Goal: Task Accomplishment & Management: Manage account settings

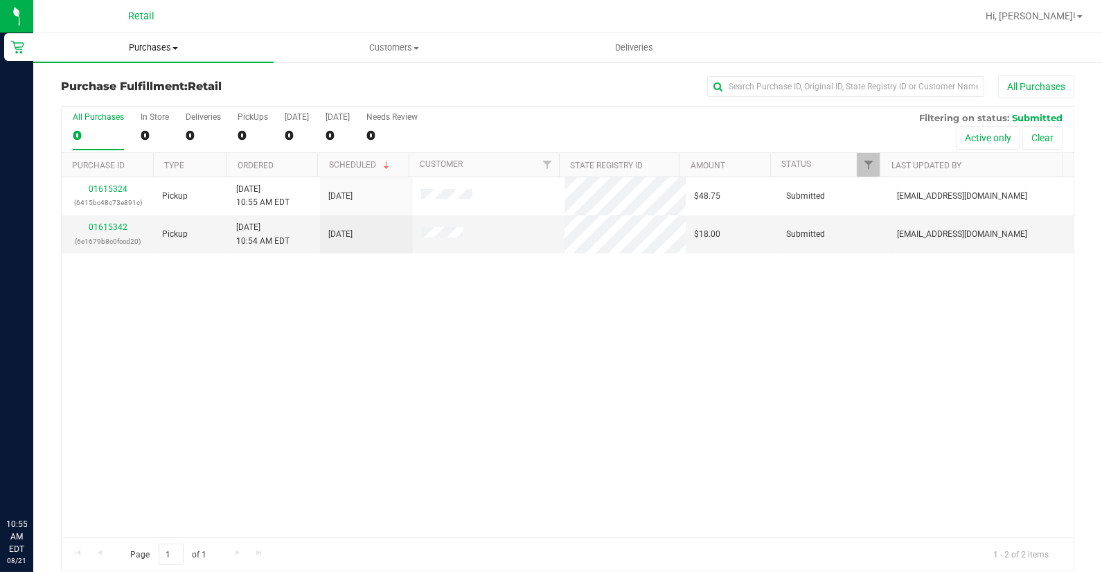
click at [157, 44] on span "Purchases" at bounding box center [153, 48] width 240 height 12
click at [176, 75] on li "Summary of purchases" at bounding box center [153, 83] width 240 height 17
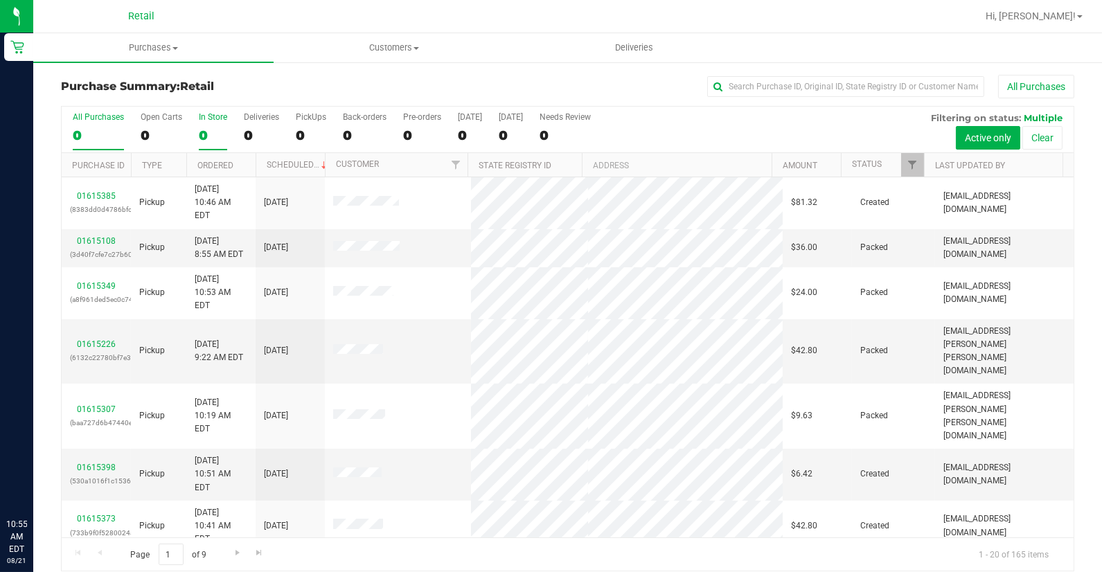
click at [208, 130] on div "0" at bounding box center [213, 135] width 28 height 16
click at [0, 0] on input "In Store 0" at bounding box center [0, 0] width 0 height 0
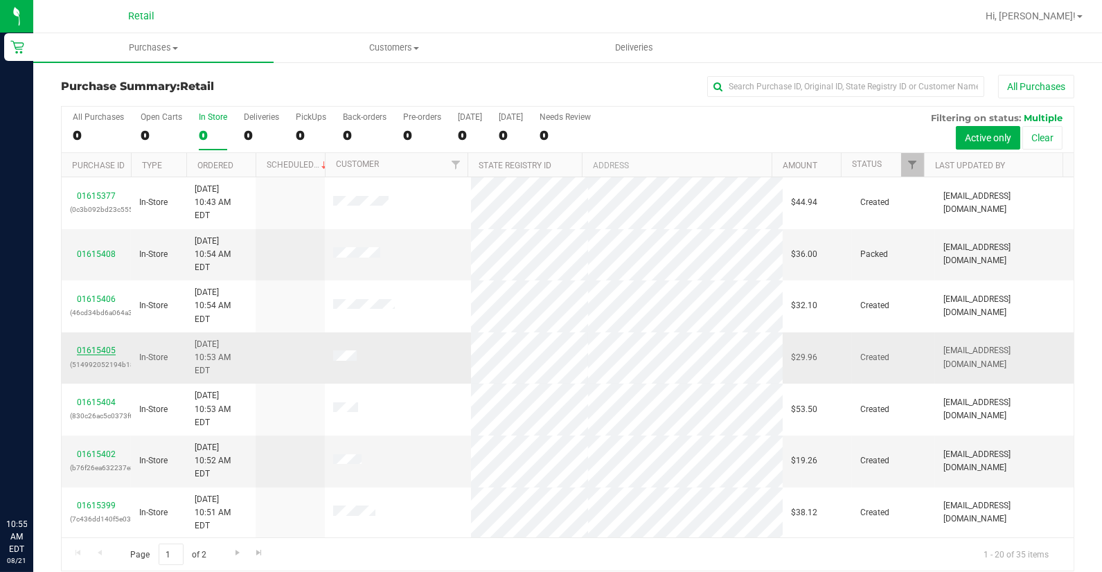
click at [88, 346] on link "01615405" at bounding box center [96, 351] width 39 height 10
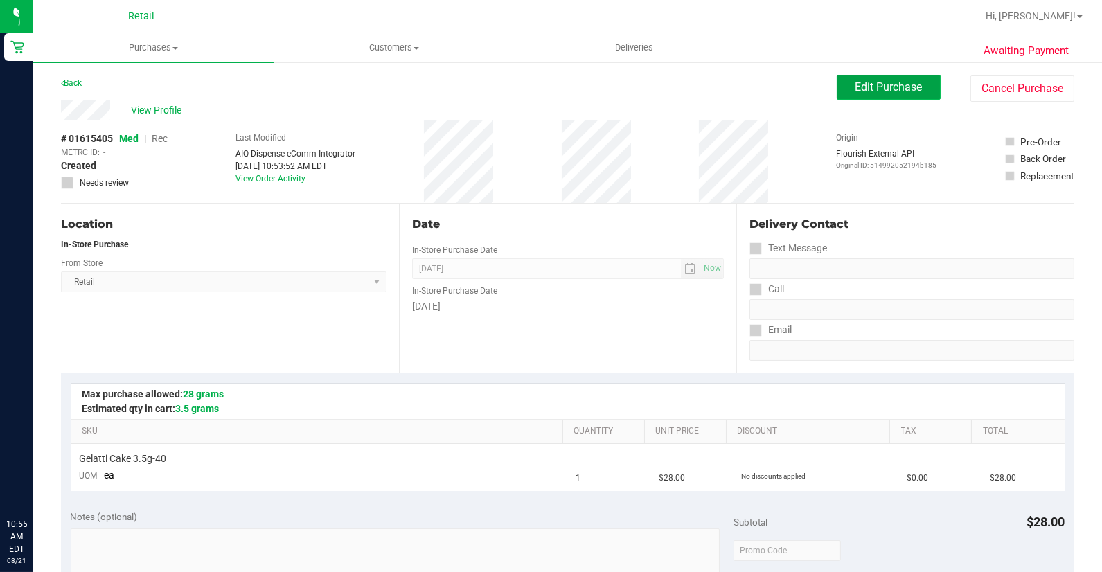
click at [864, 98] on button "Edit Purchase" at bounding box center [889, 87] width 104 height 25
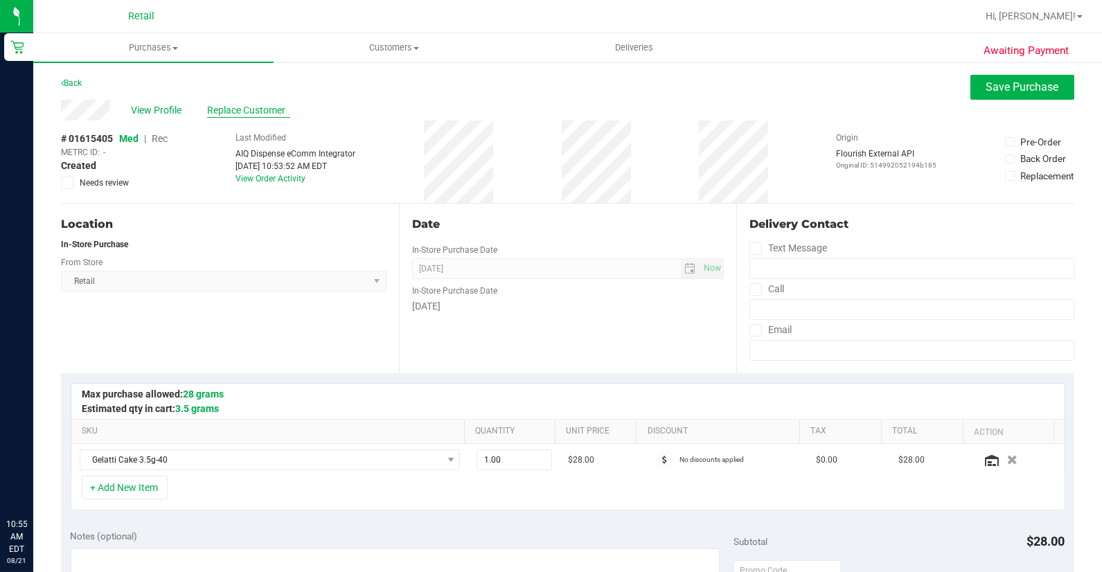
click at [233, 107] on span "Replace Customer" at bounding box center [248, 110] width 83 height 15
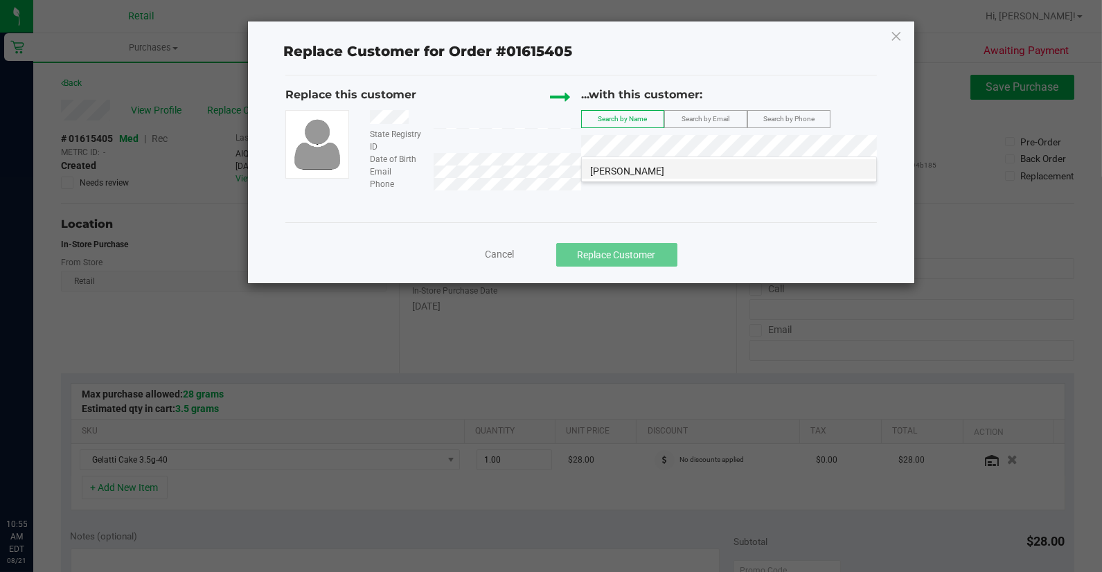
click at [665, 177] on li "Neil Weintraub" at bounding box center [729, 168] width 294 height 19
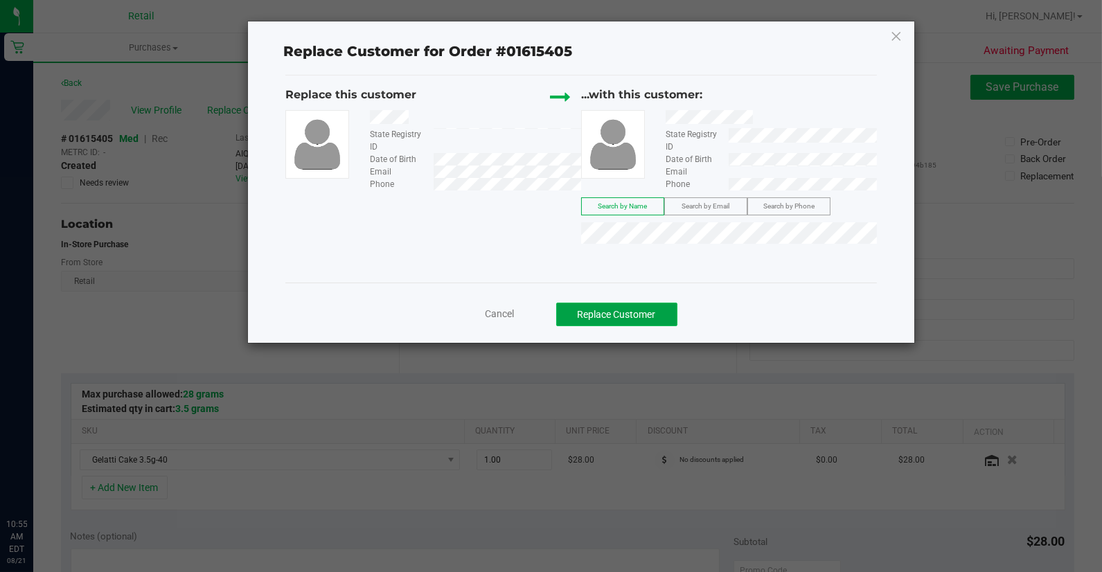
click at [660, 321] on button "Replace Customer" at bounding box center [616, 315] width 121 height 24
click at [605, 324] on button "Replace Customer" at bounding box center [616, 315] width 121 height 24
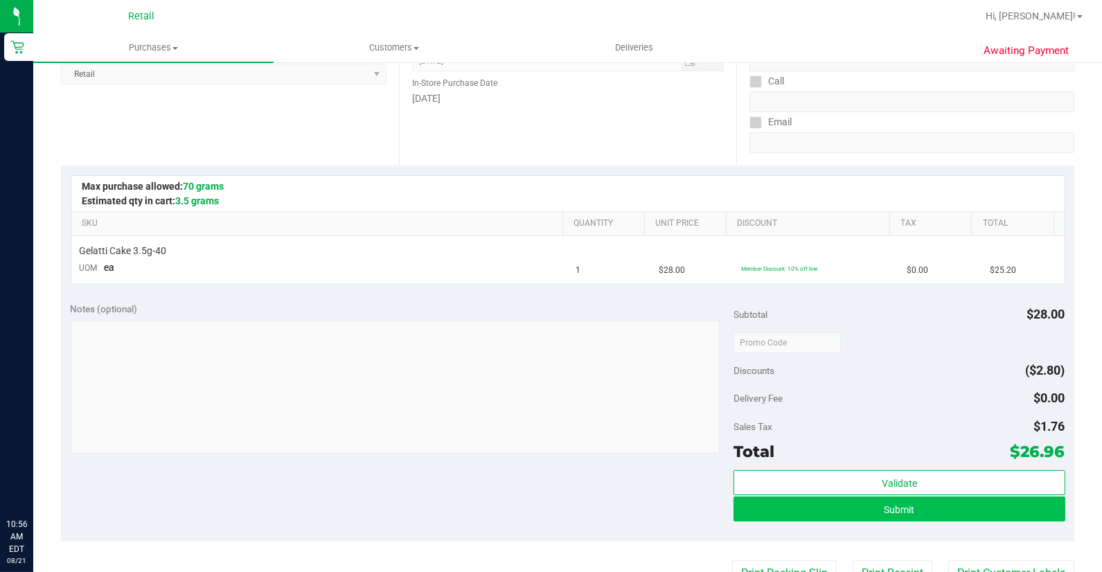
scroll to position [231, 0]
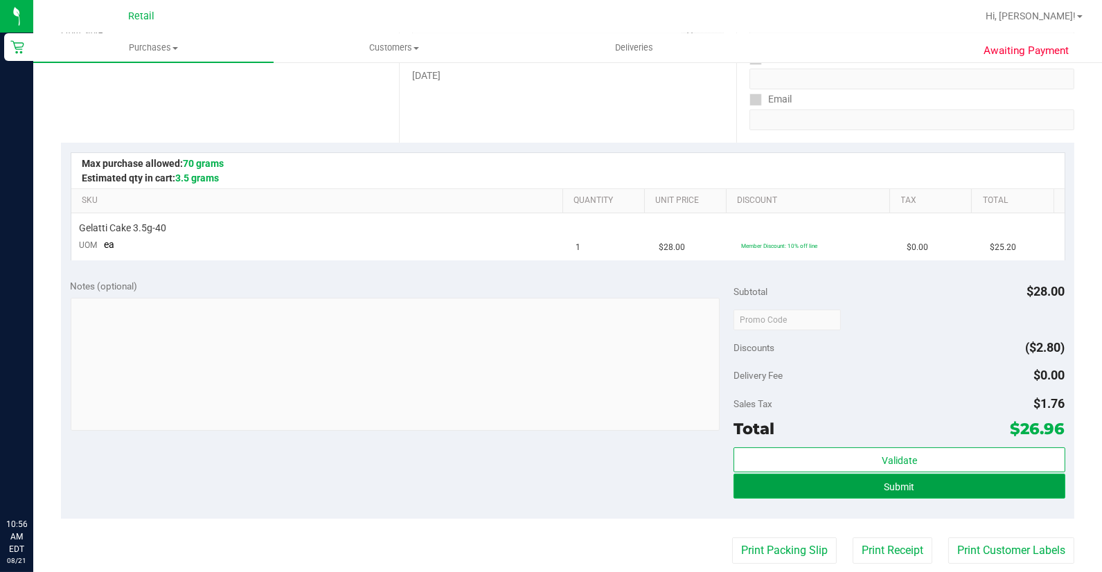
click at [924, 481] on button "Submit" at bounding box center [899, 486] width 332 height 25
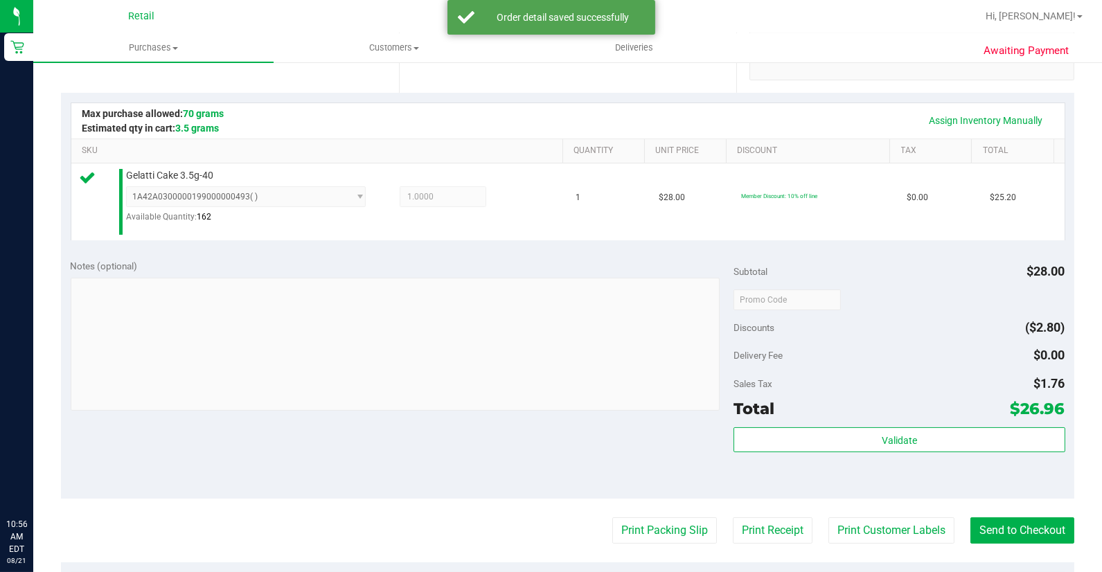
scroll to position [307, 0]
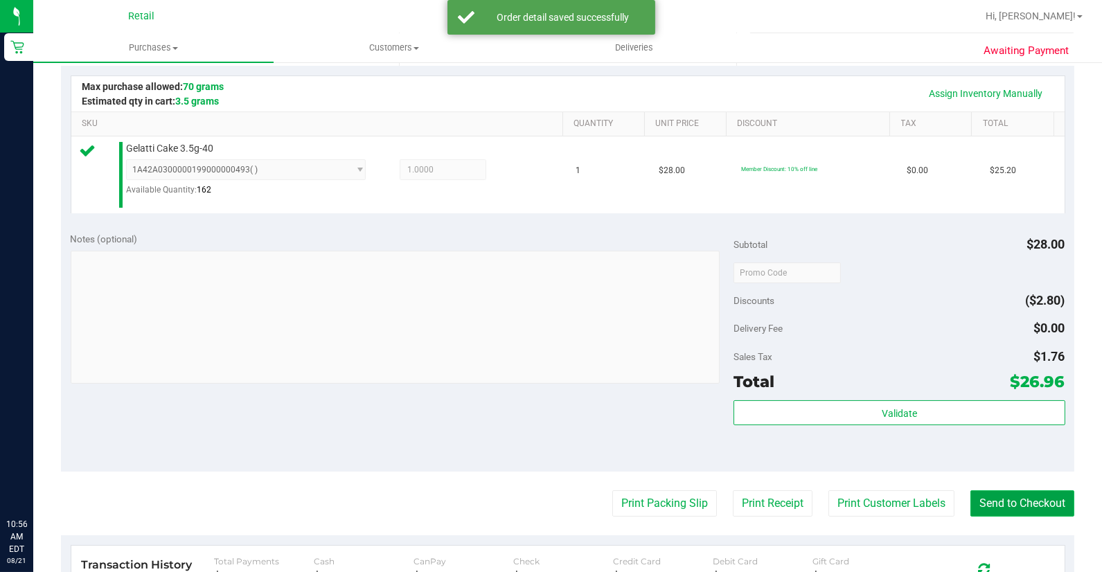
click at [1021, 497] on button "Send to Checkout" at bounding box center [1022, 503] width 104 height 26
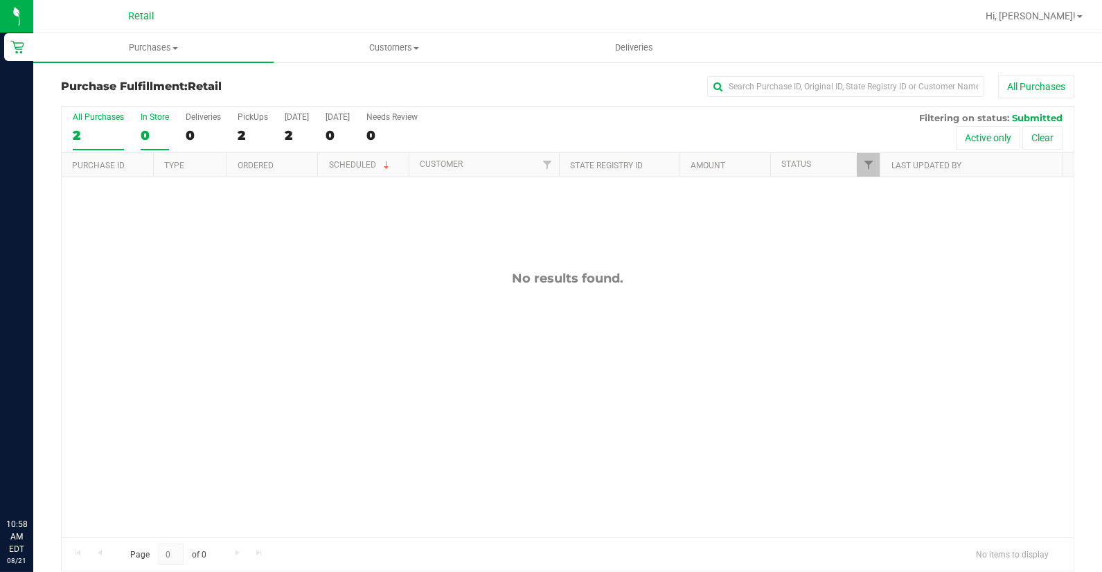
click at [155, 130] on div "0" at bounding box center [155, 135] width 28 height 16
click at [0, 0] on input "In Store 0" at bounding box center [0, 0] width 0 height 0
click at [159, 19] on div "Retail" at bounding box center [141, 16] width 202 height 21
click at [161, 51] on span "Purchases" at bounding box center [153, 48] width 240 height 12
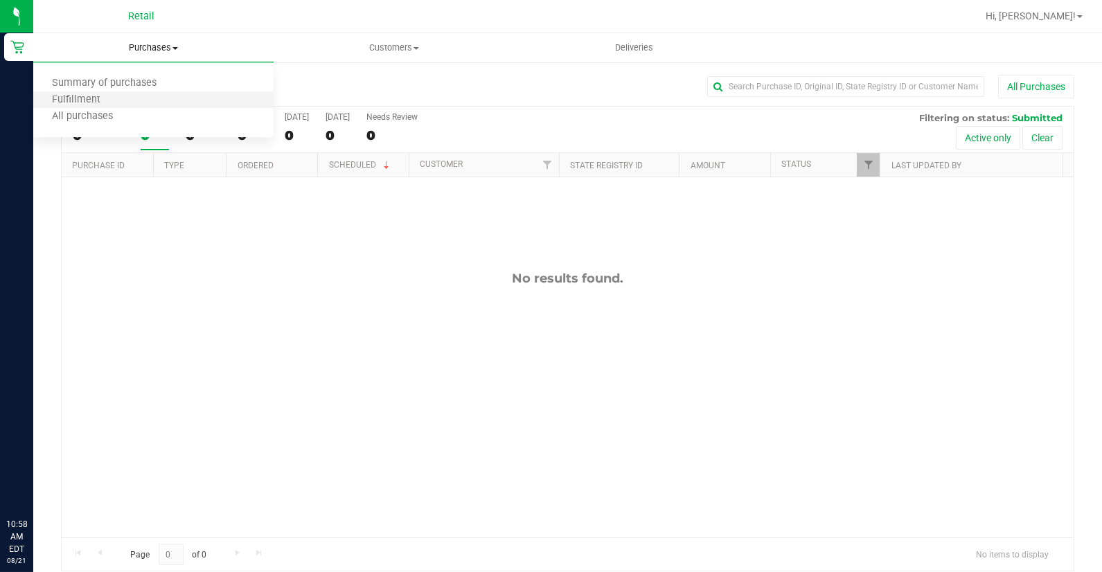
click at [175, 92] on li "Fulfillment" at bounding box center [153, 100] width 240 height 17
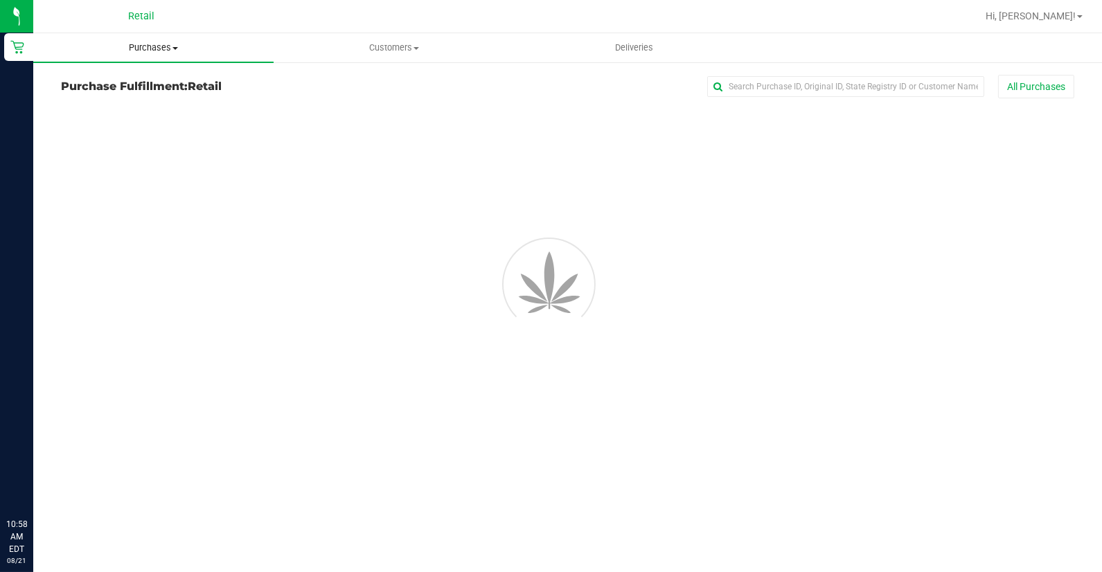
click at [182, 46] on span "Purchases" at bounding box center [153, 48] width 240 height 12
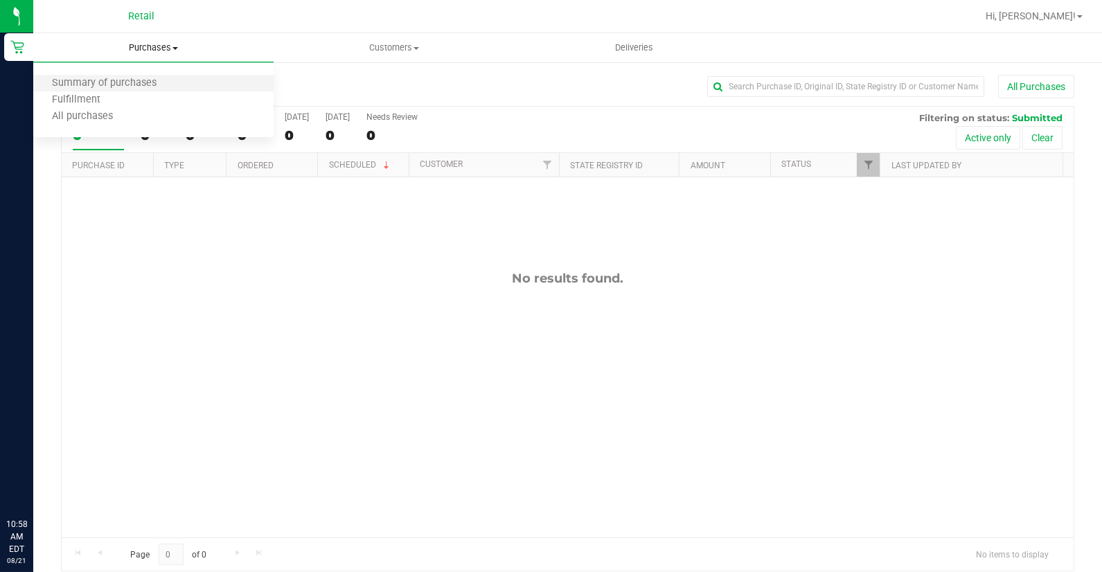
click at [198, 80] on li "Summary of purchases" at bounding box center [153, 83] width 240 height 17
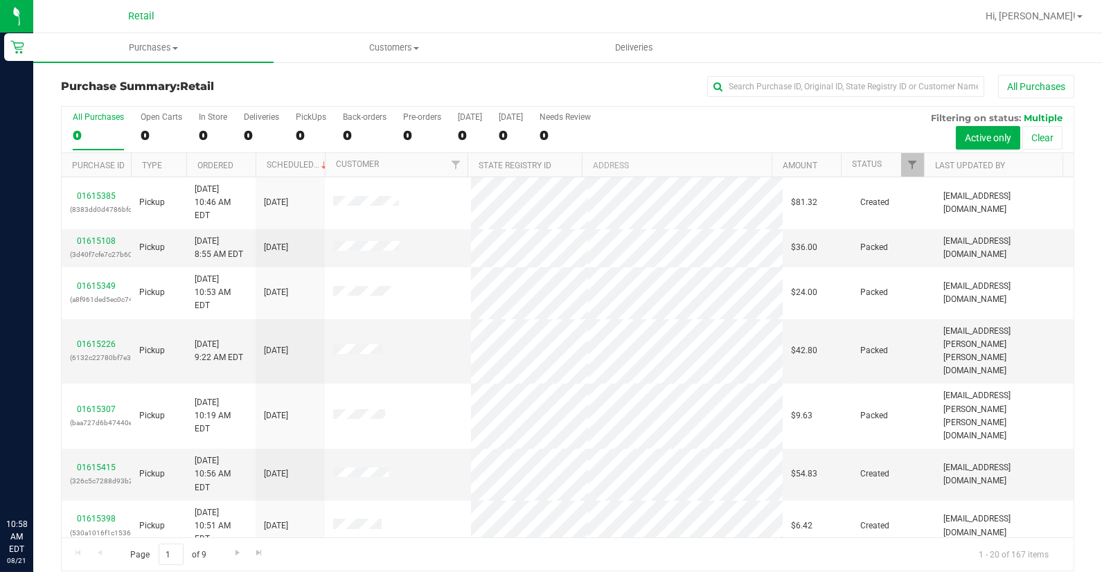
click at [230, 125] on div "All Purchases 0 Open Carts 0 In Store 0 Deliveries 0 PickUps 0 Back-orders 0 Pr…" at bounding box center [568, 130] width 1012 height 46
click at [183, 120] on div "All Purchases 0 Open Carts 0 In Store 0 Deliveries 0 PickUps 0 Back-orders 0 Pr…" at bounding box center [568, 130] width 1012 height 46
click at [213, 129] on div "0" at bounding box center [213, 135] width 28 height 16
click at [0, 0] on input "In Store 0" at bounding box center [0, 0] width 0 height 0
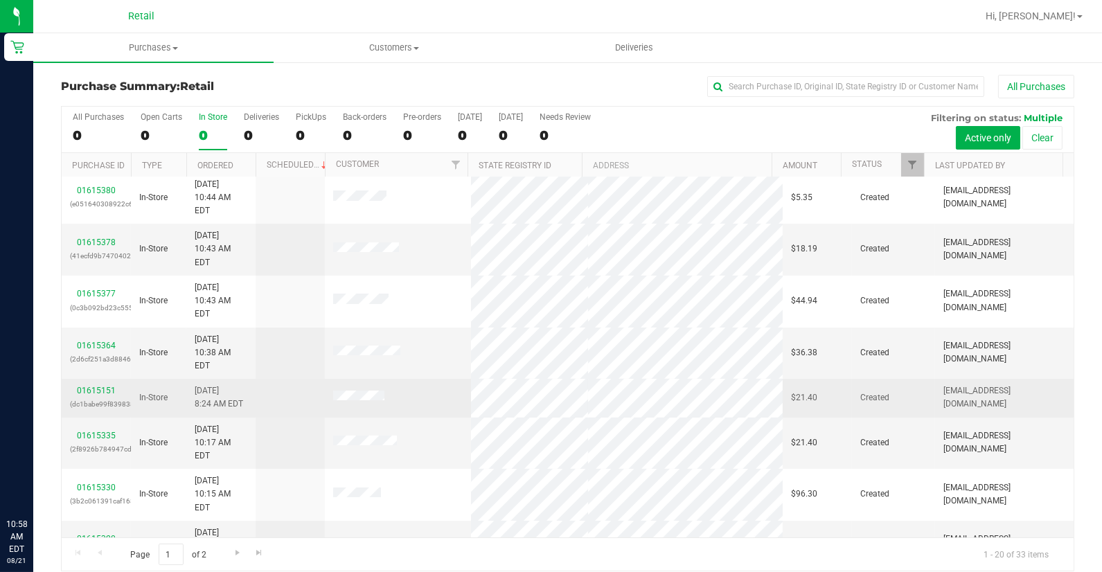
scroll to position [384, 0]
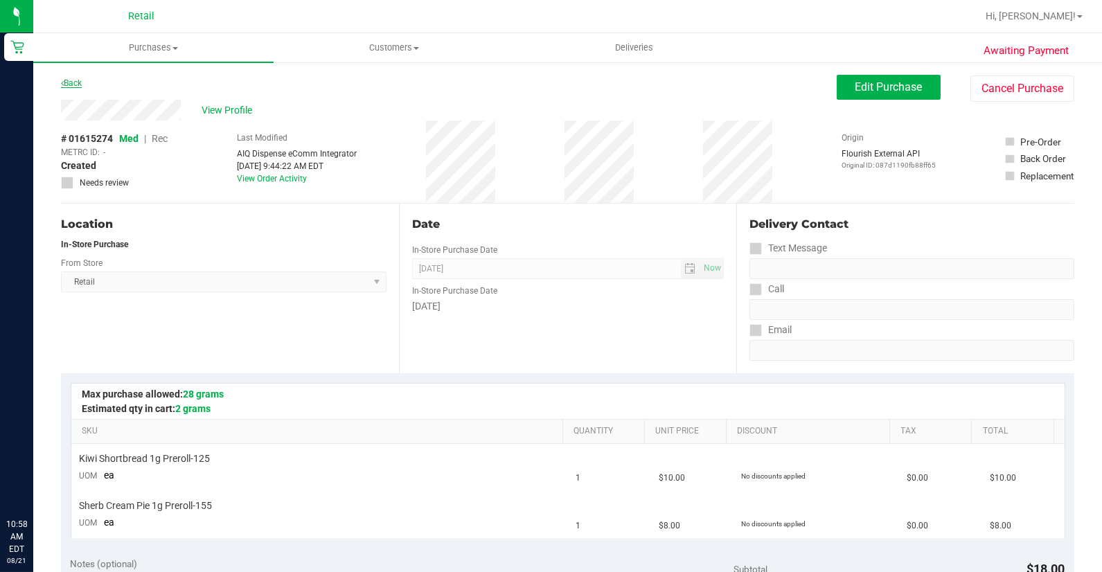
click at [78, 81] on link "Back" at bounding box center [71, 83] width 21 height 10
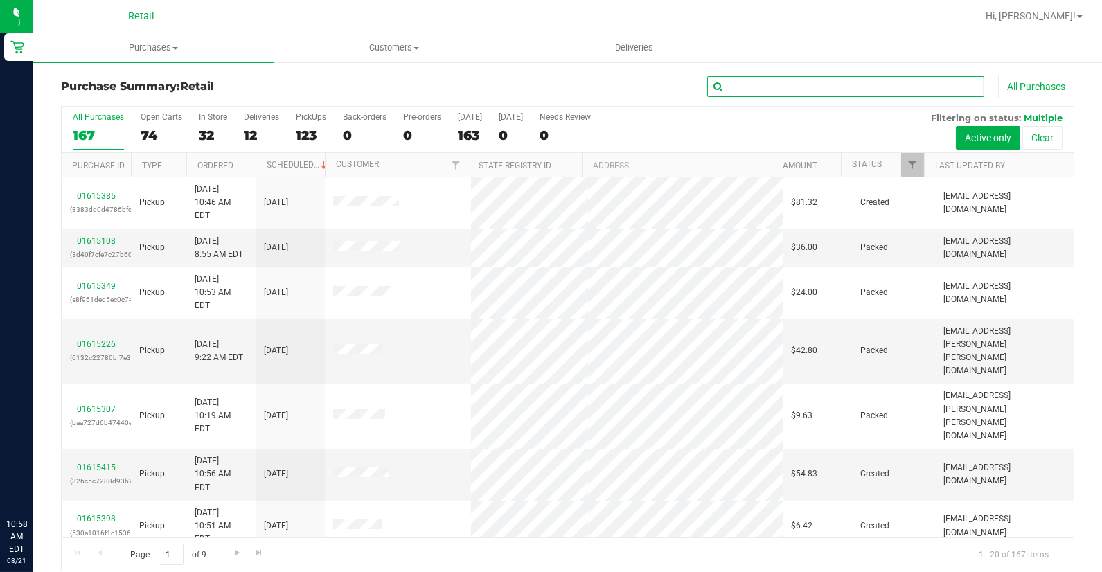
click at [744, 85] on input "text" at bounding box center [845, 86] width 277 height 21
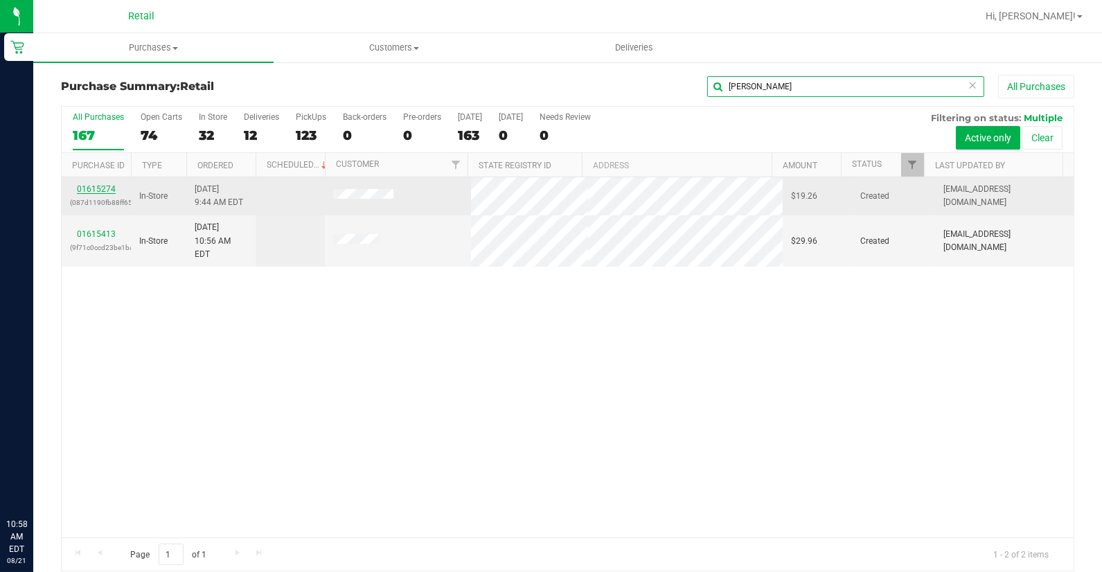
type input "thom"
click at [93, 190] on link "01615274" at bounding box center [96, 189] width 39 height 10
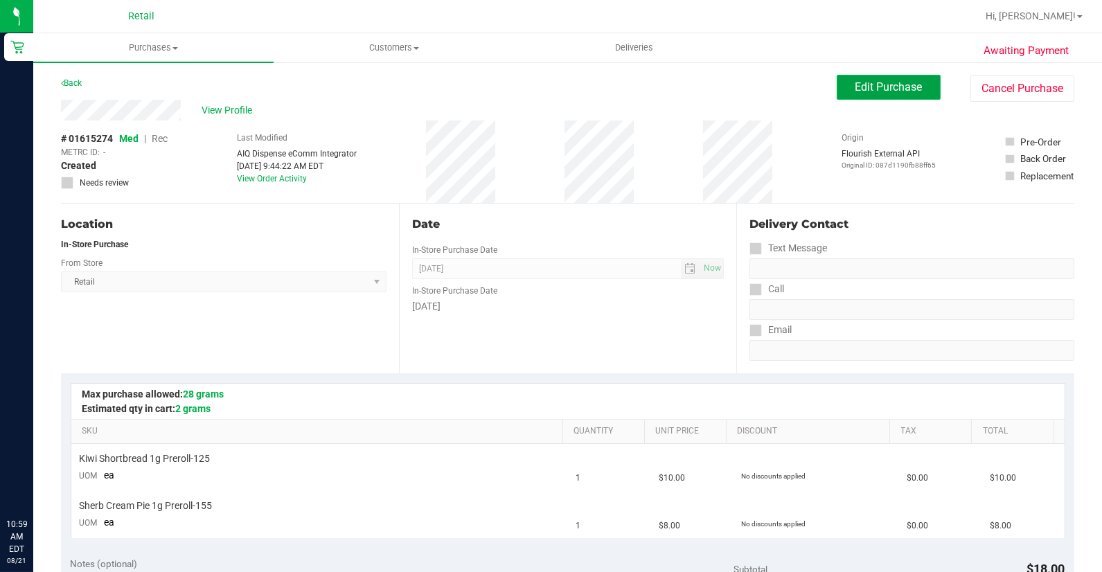
click at [853, 93] on button "Edit Purchase" at bounding box center [889, 87] width 104 height 25
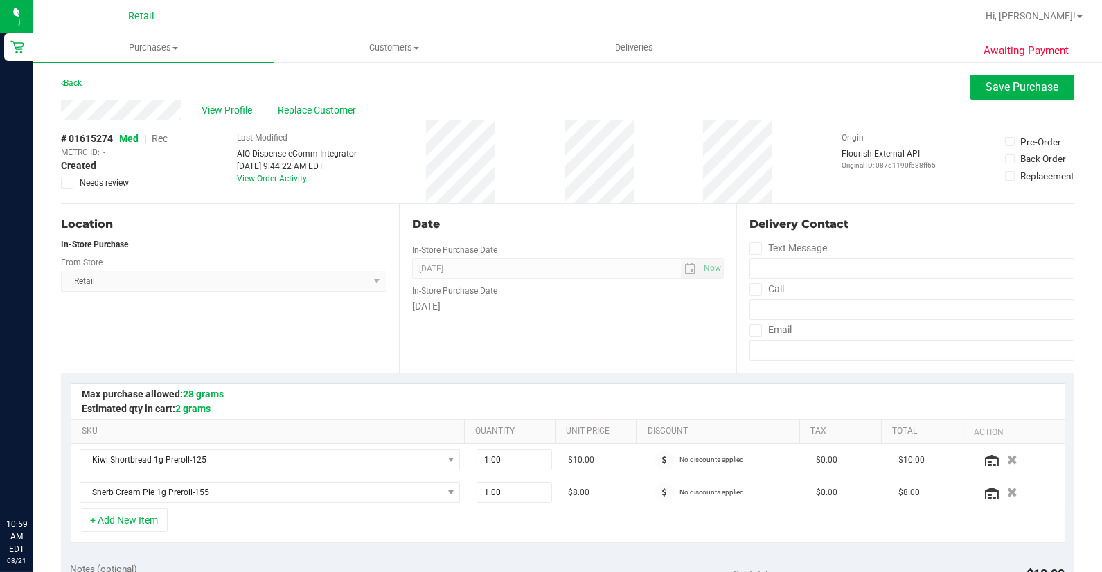
click at [165, 134] on span "Rec" at bounding box center [160, 138] width 16 height 11
click at [302, 115] on span "Replace Customer" at bounding box center [319, 110] width 83 height 15
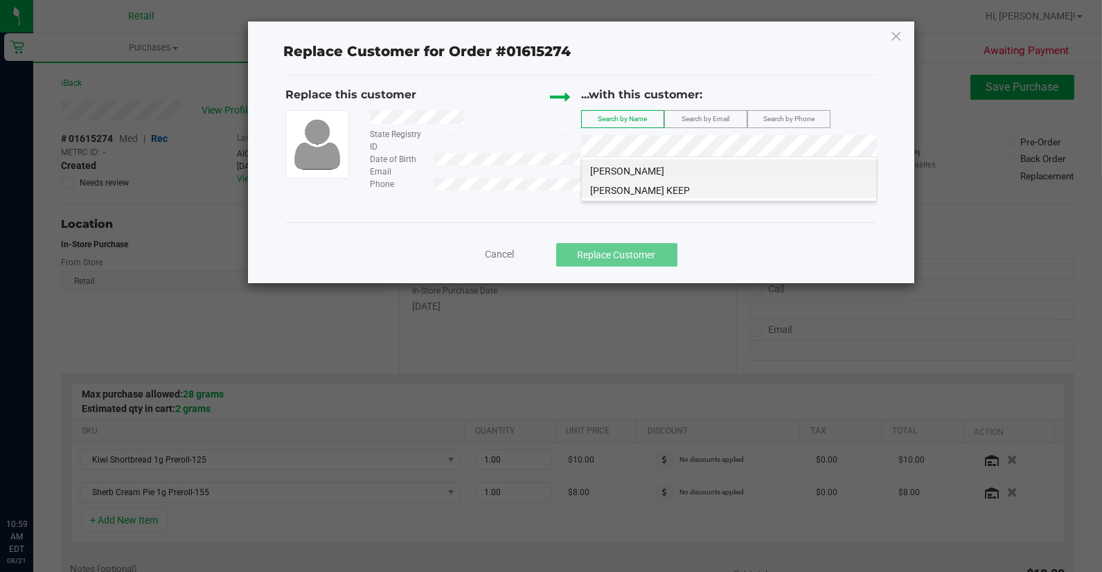
click at [686, 184] on li "Benjamin Thomas KEEP" at bounding box center [729, 188] width 294 height 19
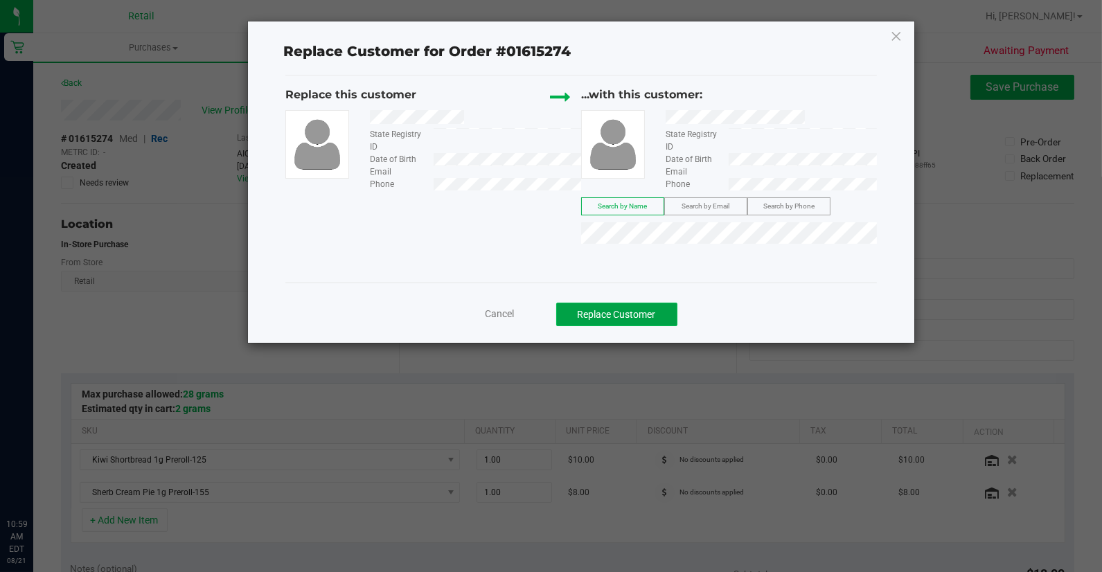
click at [661, 313] on button "Replace Customer" at bounding box center [616, 315] width 121 height 24
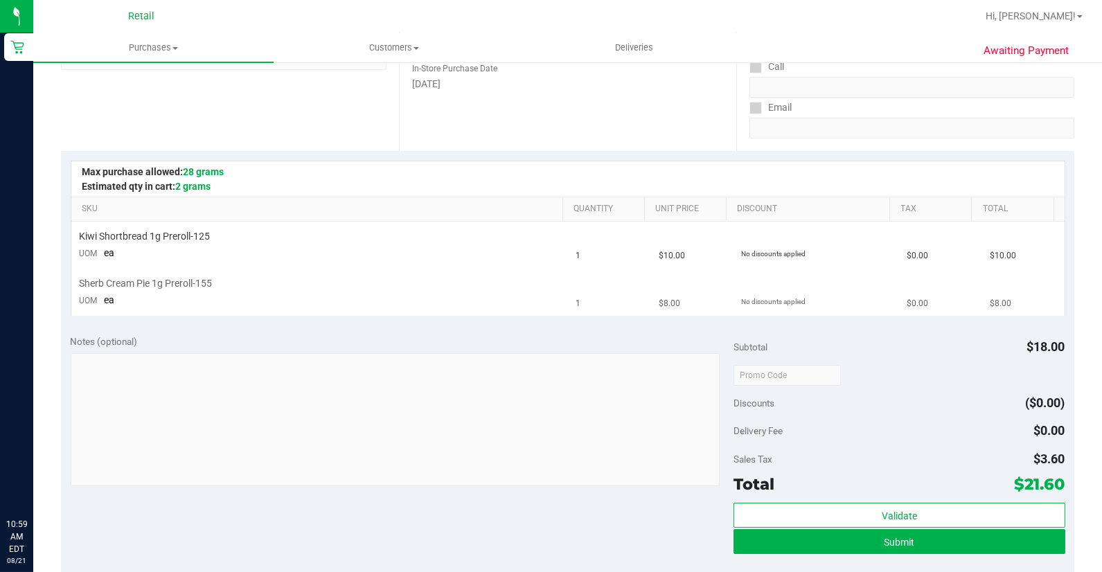
scroll to position [231, 0]
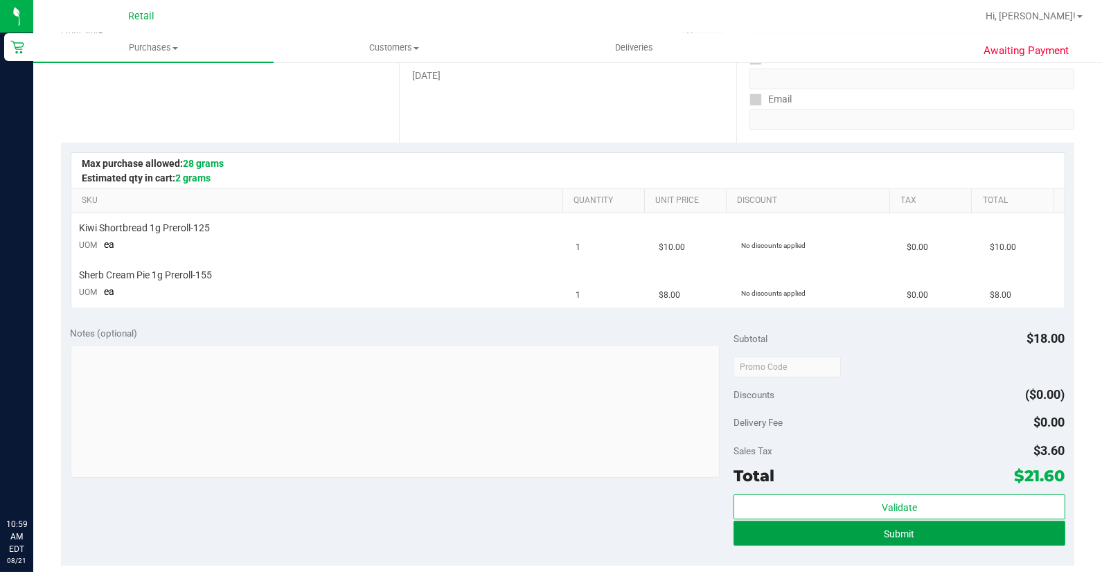
click at [834, 535] on button "Submit" at bounding box center [899, 533] width 332 height 25
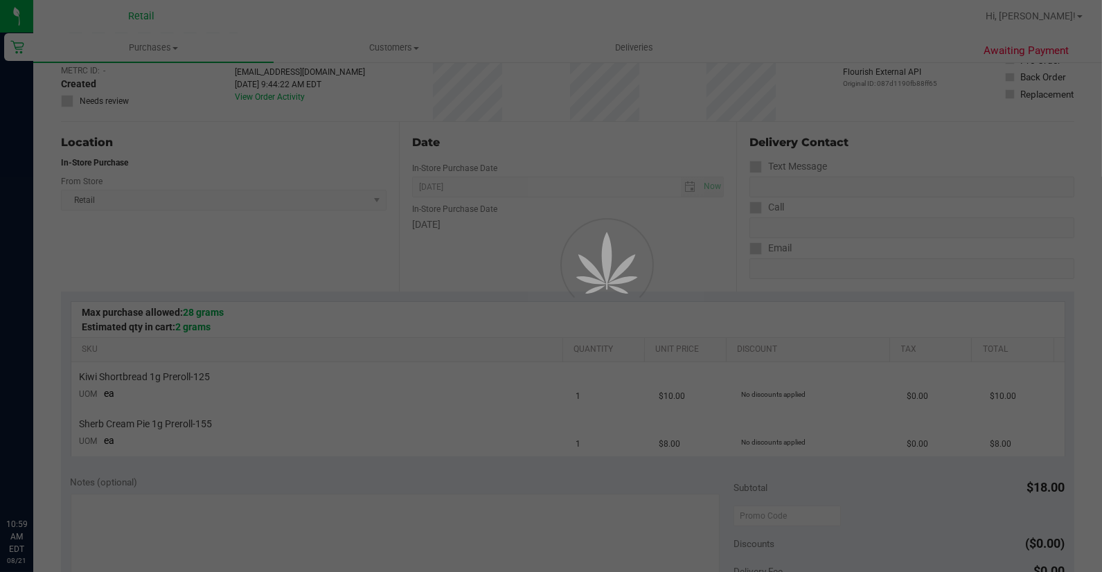
scroll to position [0, 0]
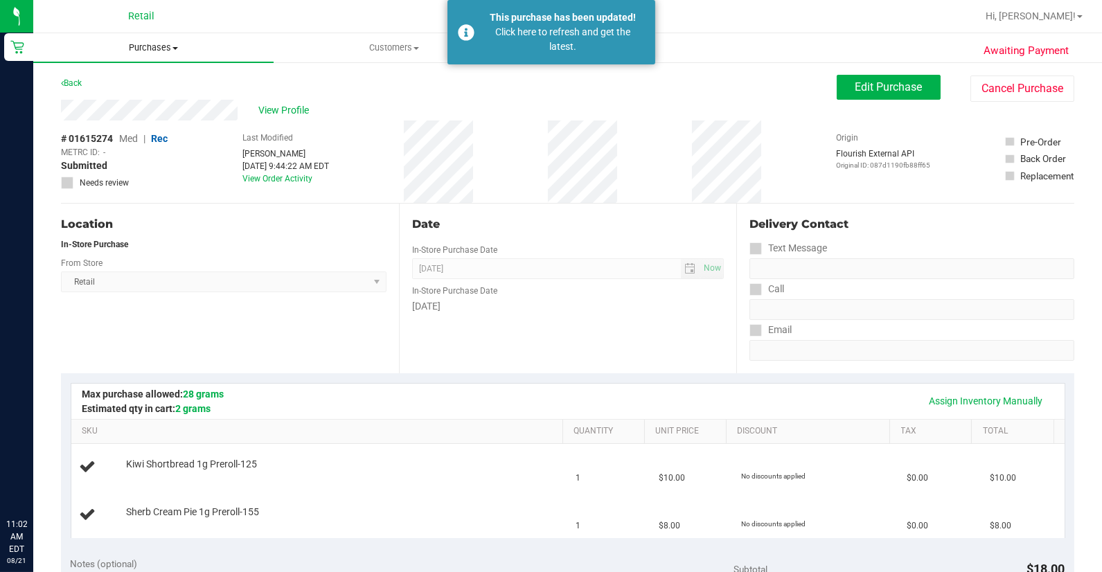
click at [141, 53] on span "Purchases" at bounding box center [153, 48] width 240 height 12
click at [170, 84] on span "Summary of purchases" at bounding box center [104, 84] width 142 height 12
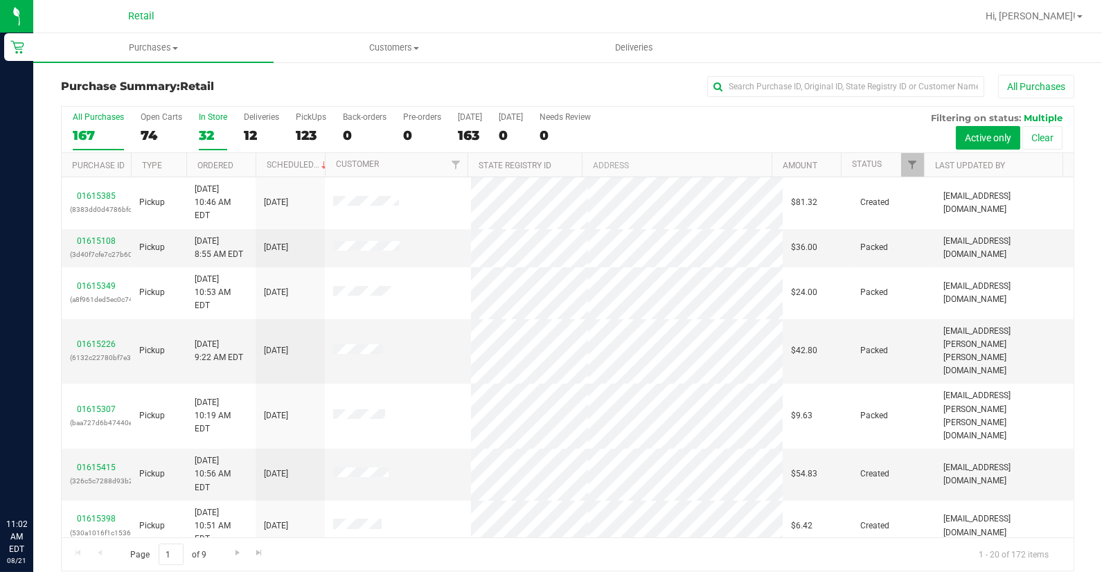
click at [224, 120] on div "In Store" at bounding box center [213, 117] width 28 height 10
click at [0, 0] on input "In Store 32" at bounding box center [0, 0] width 0 height 0
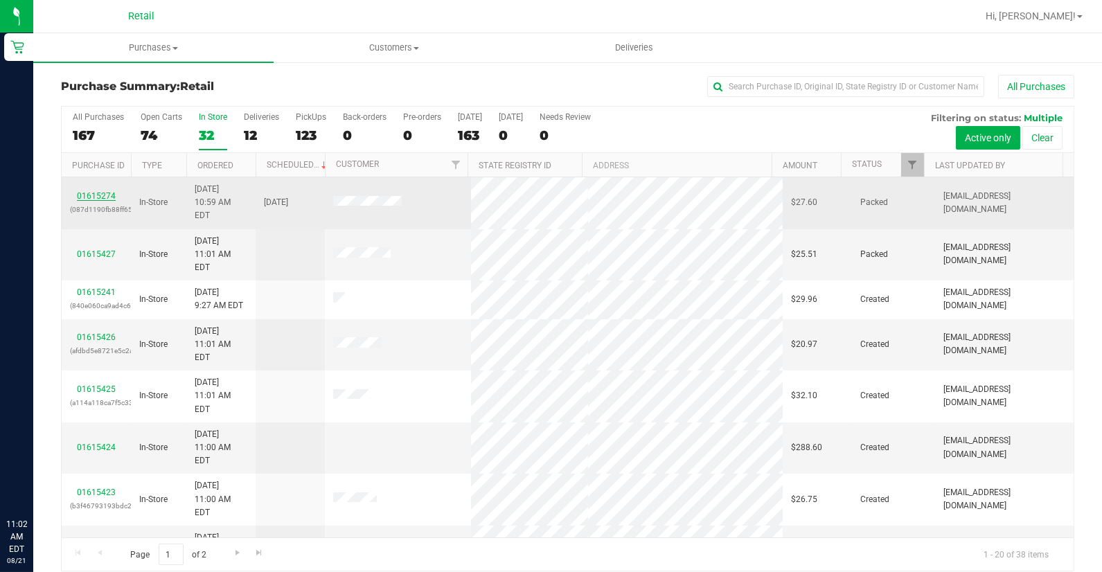
click at [100, 191] on link "01615274" at bounding box center [96, 196] width 39 height 10
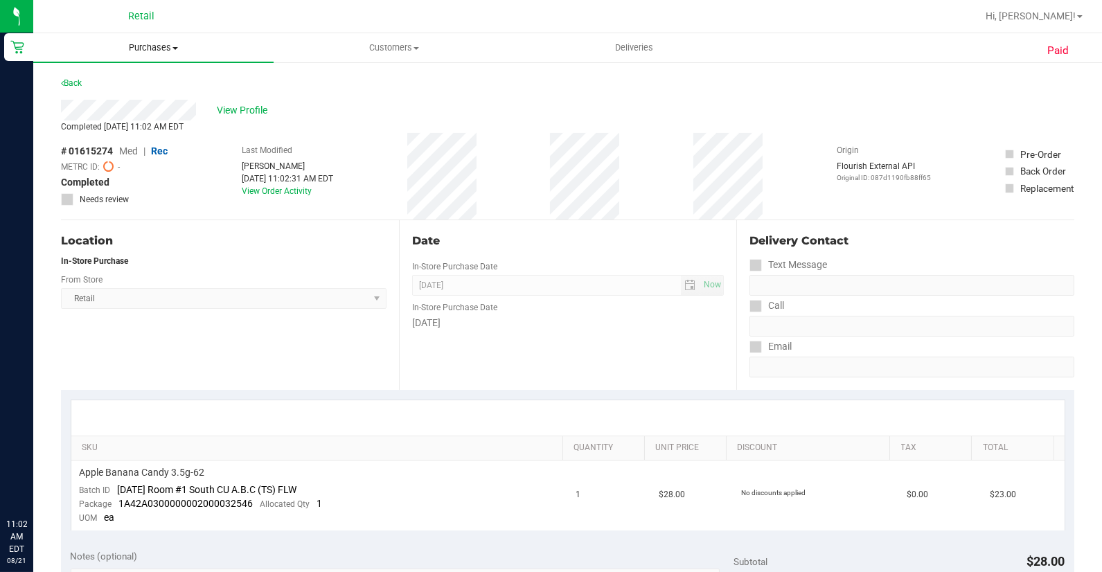
click at [157, 51] on span "Purchases" at bounding box center [153, 48] width 240 height 12
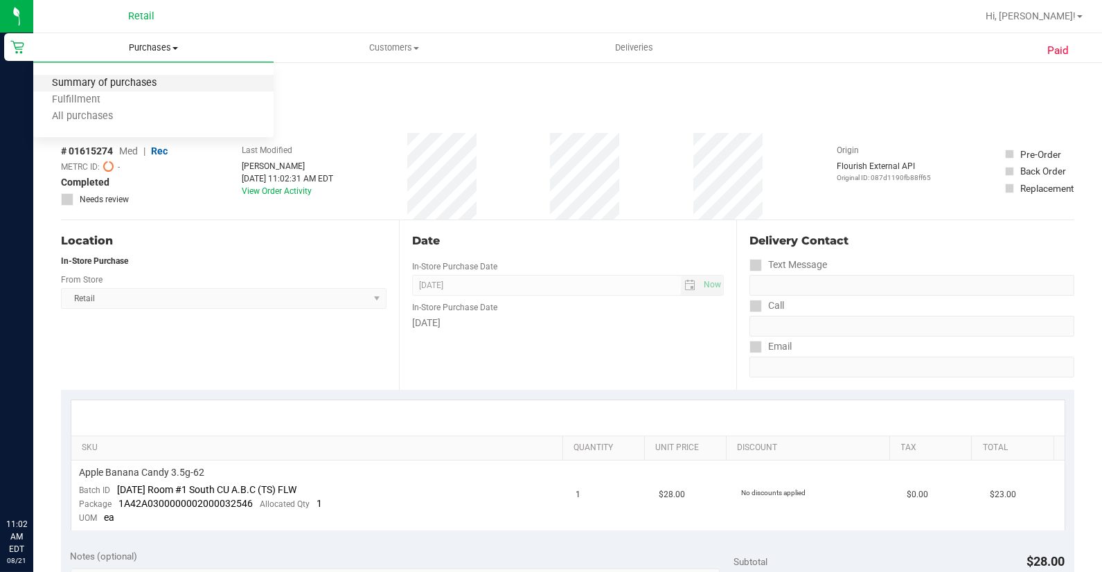
click at [161, 78] on span "Summary of purchases" at bounding box center [104, 84] width 142 height 12
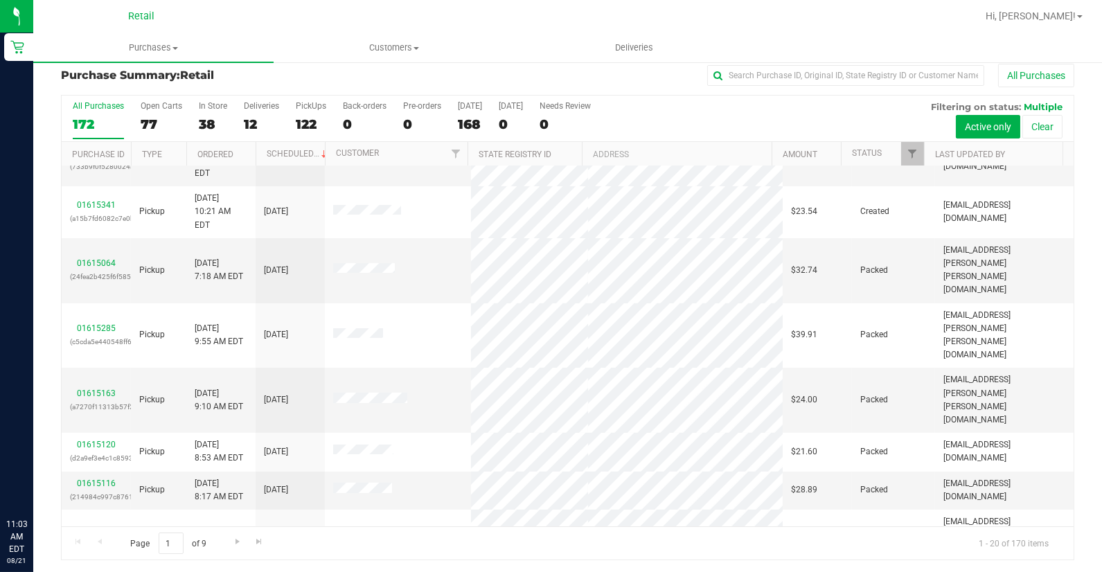
scroll to position [12, 0]
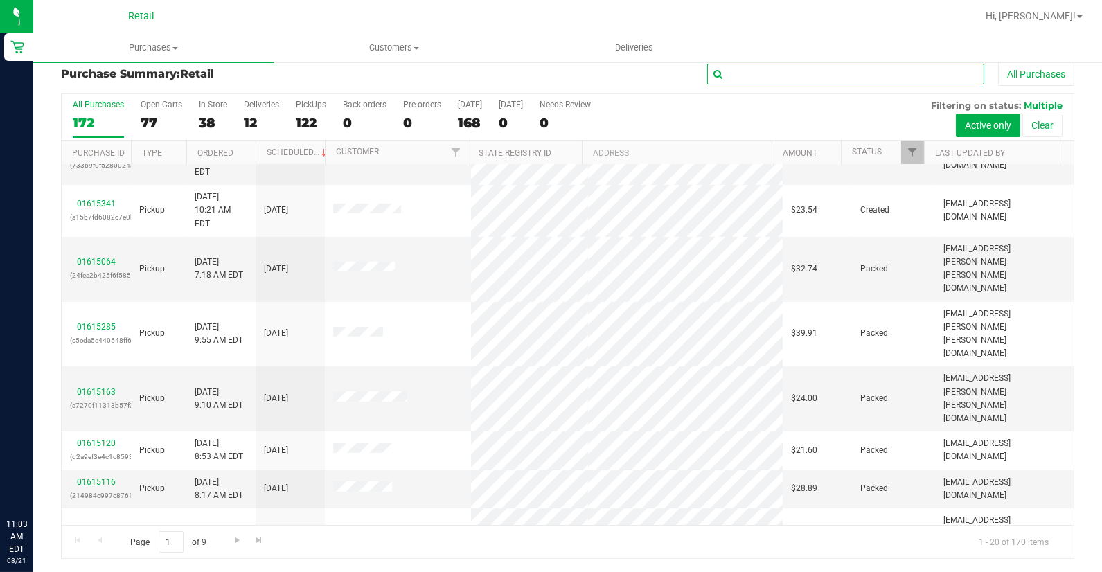
click at [852, 64] on input "text" at bounding box center [845, 74] width 277 height 21
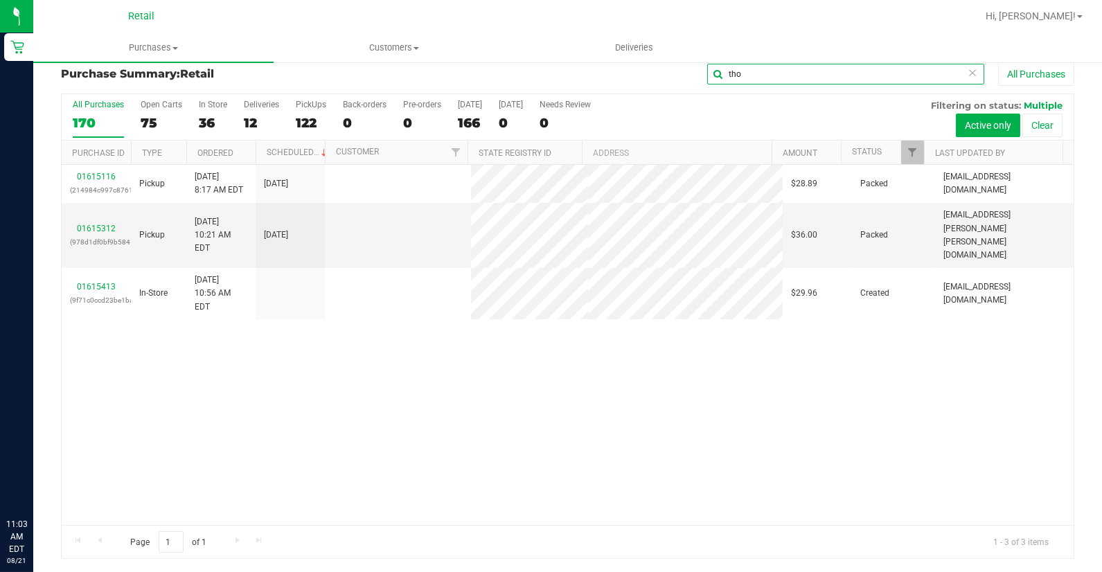
scroll to position [0, 0]
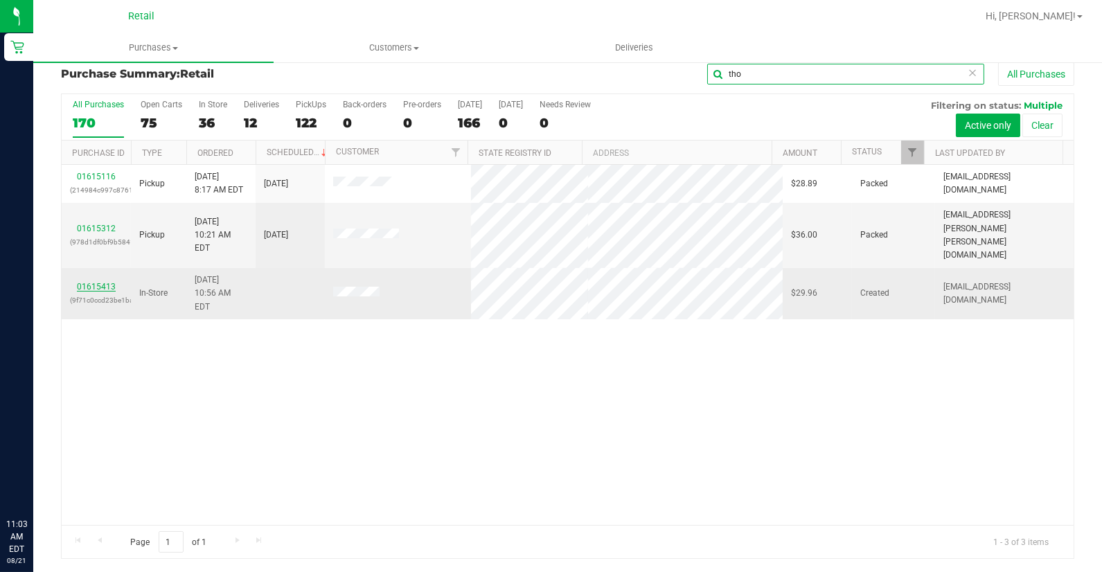
type input "tho"
click at [102, 282] on link "01615413" at bounding box center [96, 287] width 39 height 10
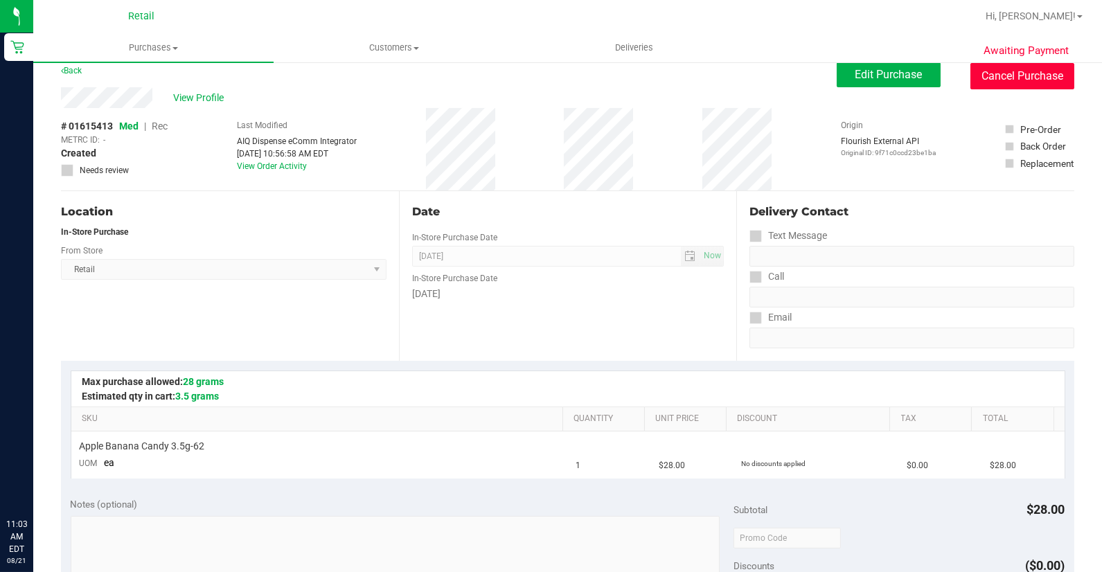
click at [1000, 83] on button "Cancel Purchase" at bounding box center [1022, 76] width 104 height 26
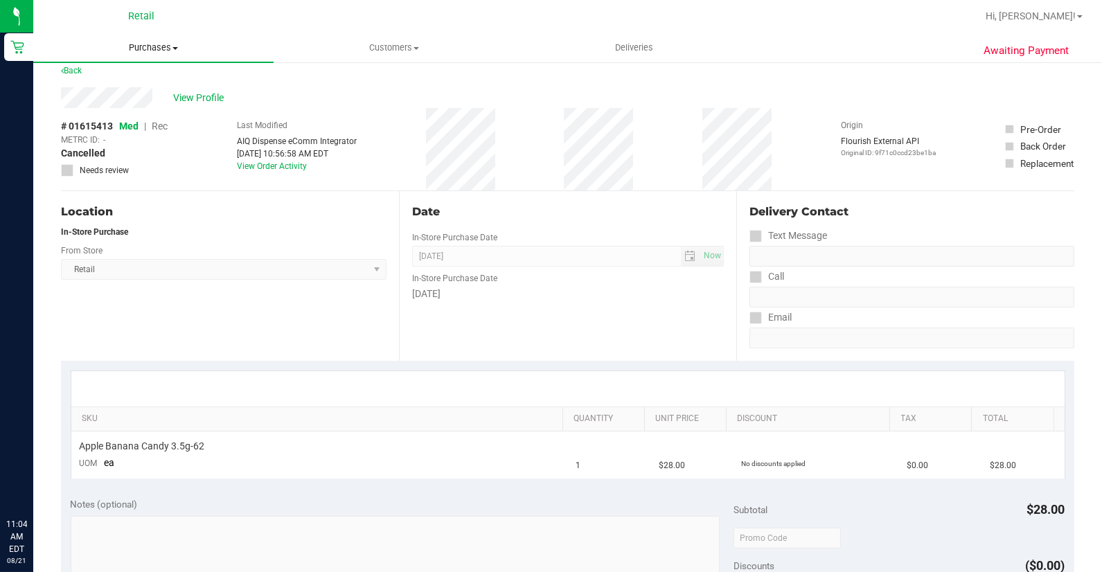
click at [150, 49] on span "Purchases" at bounding box center [153, 48] width 240 height 12
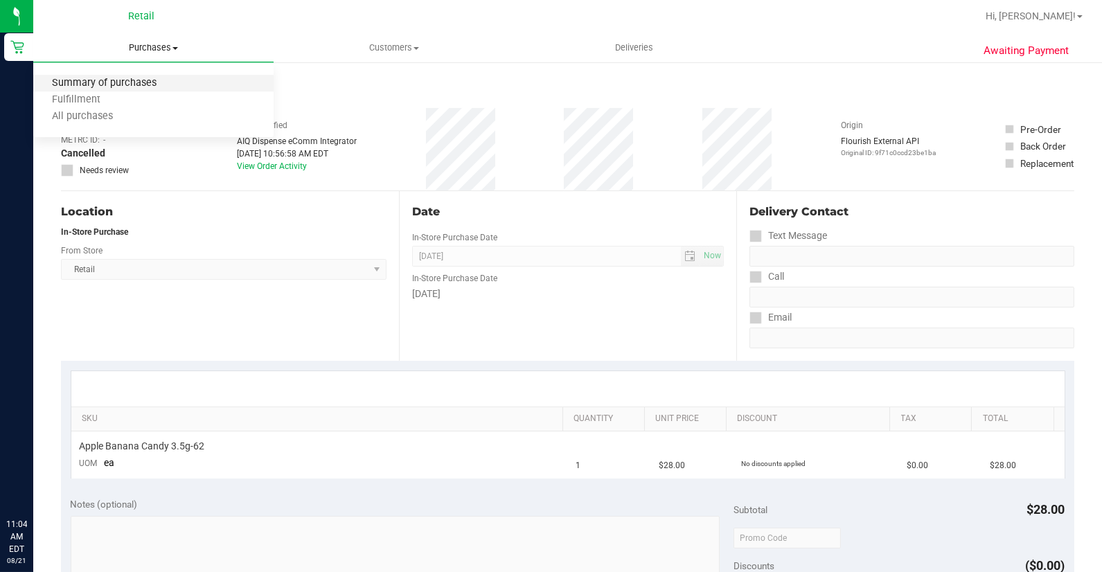
click at [161, 79] on span "Summary of purchases" at bounding box center [104, 84] width 142 height 12
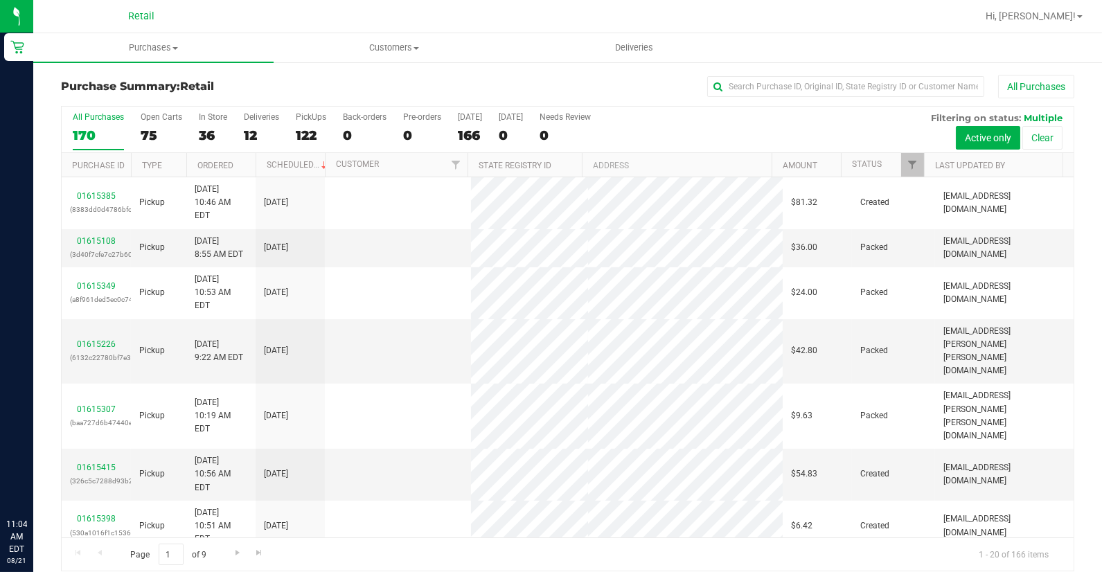
click at [751, 98] on div "Purchase Summary: Retail All Purchases" at bounding box center [567, 90] width 1013 height 30
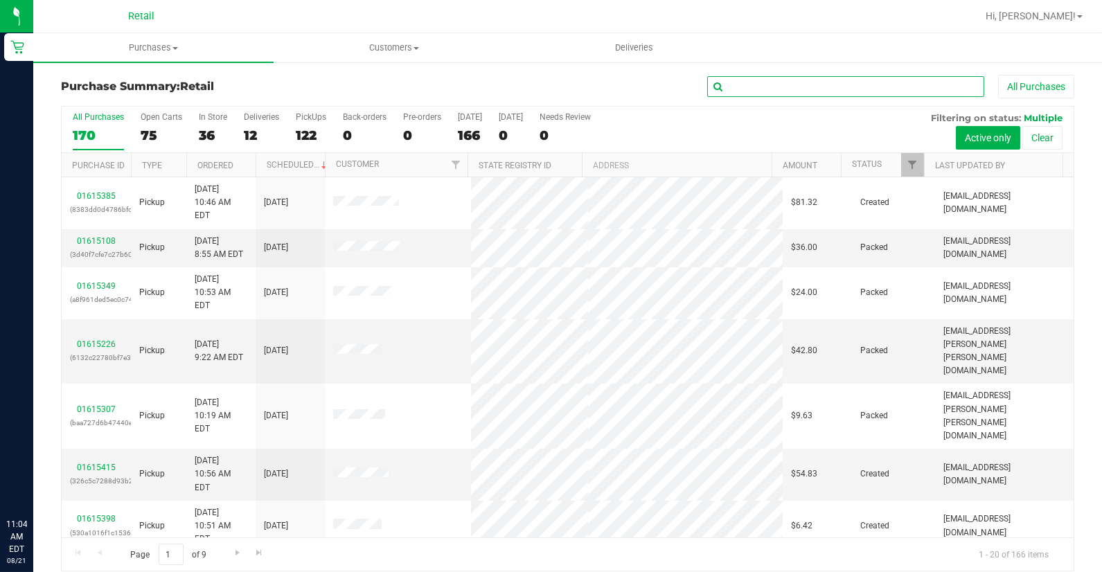
click at [758, 85] on input "text" at bounding box center [845, 86] width 277 height 21
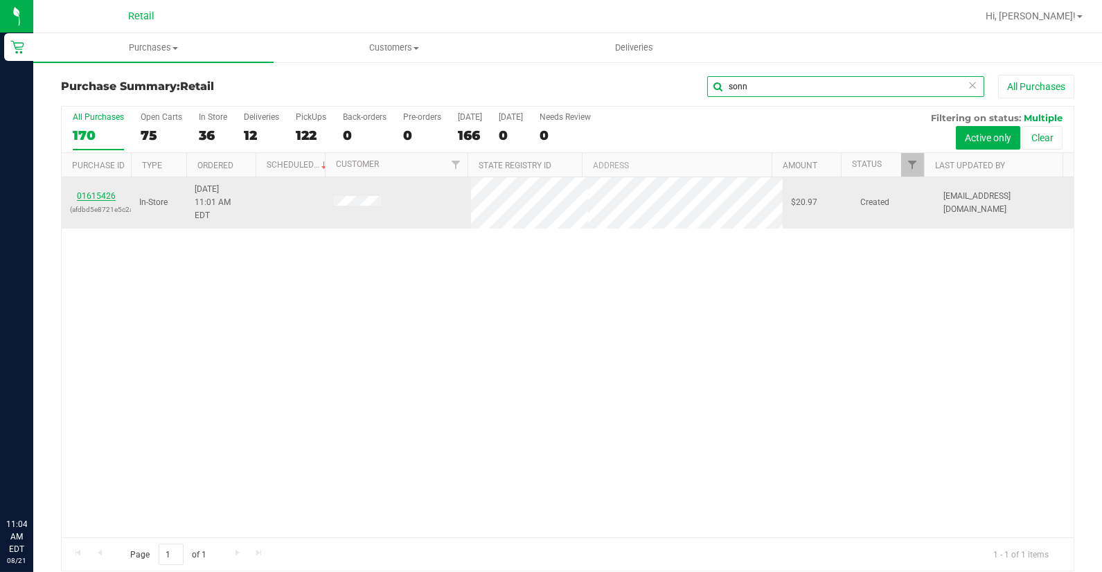
type input "sonn"
click at [102, 191] on link "01615426" at bounding box center [96, 196] width 39 height 10
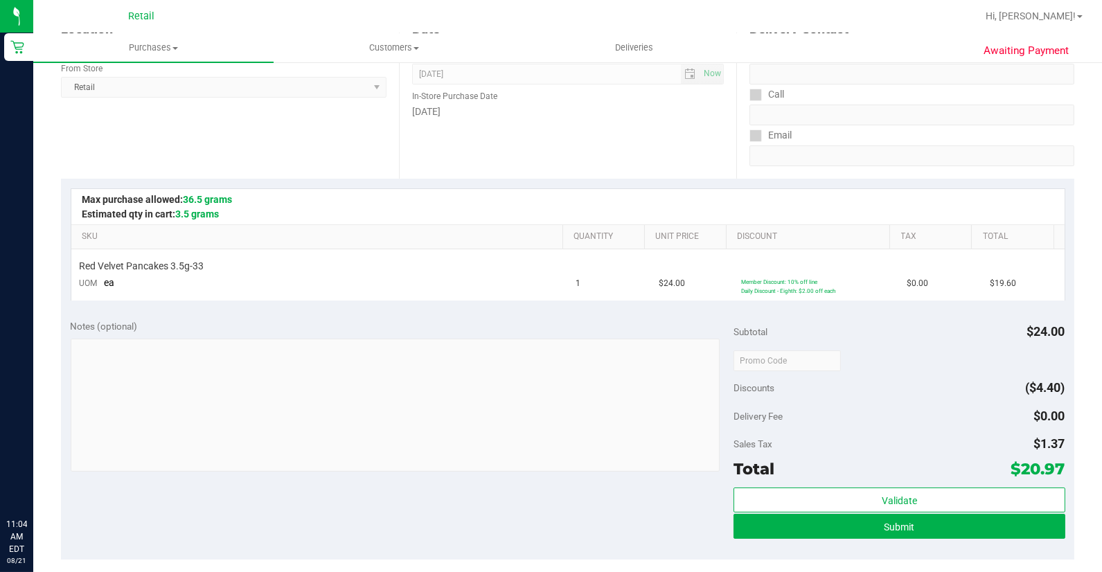
scroll to position [307, 0]
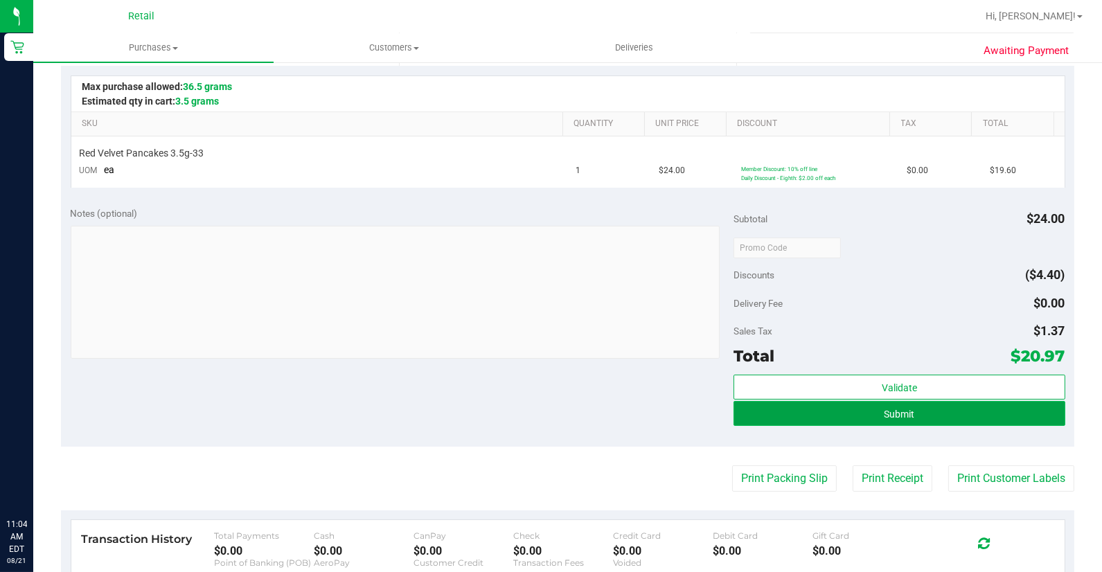
click at [936, 407] on button "Submit" at bounding box center [899, 413] width 332 height 25
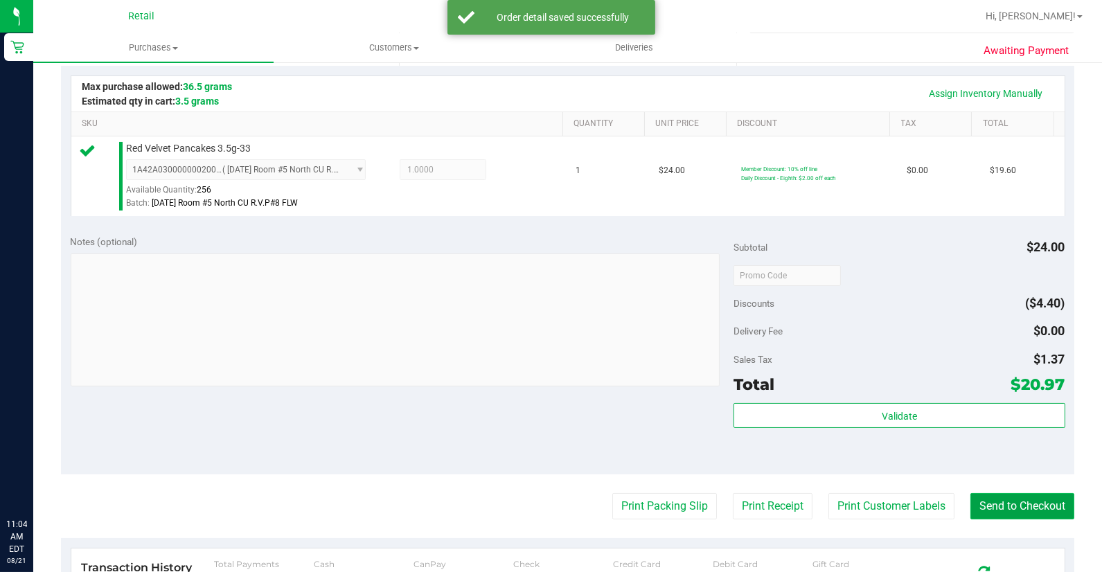
click at [987, 494] on button "Send to Checkout" at bounding box center [1022, 506] width 104 height 26
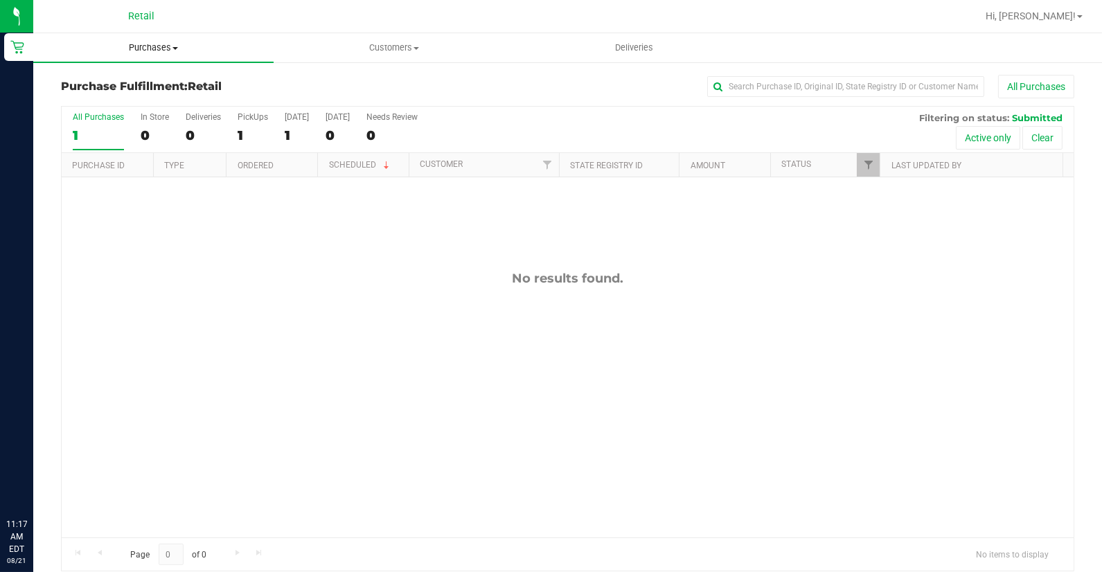
click at [163, 49] on span "Purchases" at bounding box center [153, 48] width 240 height 12
click at [182, 82] on li "Summary of purchases" at bounding box center [153, 83] width 240 height 17
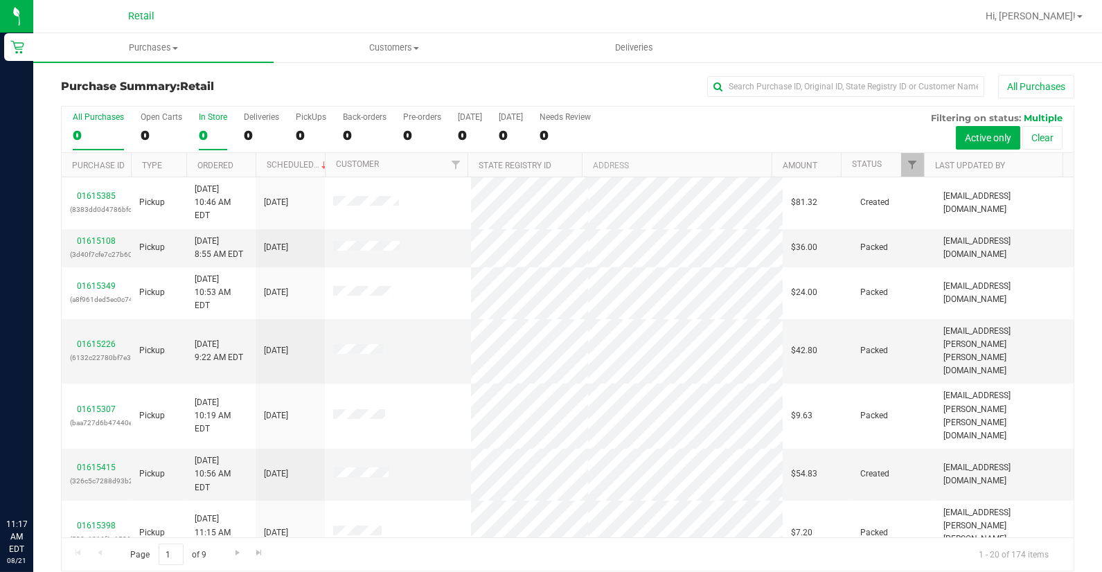
click at [218, 129] on div "0" at bounding box center [213, 135] width 28 height 16
click at [0, 0] on input "In Store 0" at bounding box center [0, 0] width 0 height 0
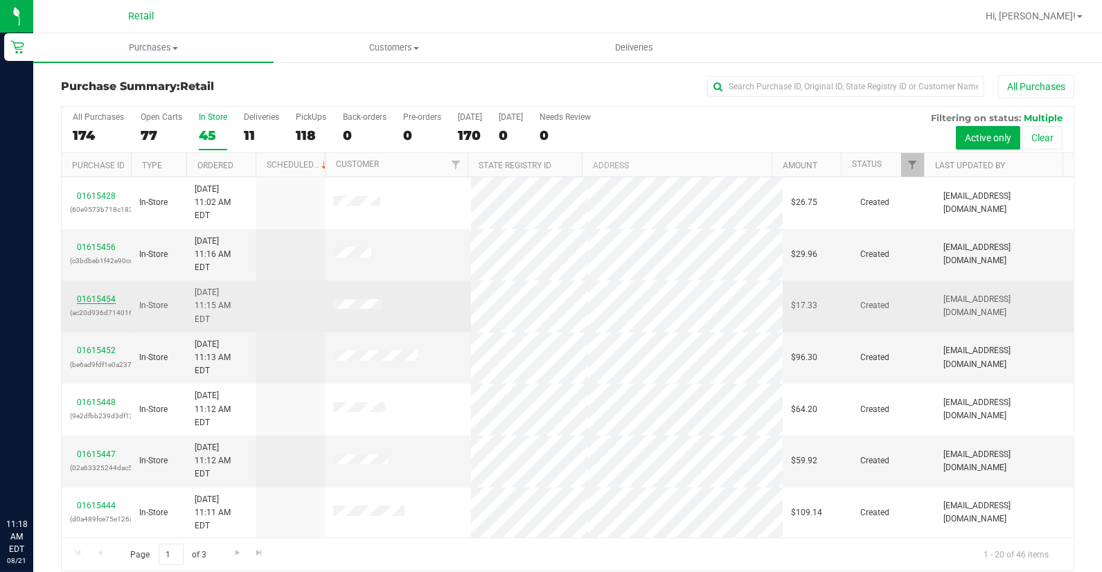
click at [106, 294] on link "01615454" at bounding box center [96, 299] width 39 height 10
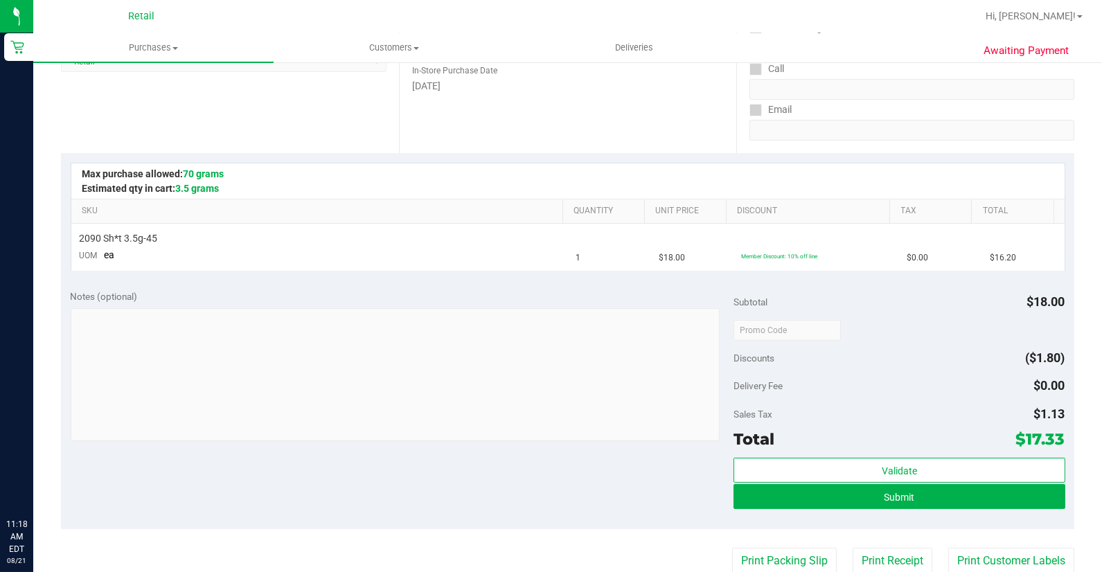
scroll to position [231, 0]
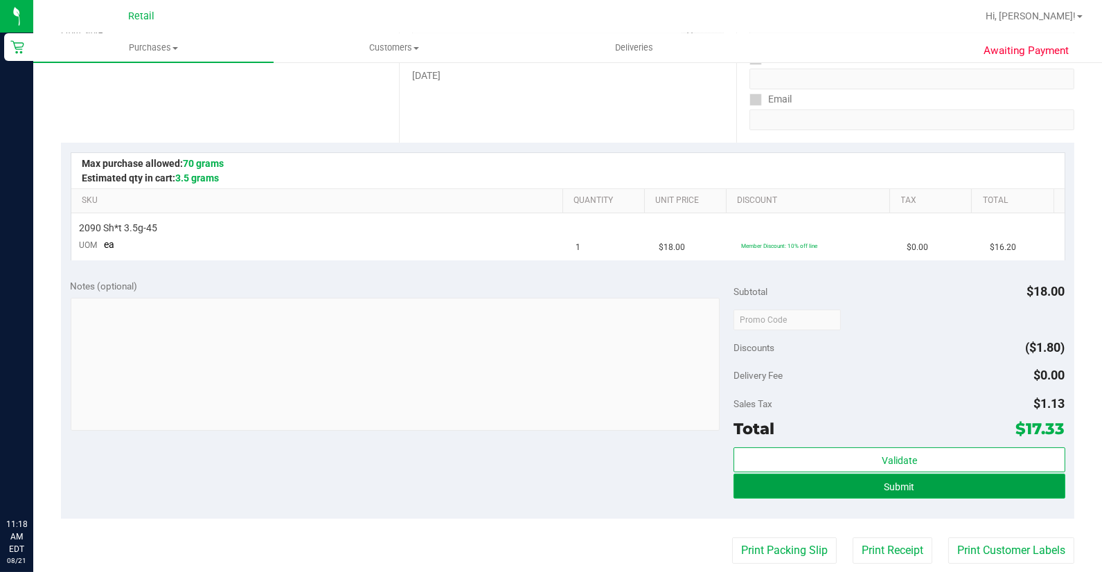
click at [938, 490] on button "Submit" at bounding box center [899, 486] width 332 height 25
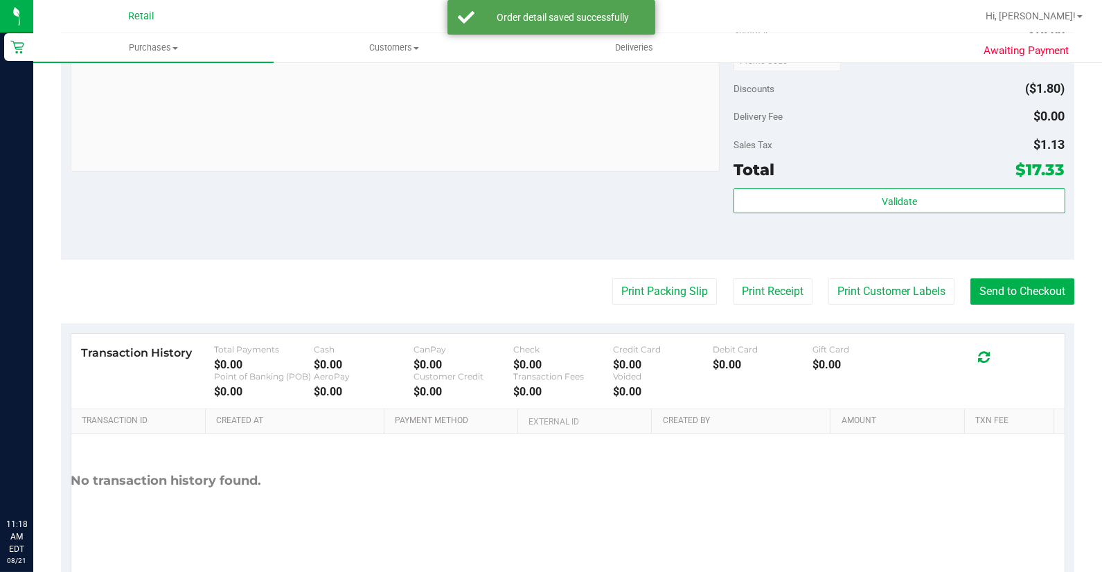
scroll to position [538, 0]
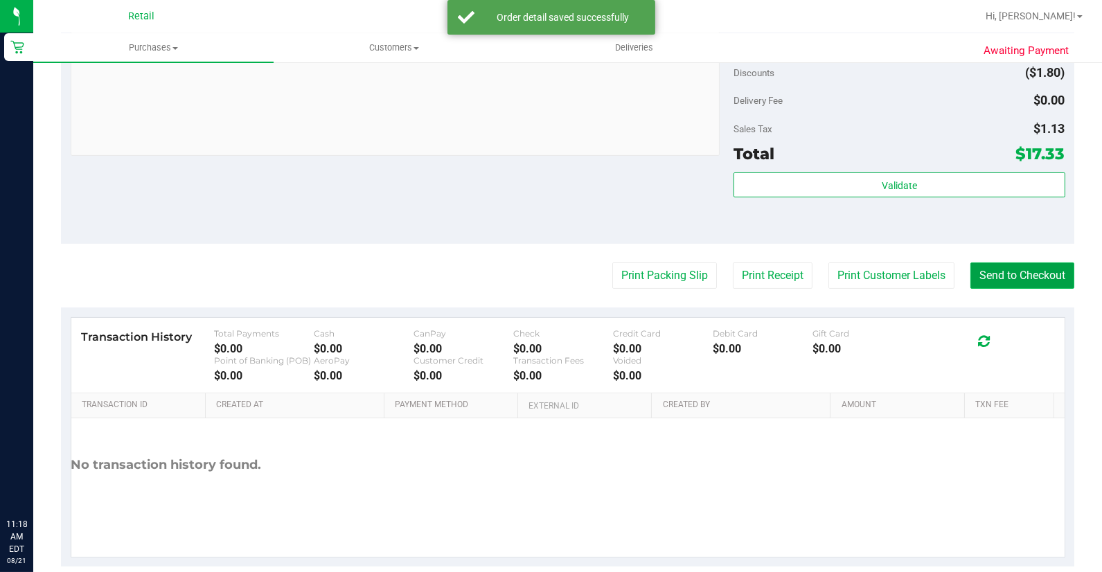
click at [989, 277] on button "Send to Checkout" at bounding box center [1022, 275] width 104 height 26
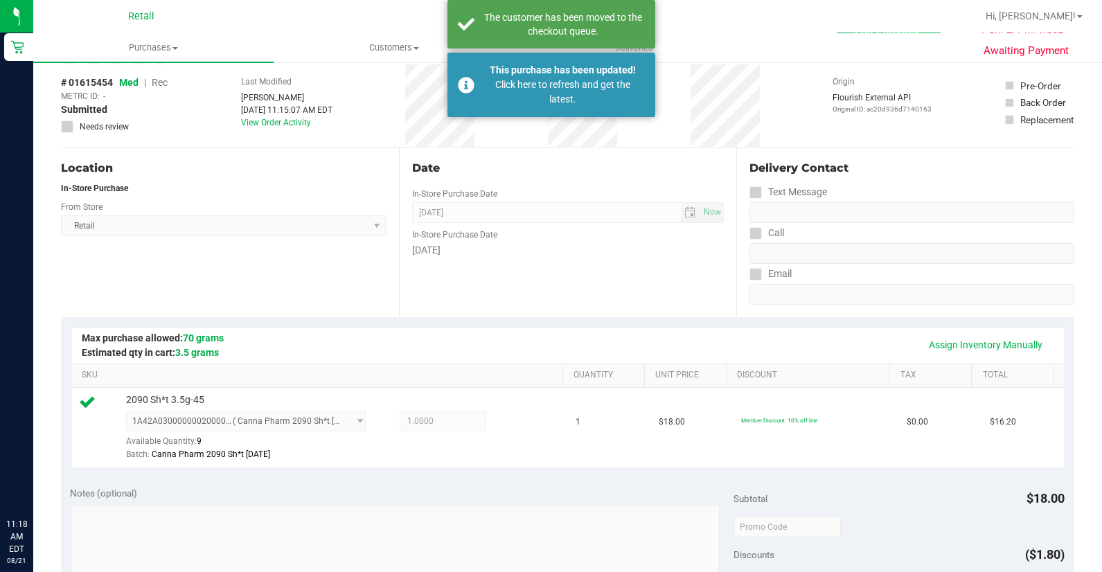
scroll to position [0, 0]
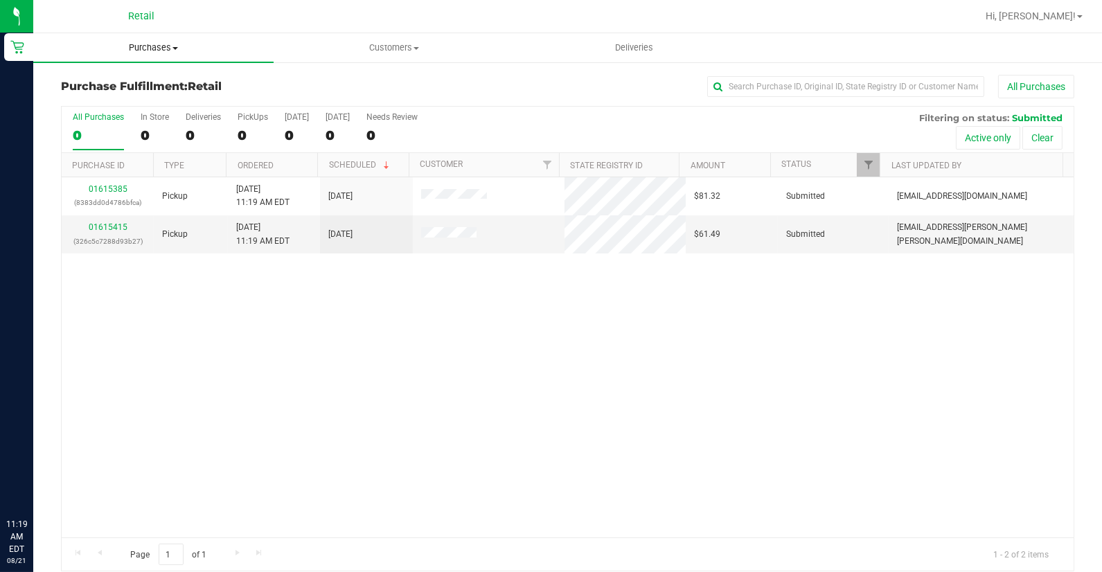
click at [145, 43] on span "Purchases" at bounding box center [153, 48] width 240 height 12
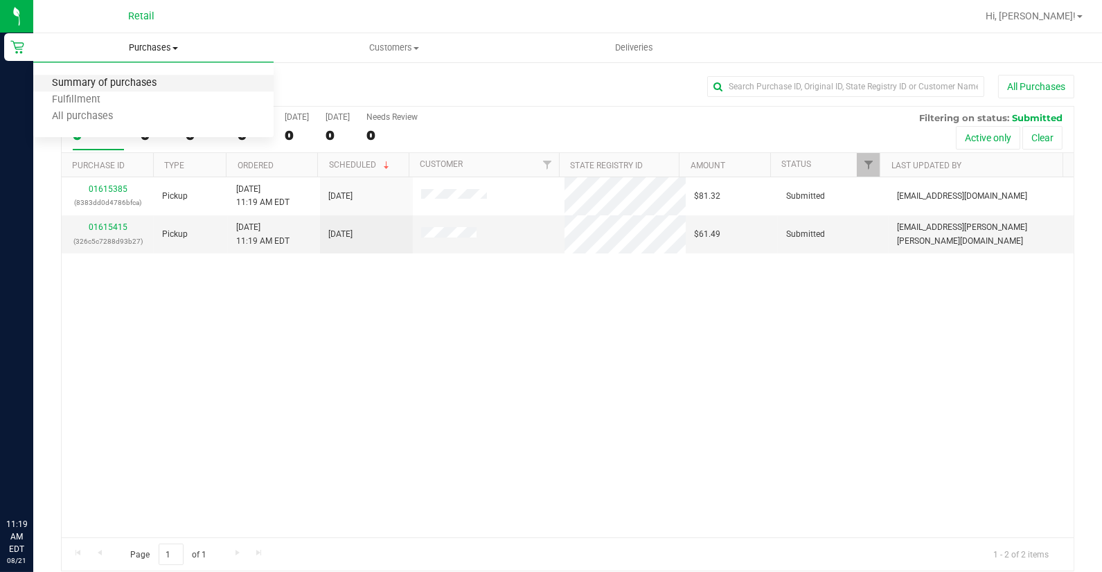
click at [152, 86] on span "Summary of purchases" at bounding box center [104, 84] width 142 height 12
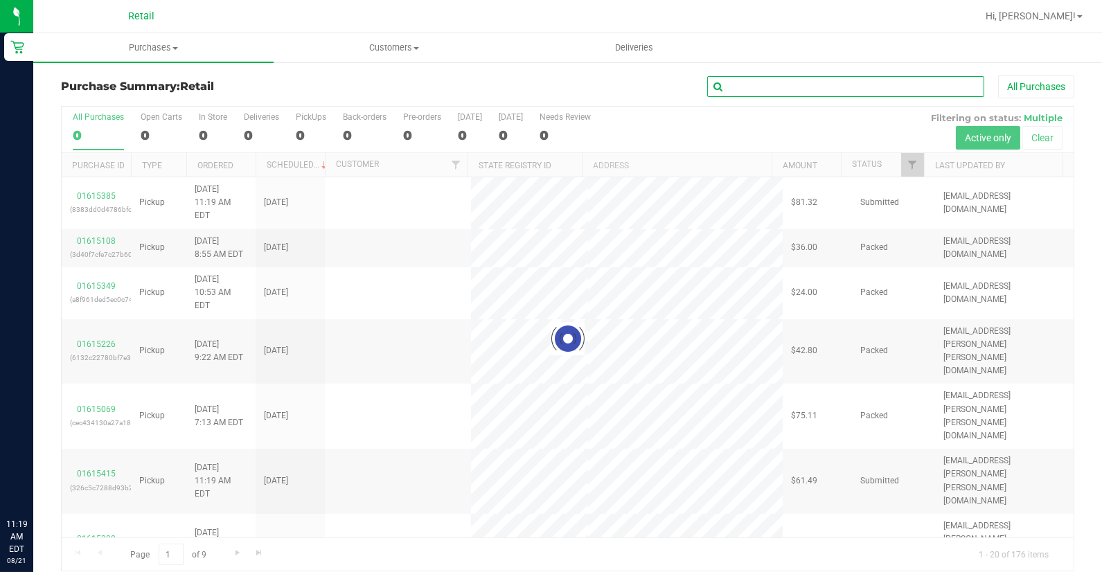
click at [861, 88] on input "text" at bounding box center [845, 86] width 277 height 21
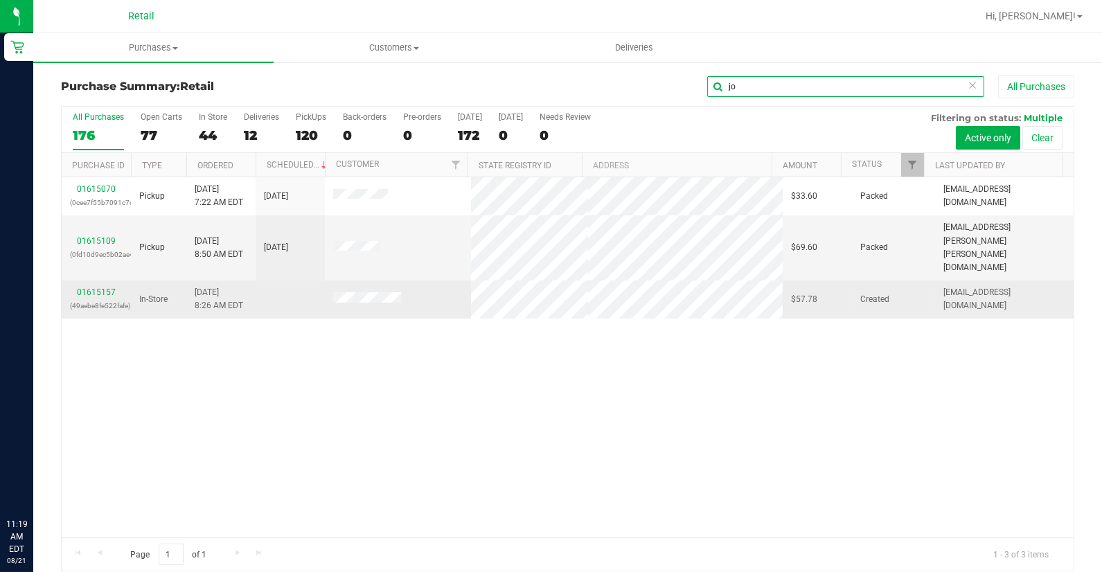
type input "j"
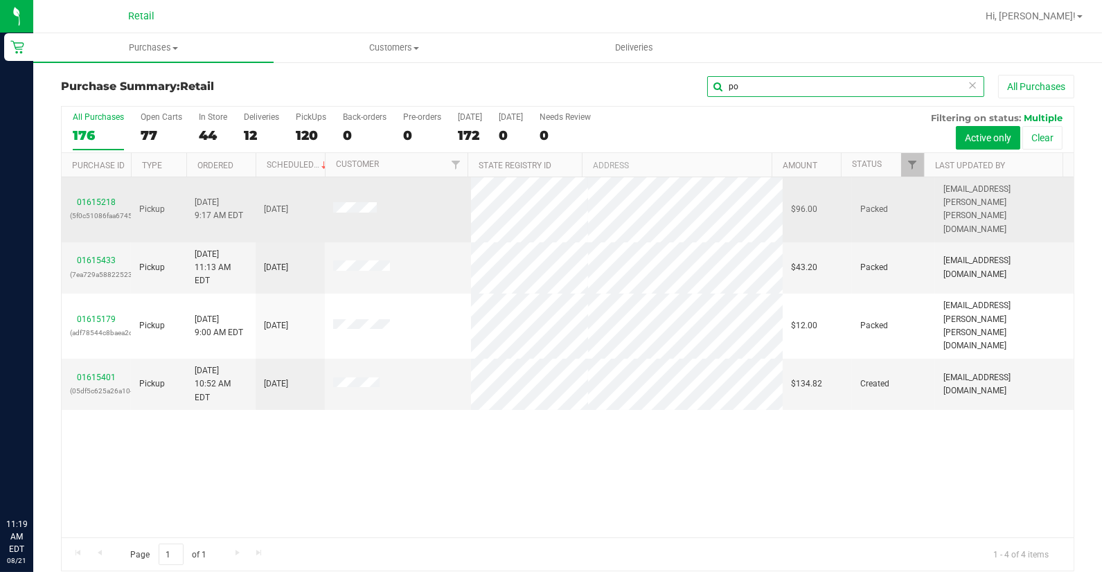
type input "p"
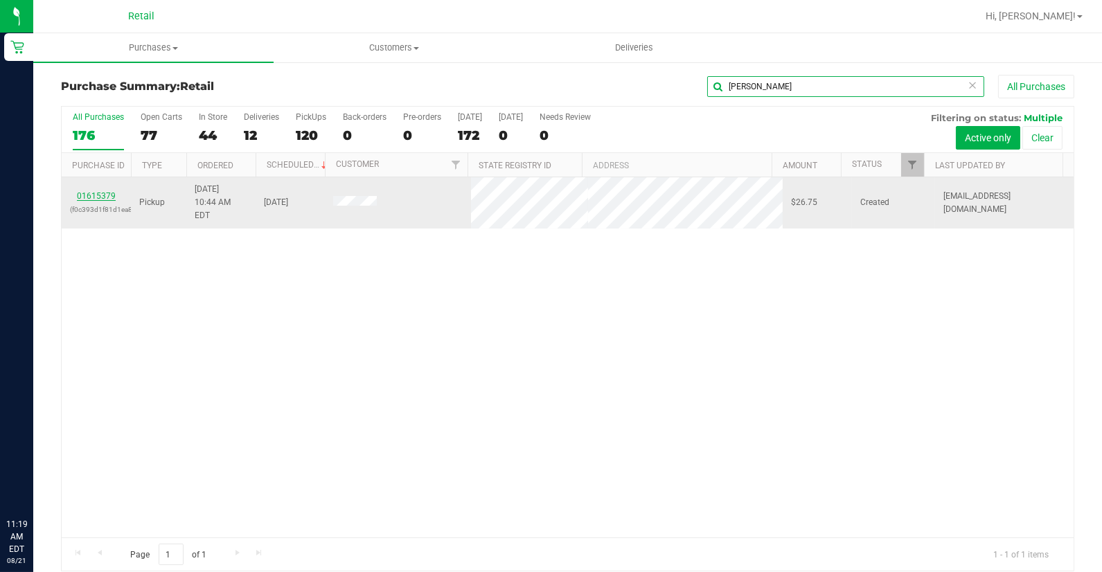
type input "joe p"
click at [107, 191] on link "01615379" at bounding box center [96, 196] width 39 height 10
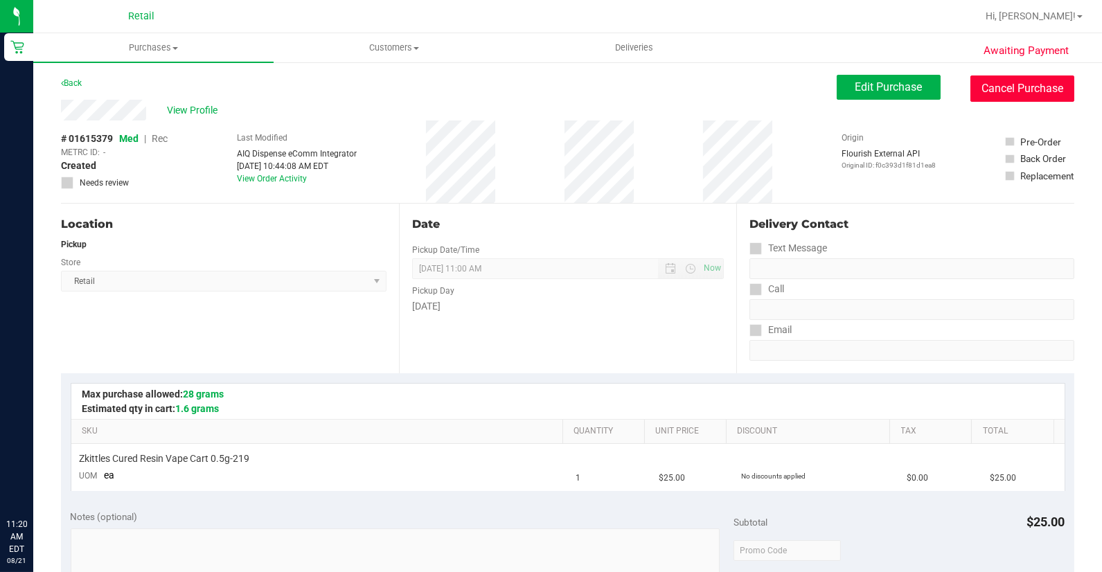
click at [1001, 95] on button "Cancel Purchase" at bounding box center [1022, 88] width 104 height 26
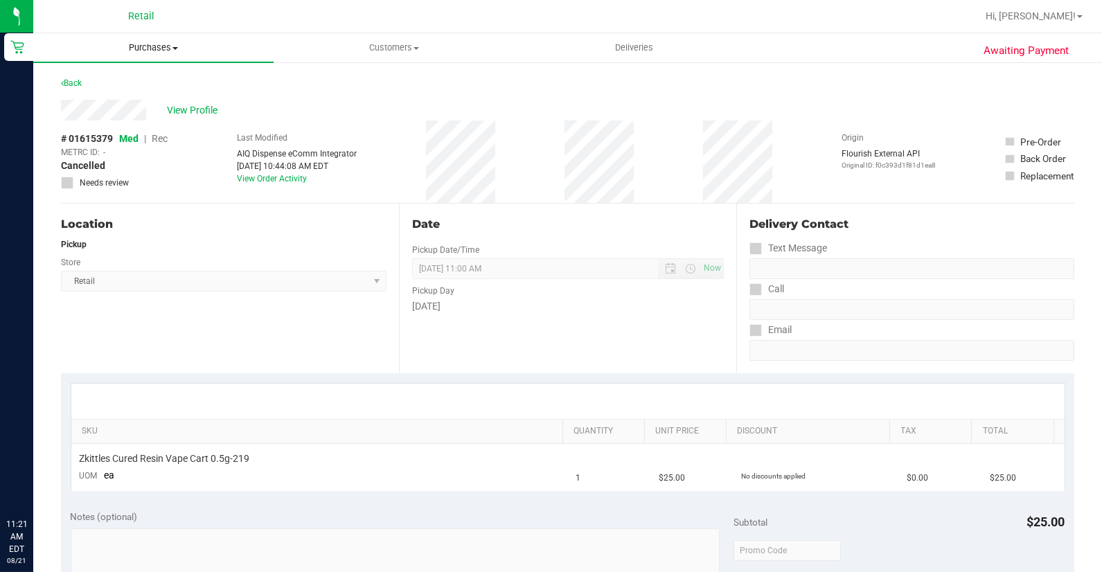
click at [148, 46] on span "Purchases" at bounding box center [153, 48] width 240 height 12
click at [161, 90] on li "Summary of purchases" at bounding box center [153, 83] width 240 height 17
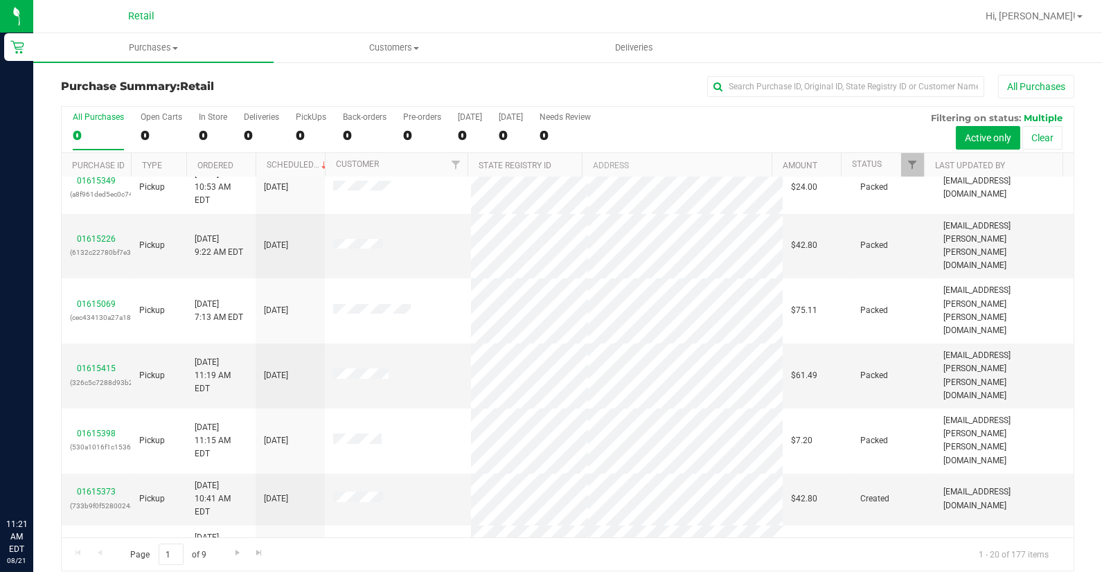
scroll to position [99, 0]
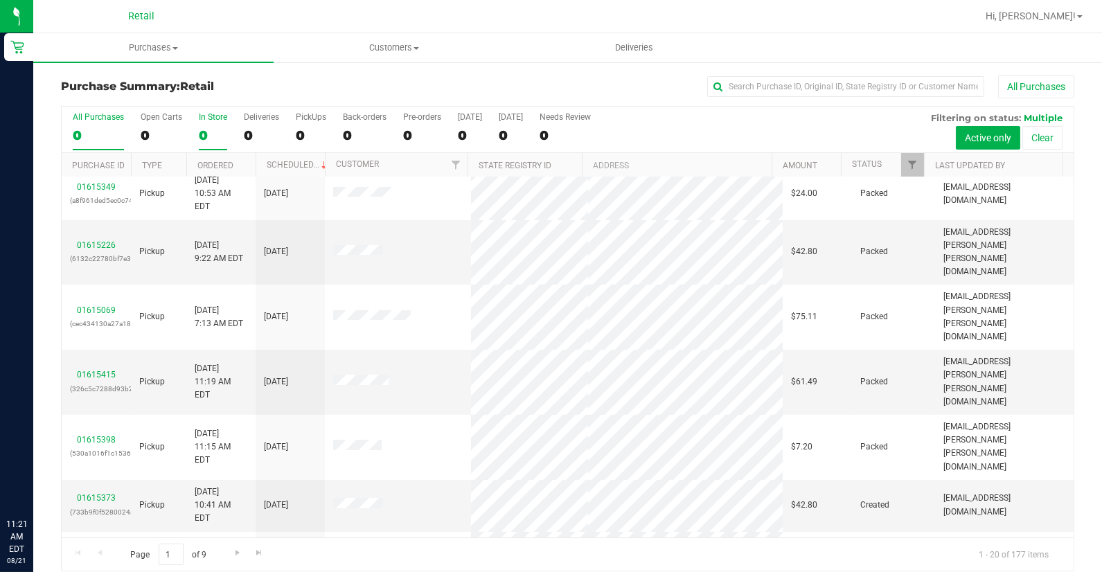
click at [210, 129] on div "0" at bounding box center [213, 135] width 28 height 16
click at [0, 0] on input "In Store 0" at bounding box center [0, 0] width 0 height 0
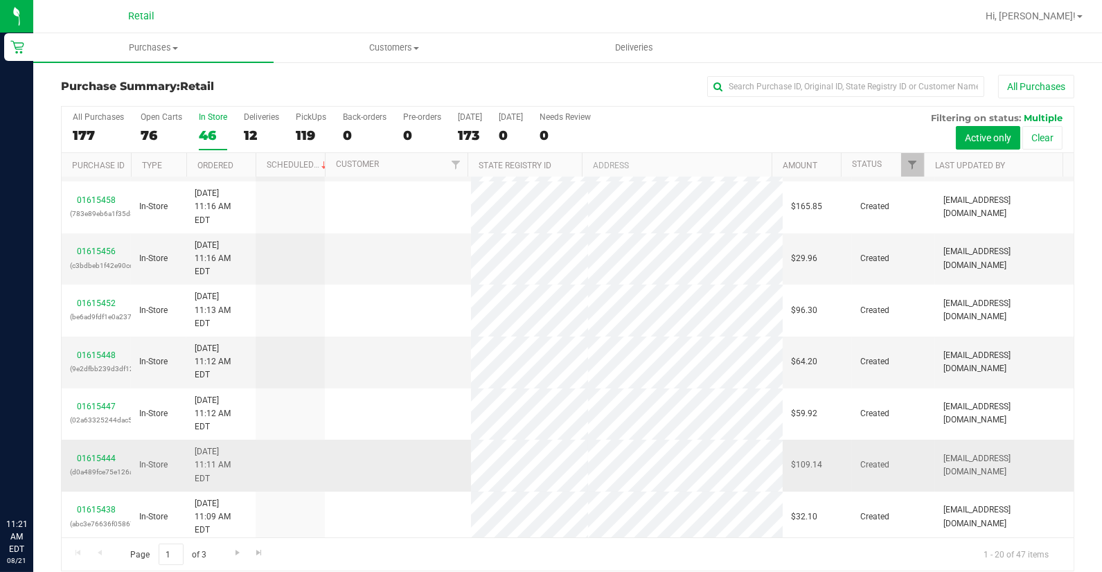
scroll to position [0, 0]
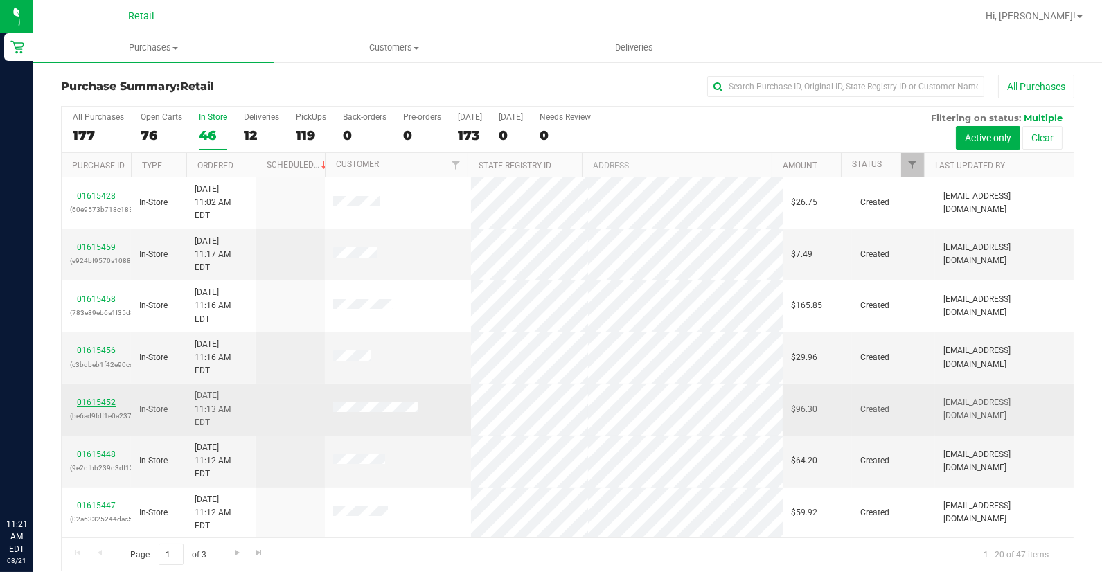
click at [104, 397] on link "01615452" at bounding box center [96, 402] width 39 height 10
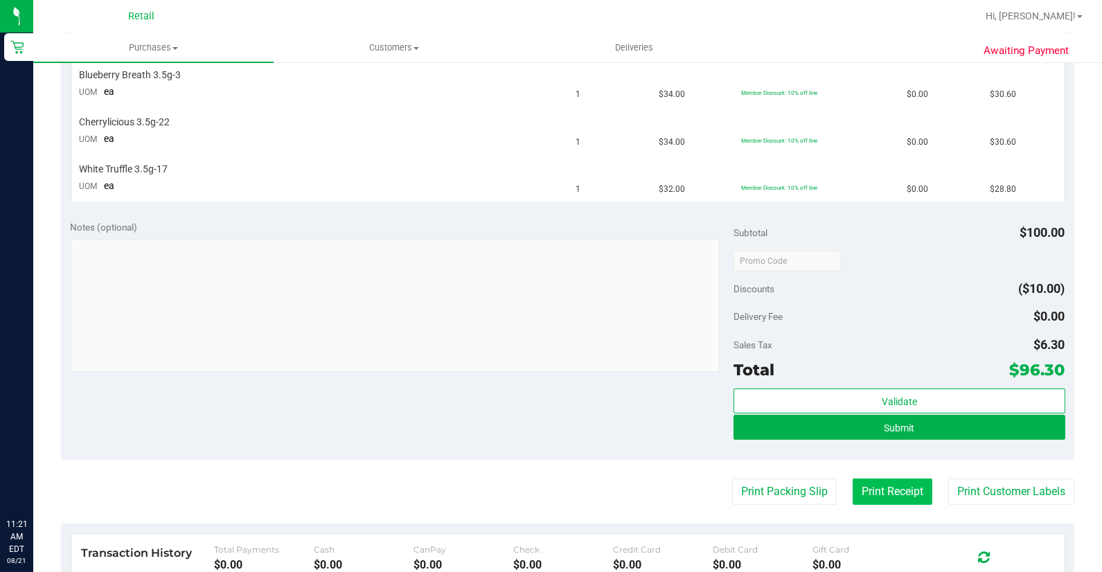
scroll to position [384, 0]
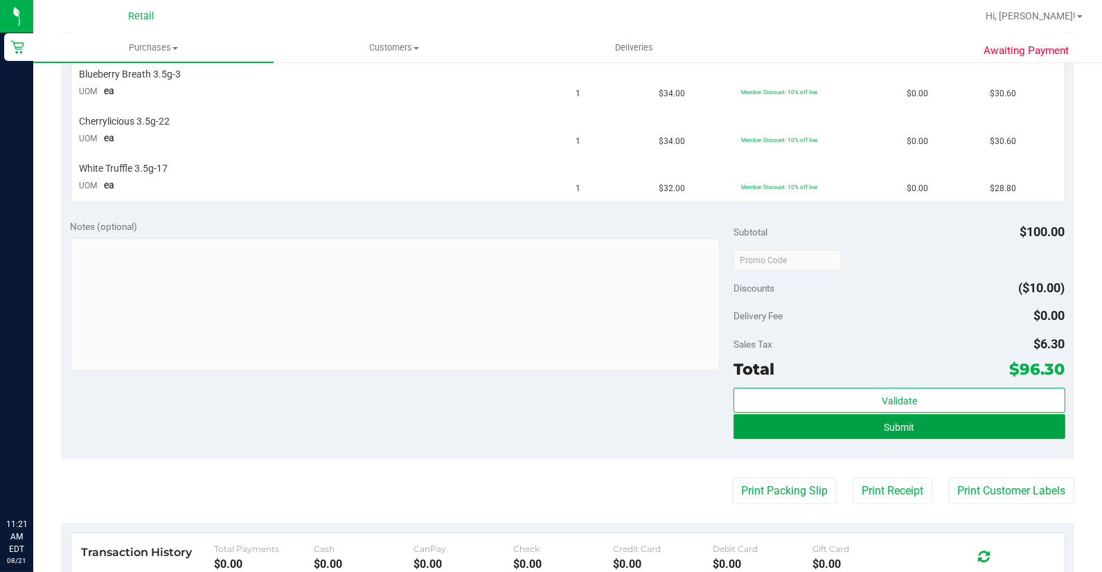
click at [883, 437] on button "Submit" at bounding box center [899, 426] width 332 height 25
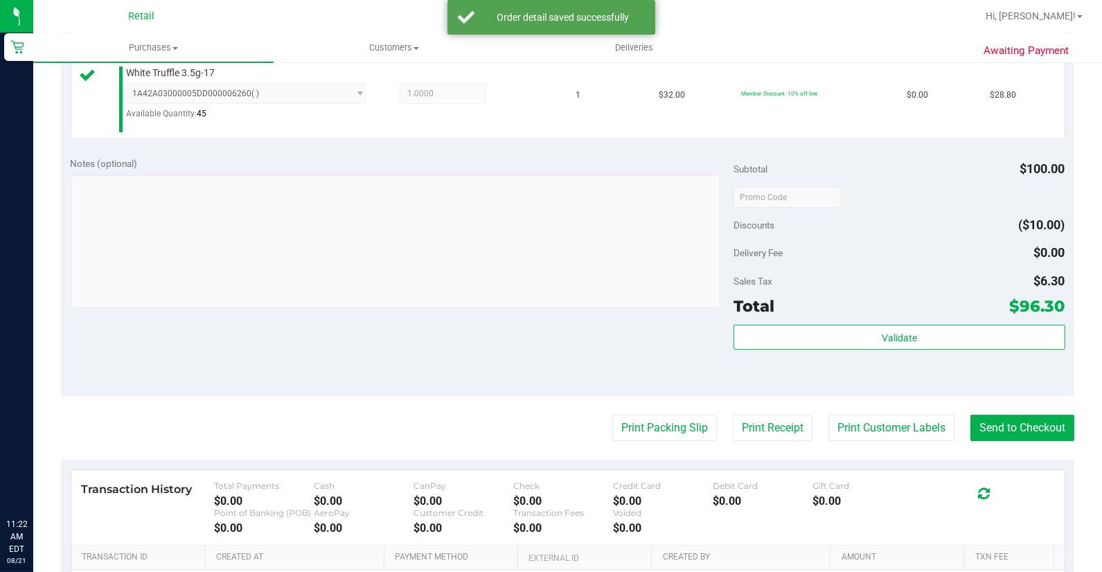
scroll to position [538, 0]
click at [1024, 430] on button "Send to Checkout" at bounding box center [1022, 427] width 104 height 26
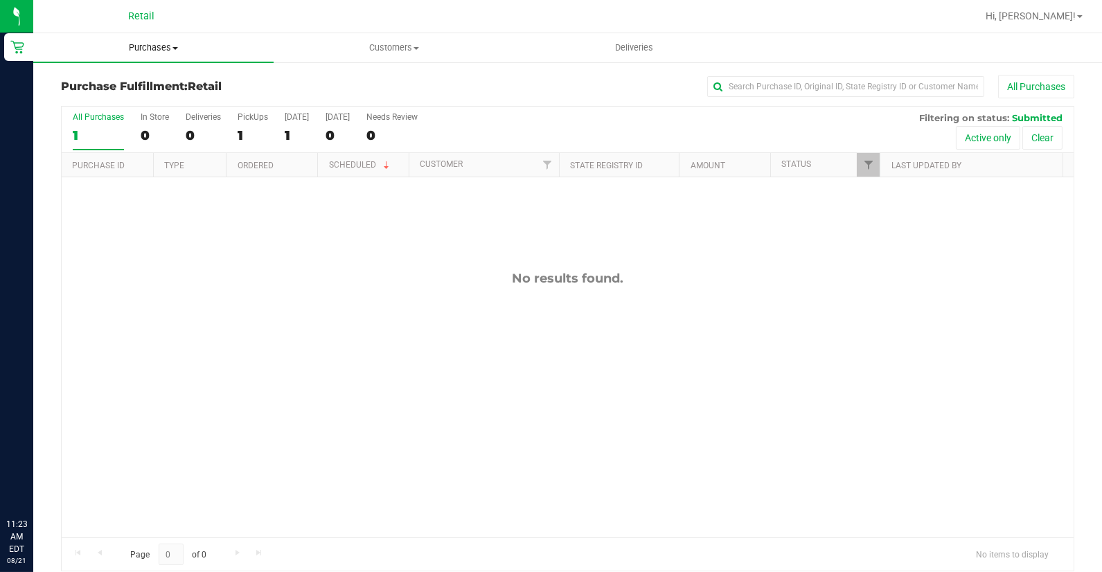
click at [149, 42] on span "Purchases" at bounding box center [153, 48] width 240 height 12
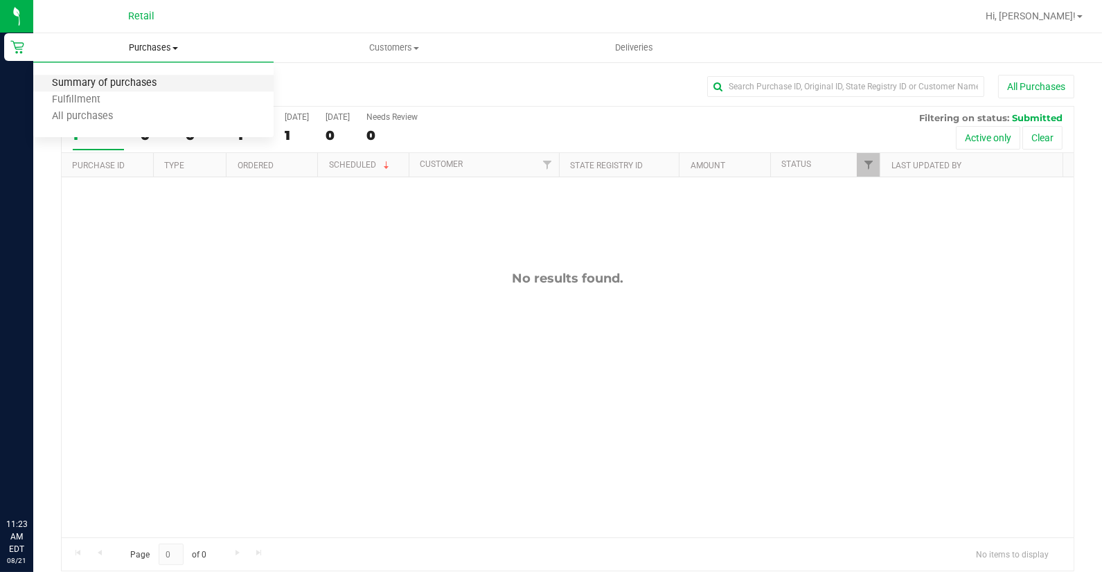
click at [173, 80] on span "Summary of purchases" at bounding box center [104, 84] width 142 height 12
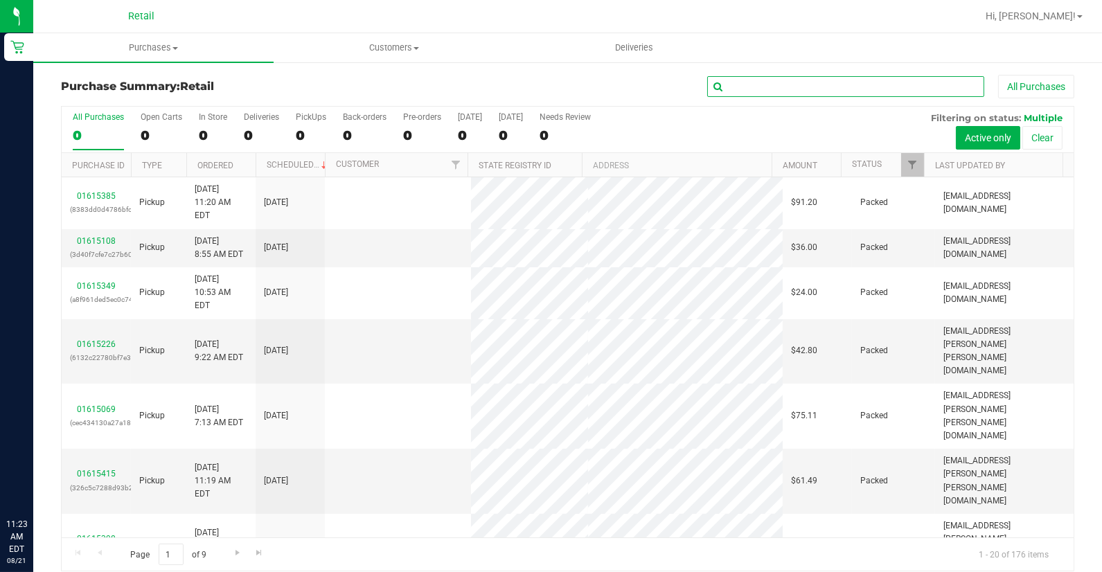
click at [790, 82] on input "text" at bounding box center [845, 86] width 277 height 21
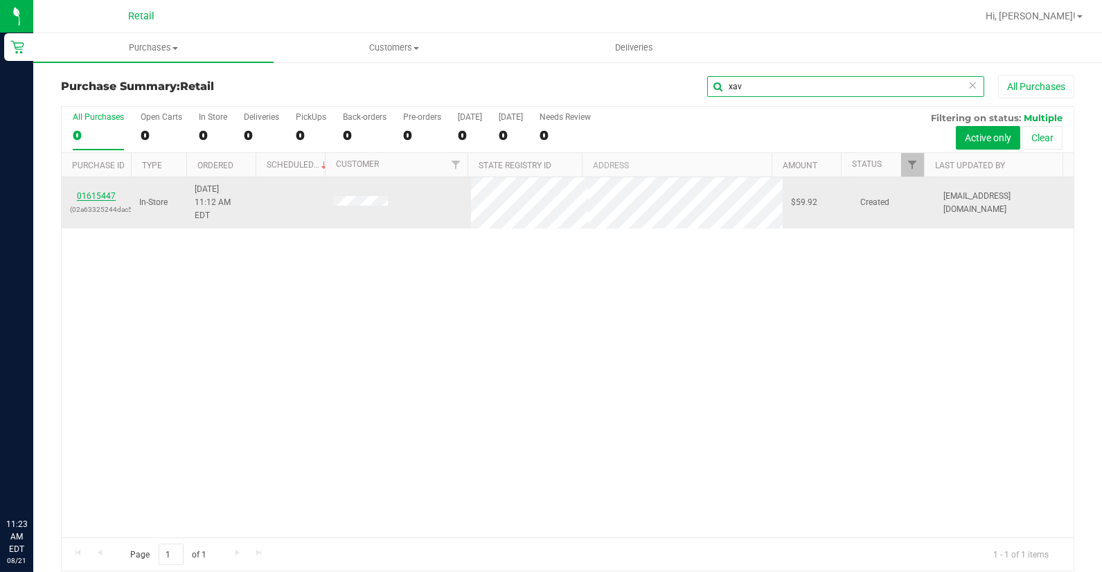
type input "xav"
click at [105, 191] on link "01615447" at bounding box center [96, 196] width 39 height 10
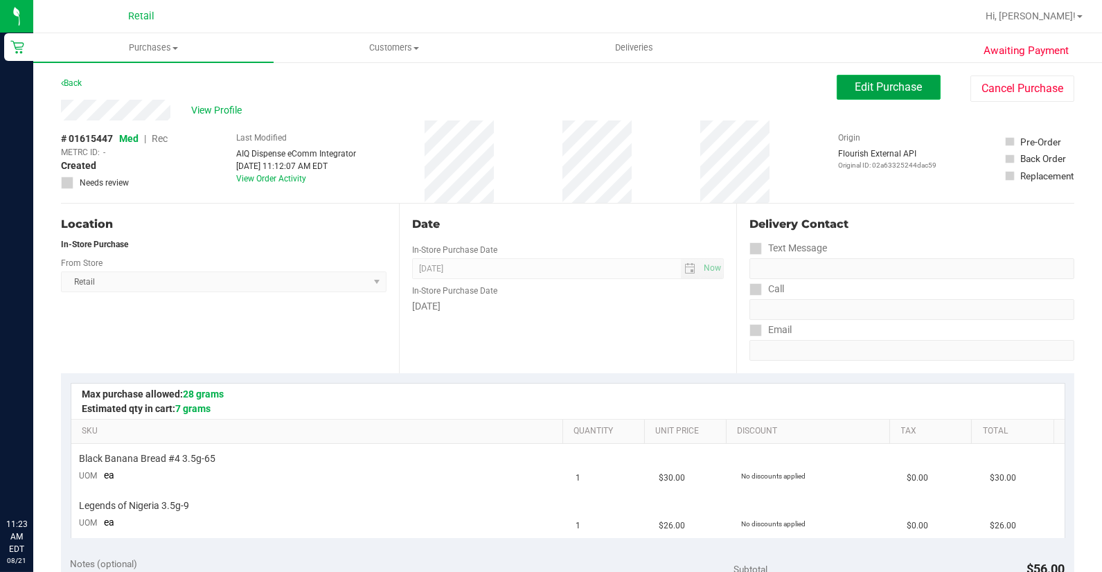
click at [877, 97] on button "Edit Purchase" at bounding box center [889, 87] width 104 height 25
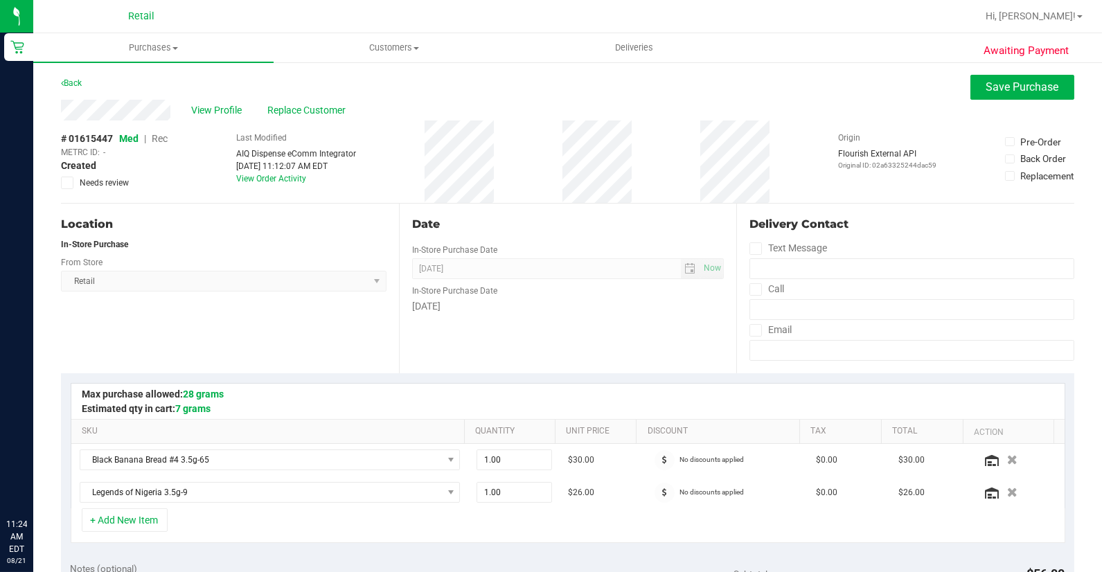
click at [166, 136] on span "Rec" at bounding box center [160, 138] width 16 height 11
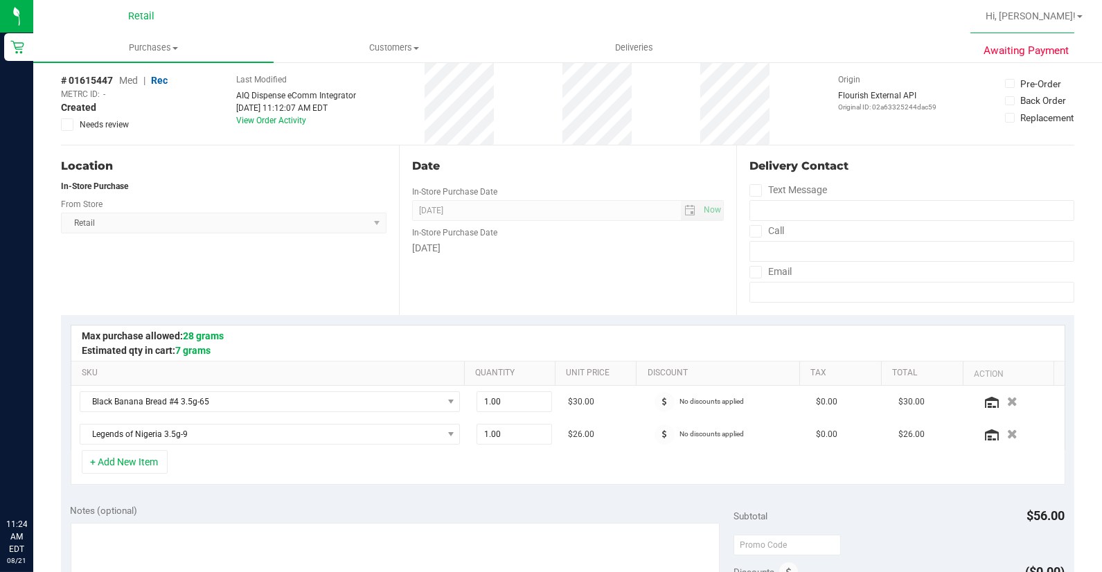
scroll to position [307, 0]
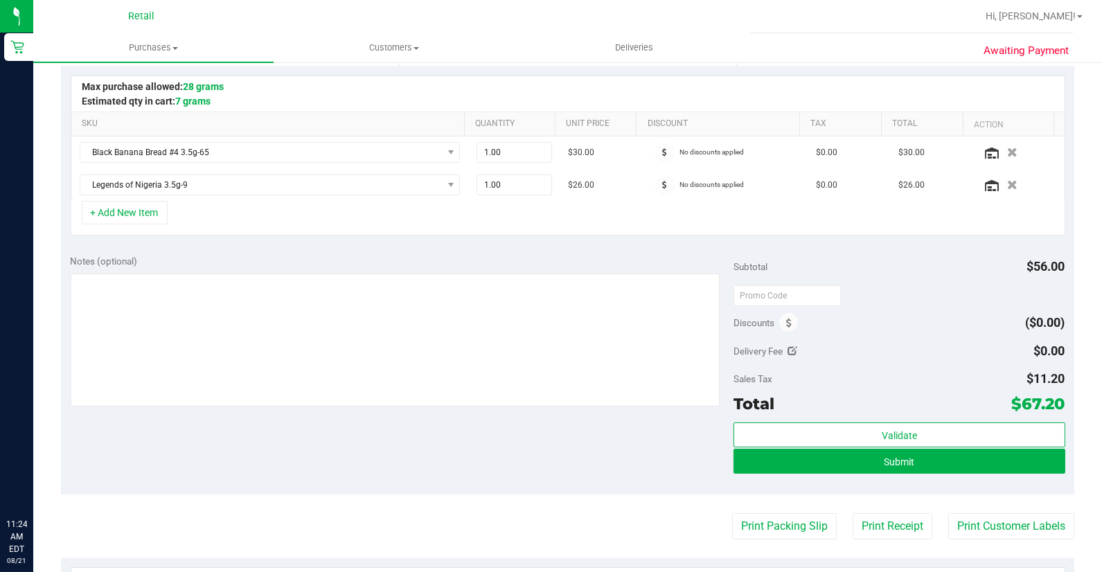
click at [947, 474] on div "Submit" at bounding box center [899, 462] width 332 height 26
click at [942, 466] on button "Submit" at bounding box center [899, 461] width 332 height 25
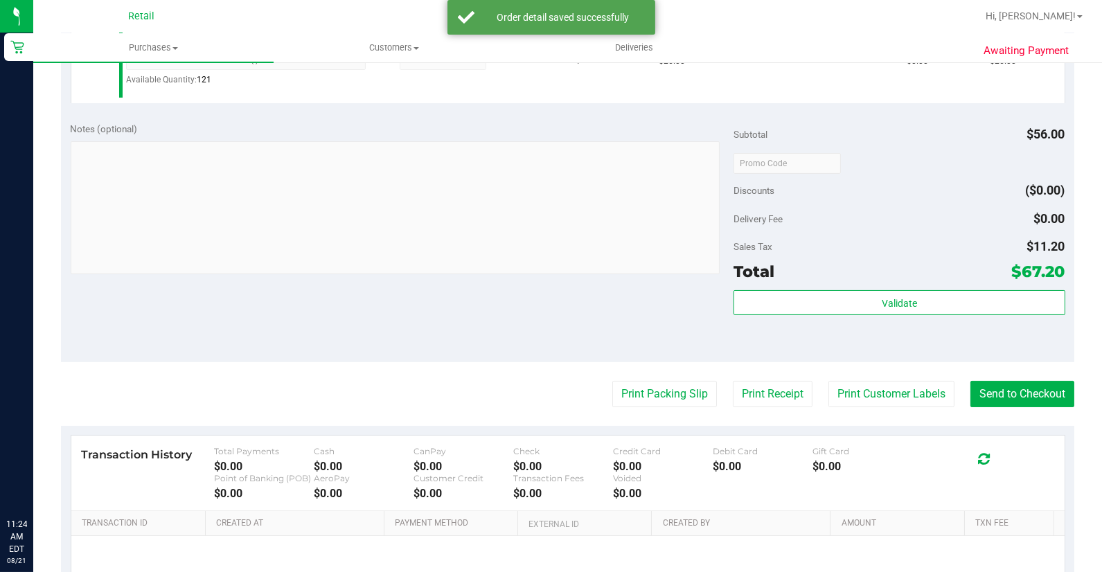
scroll to position [538, 0]
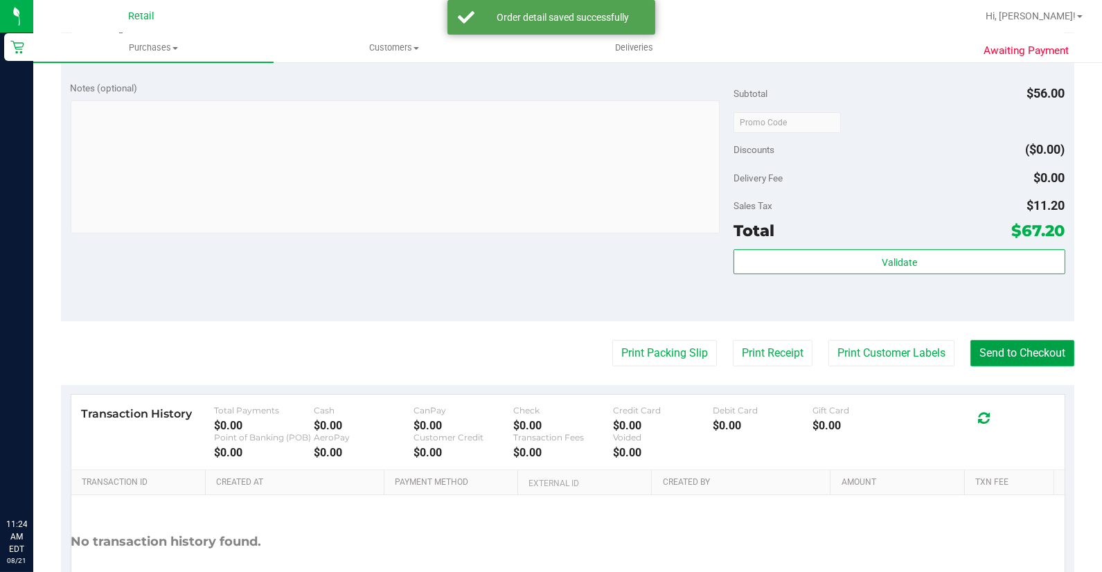
click at [999, 355] on button "Send to Checkout" at bounding box center [1022, 353] width 104 height 26
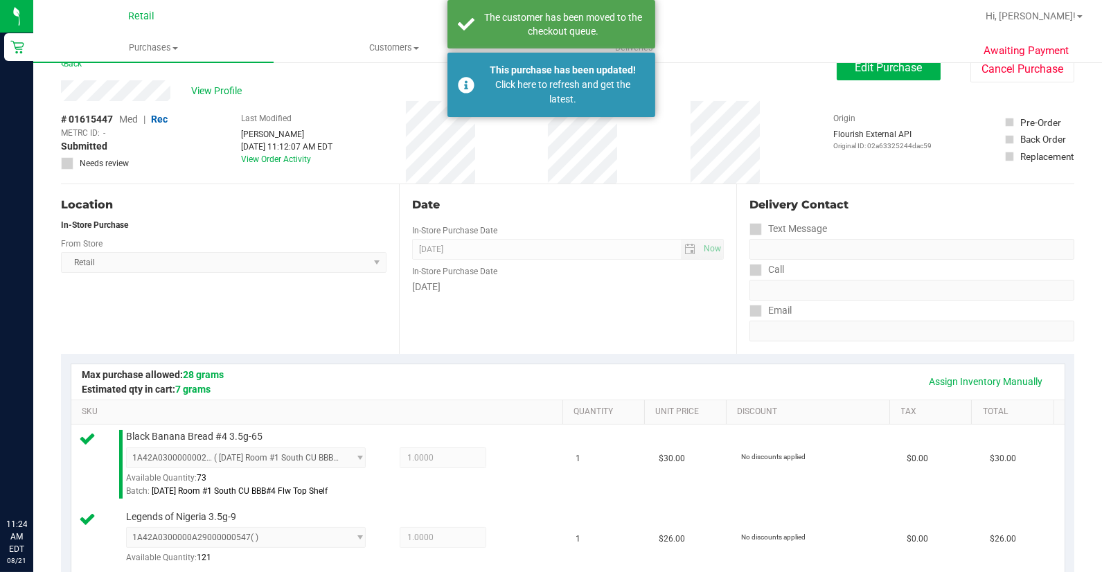
scroll to position [0, 0]
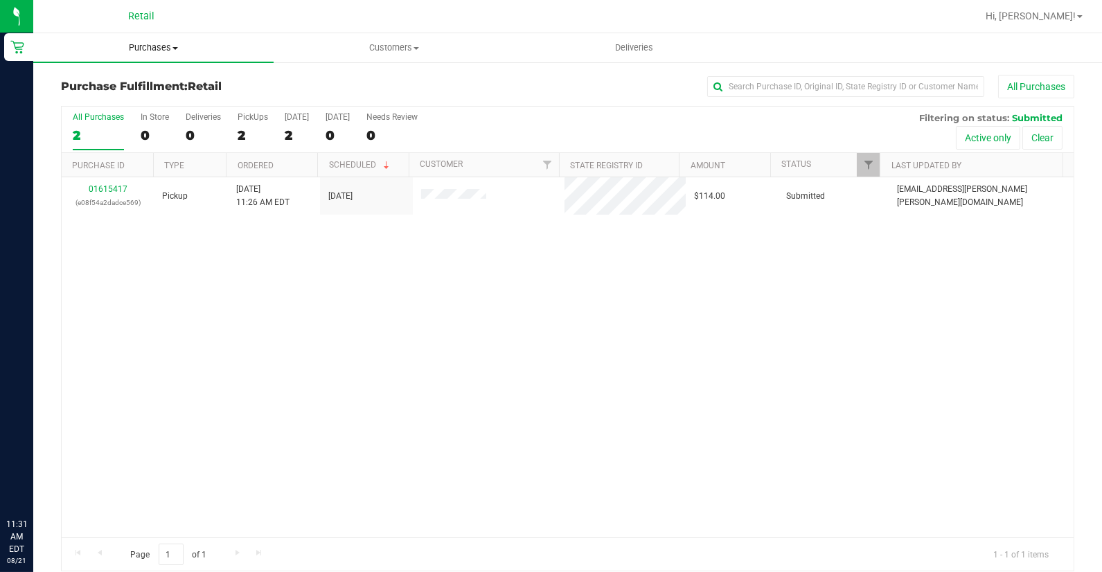
click at [163, 44] on span "Purchases" at bounding box center [153, 48] width 240 height 12
click at [181, 80] on li "Summary of purchases" at bounding box center [153, 83] width 240 height 17
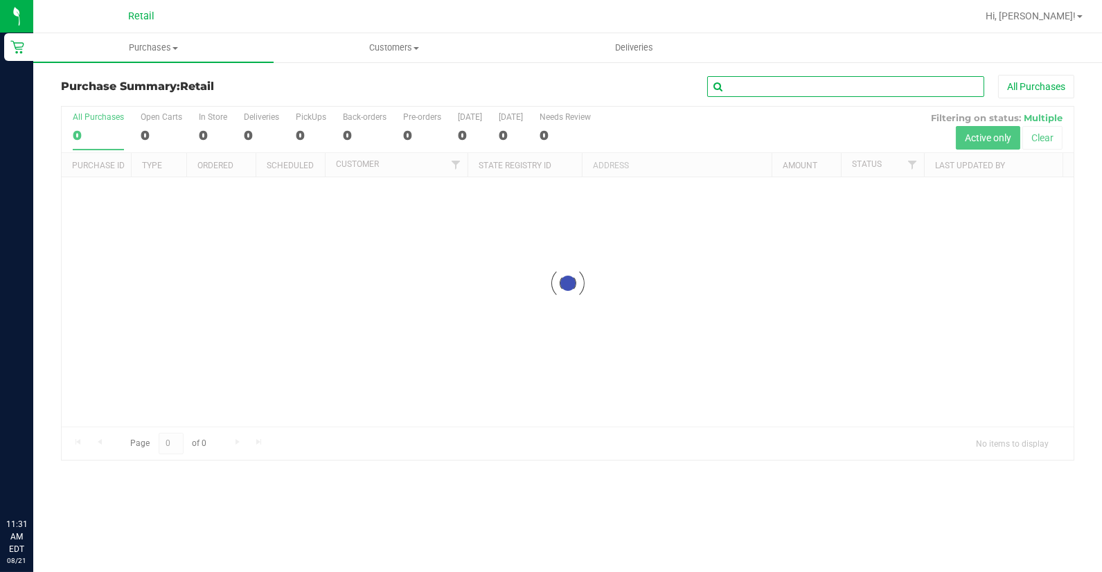
click at [832, 85] on input "text" at bounding box center [845, 86] width 277 height 21
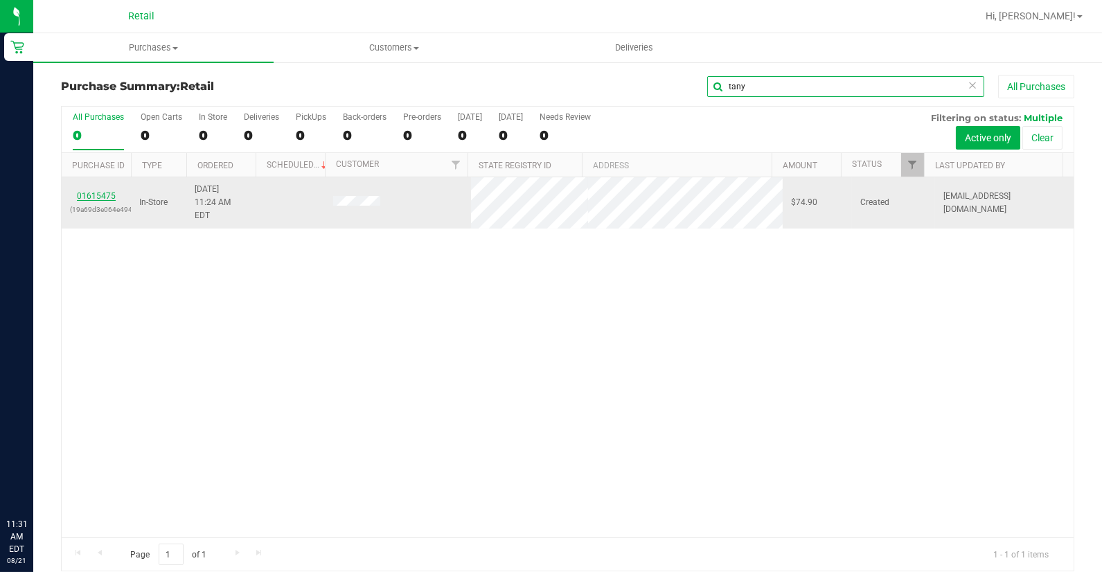
type input "tany"
click at [89, 191] on link "01615475" at bounding box center [96, 196] width 39 height 10
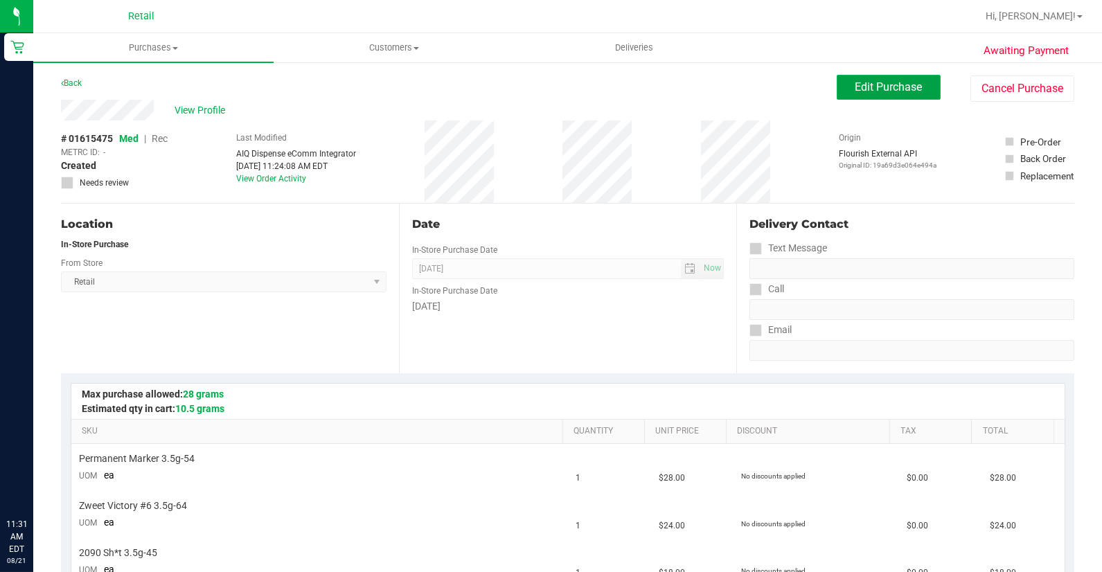
click at [855, 88] on span "Edit Purchase" at bounding box center [888, 86] width 67 height 13
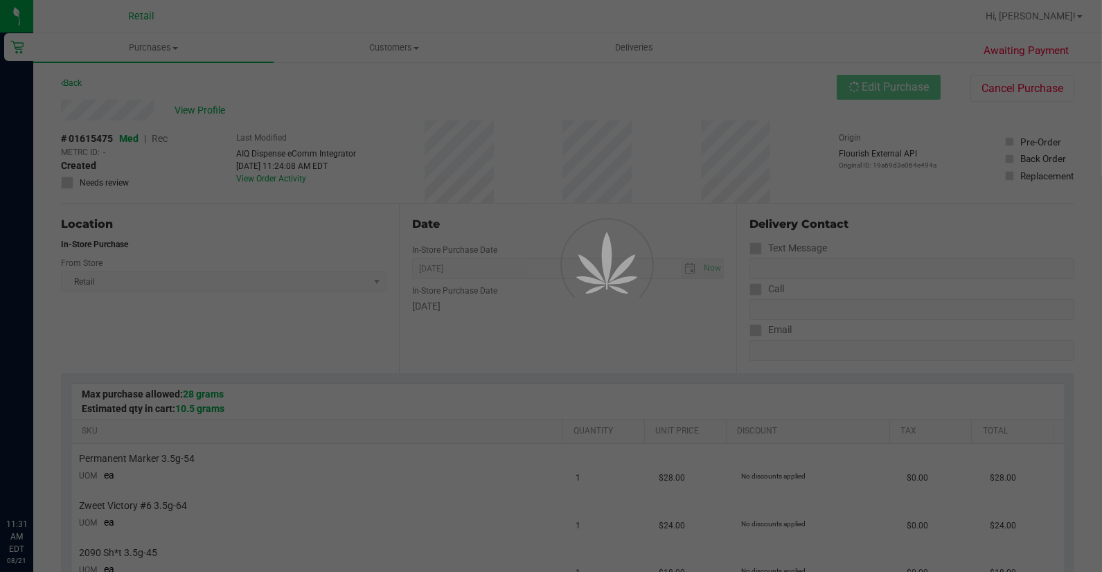
click at [170, 134] on div at bounding box center [551, 286] width 1102 height 572
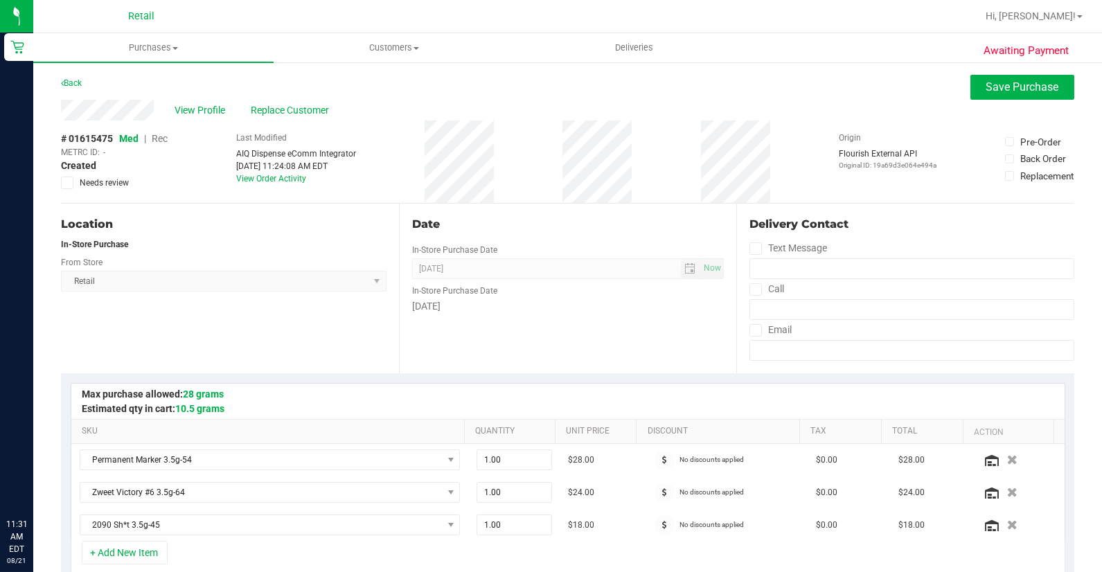
click at [163, 141] on span "Rec" at bounding box center [160, 138] width 16 height 11
click at [326, 111] on span "Replace Customer" at bounding box center [292, 110] width 83 height 15
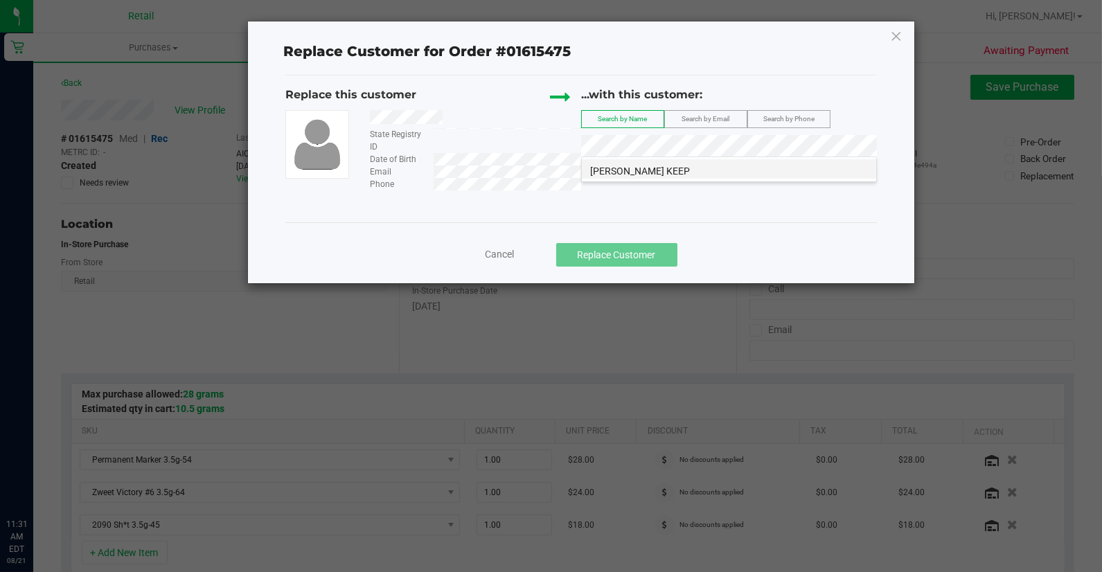
click at [654, 166] on span "Tanya Chase KEEP" at bounding box center [640, 171] width 100 height 11
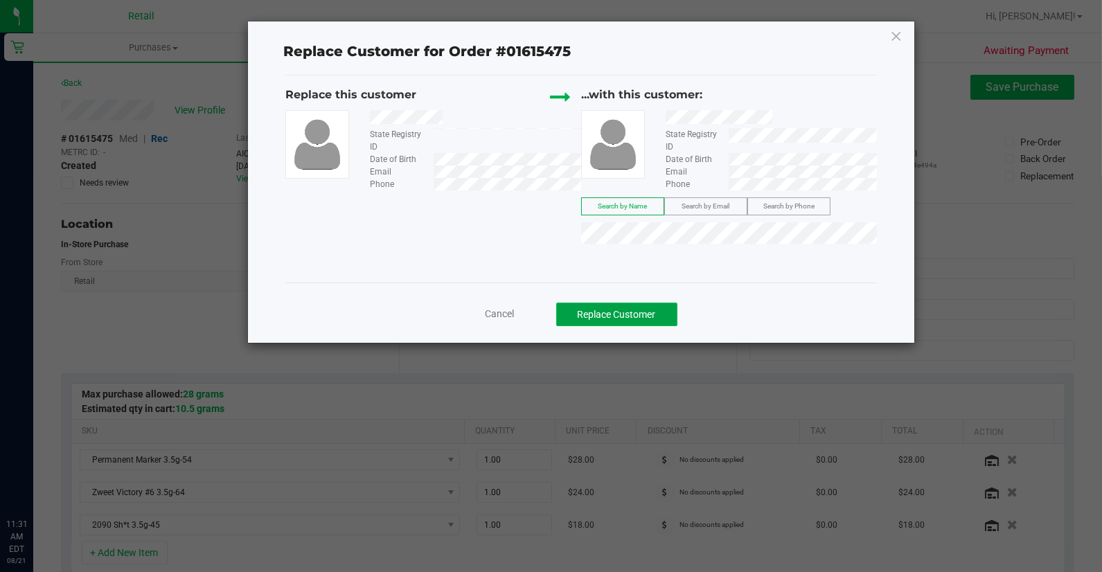
click at [642, 303] on button "Replace Customer" at bounding box center [616, 315] width 121 height 24
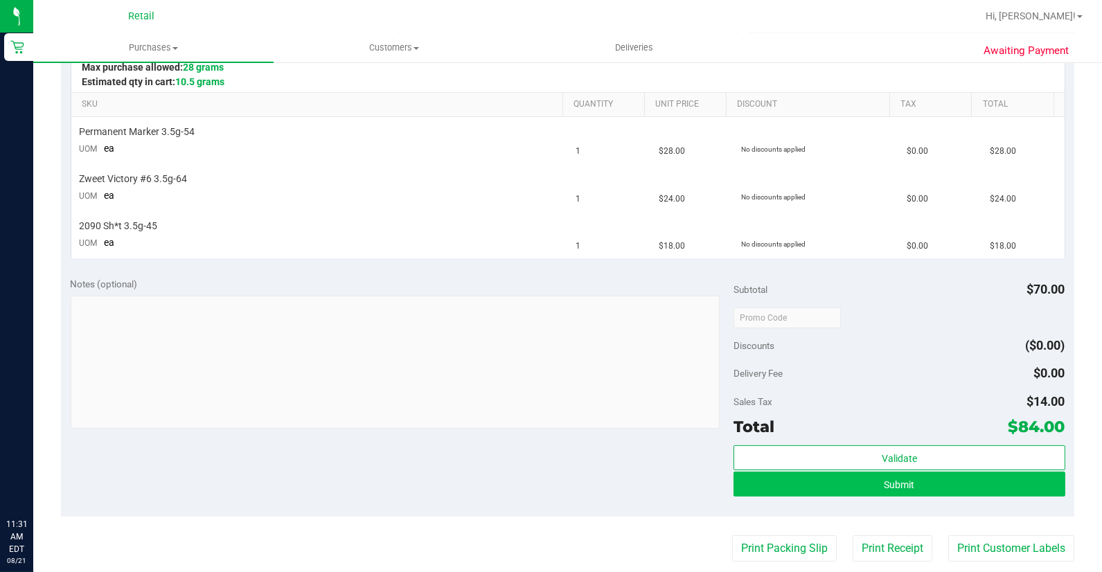
scroll to position [384, 0]
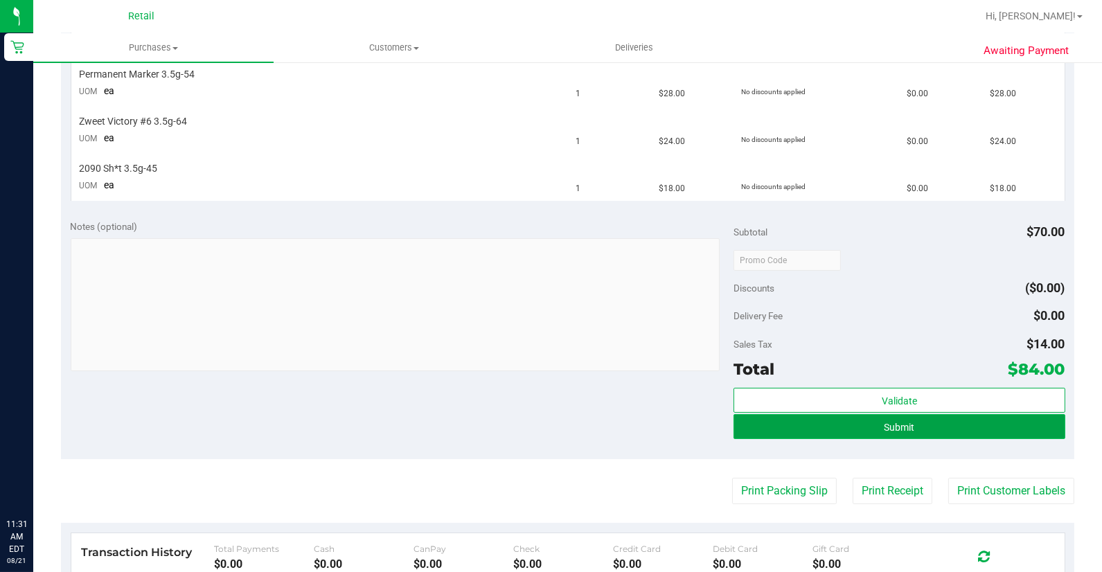
click at [967, 432] on button "Submit" at bounding box center [899, 426] width 332 height 25
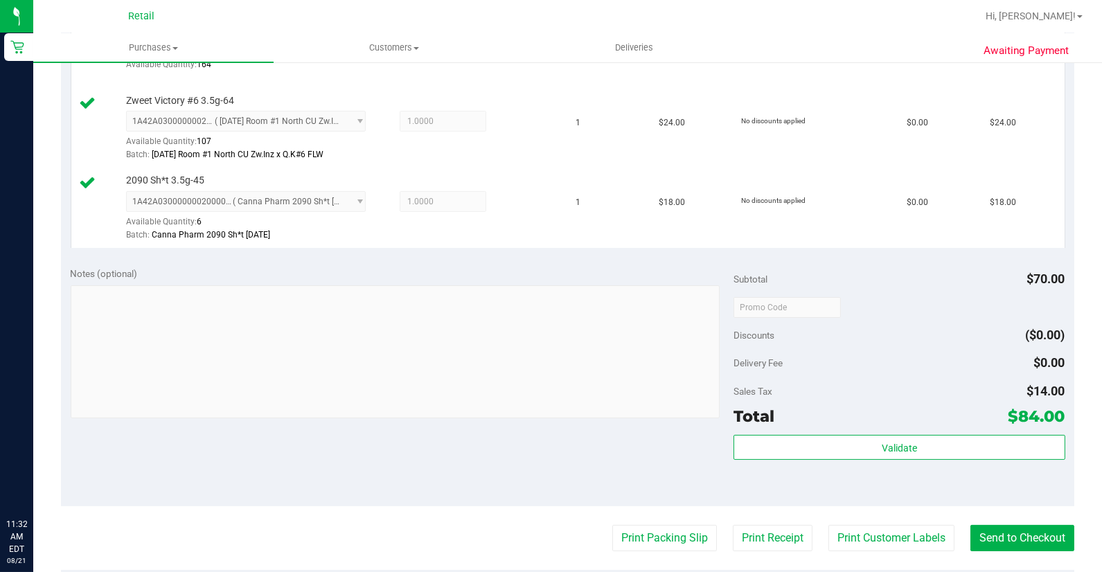
scroll to position [615, 0]
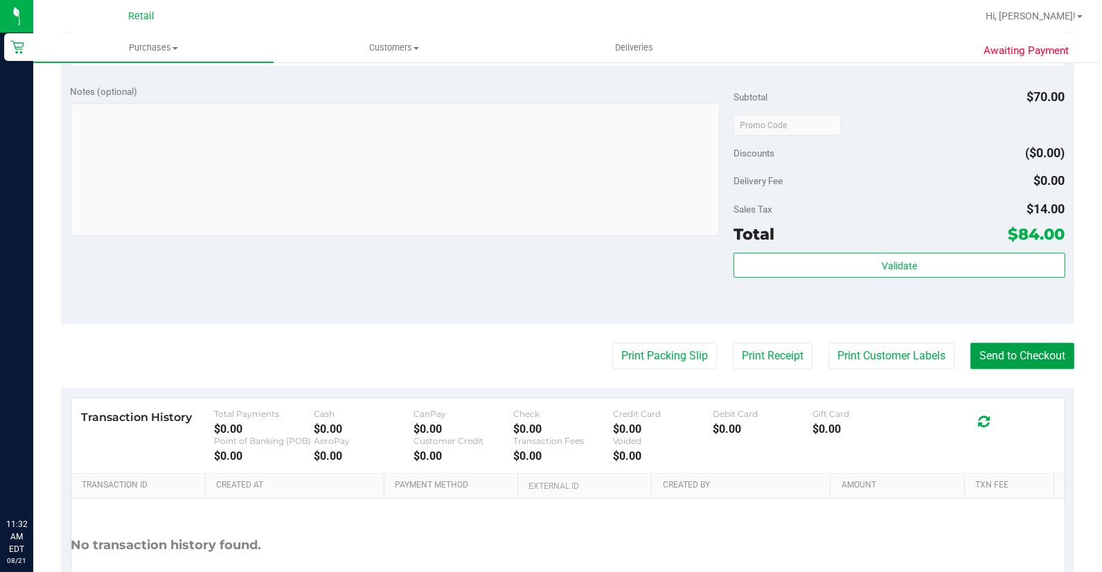
click at [1001, 345] on button "Send to Checkout" at bounding box center [1022, 356] width 104 height 26
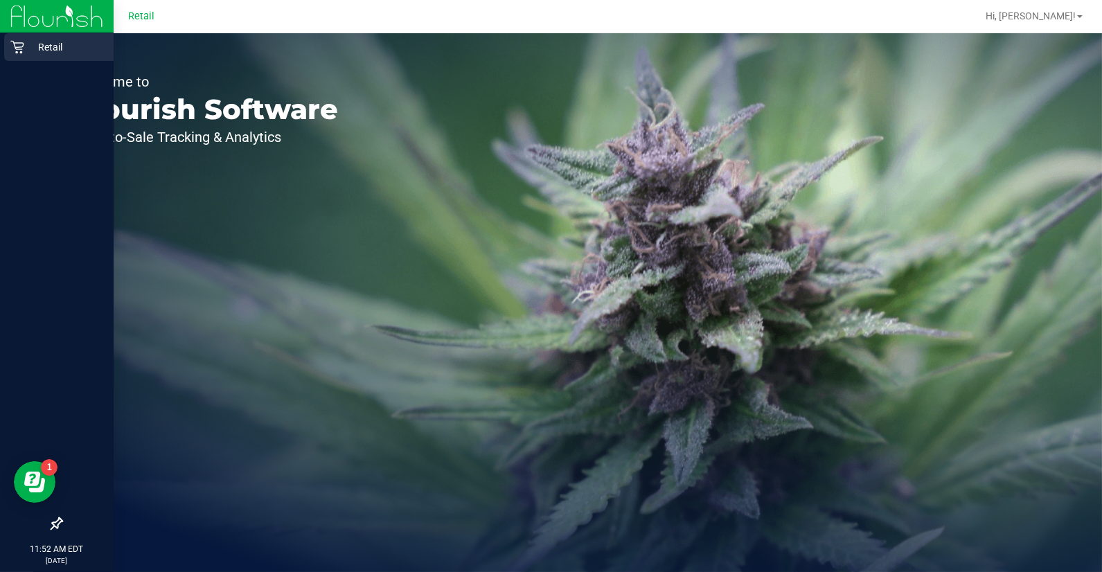
click at [51, 46] on p "Retail" at bounding box center [65, 47] width 83 height 17
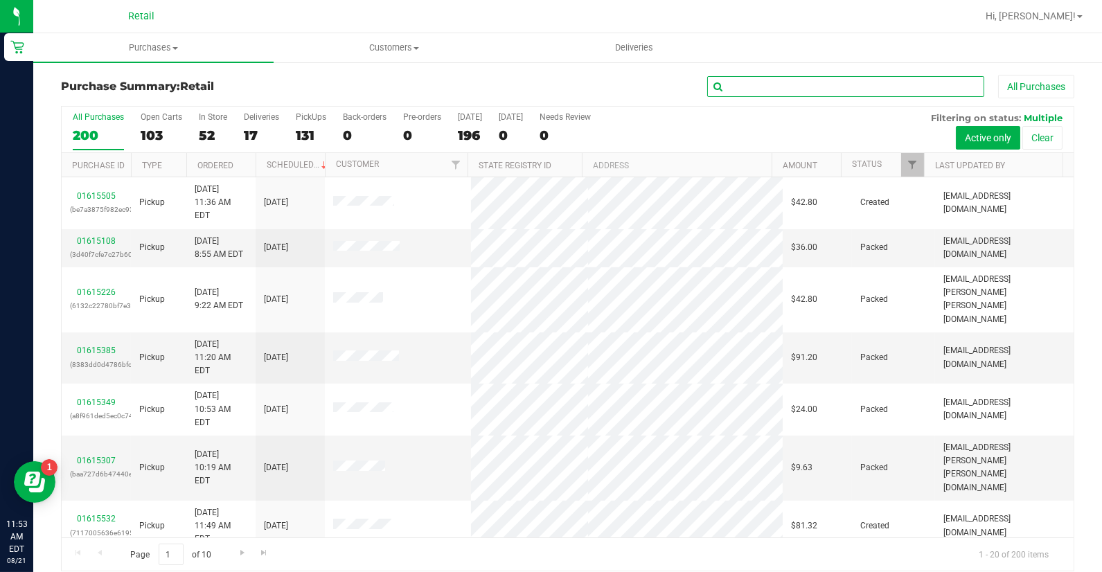
click at [876, 87] on input "text" at bounding box center [845, 86] width 277 height 21
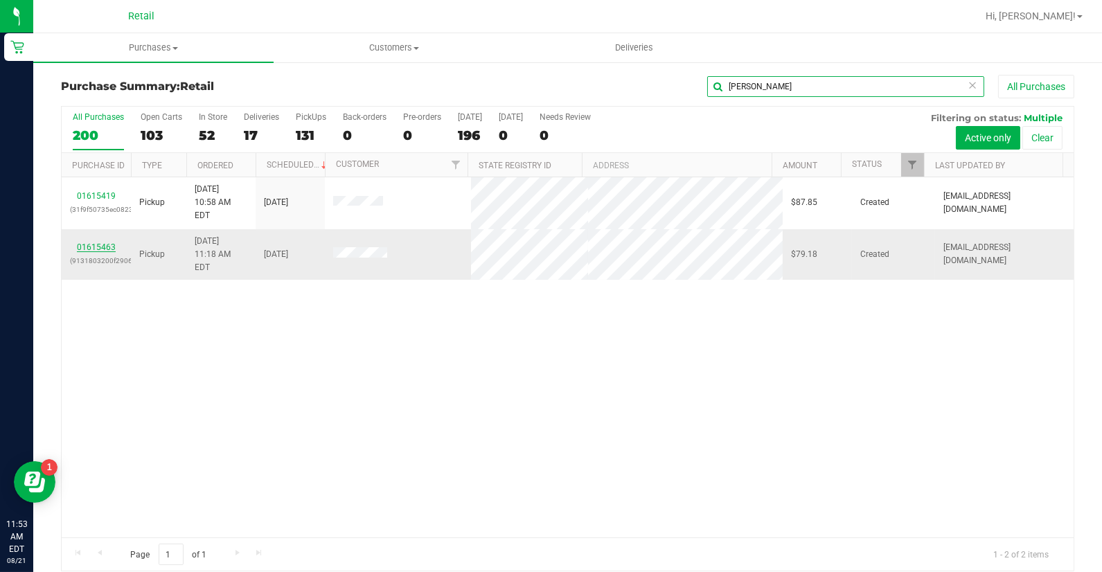
type input "[PERSON_NAME]"
click at [108, 242] on link "01615463" at bounding box center [96, 247] width 39 height 10
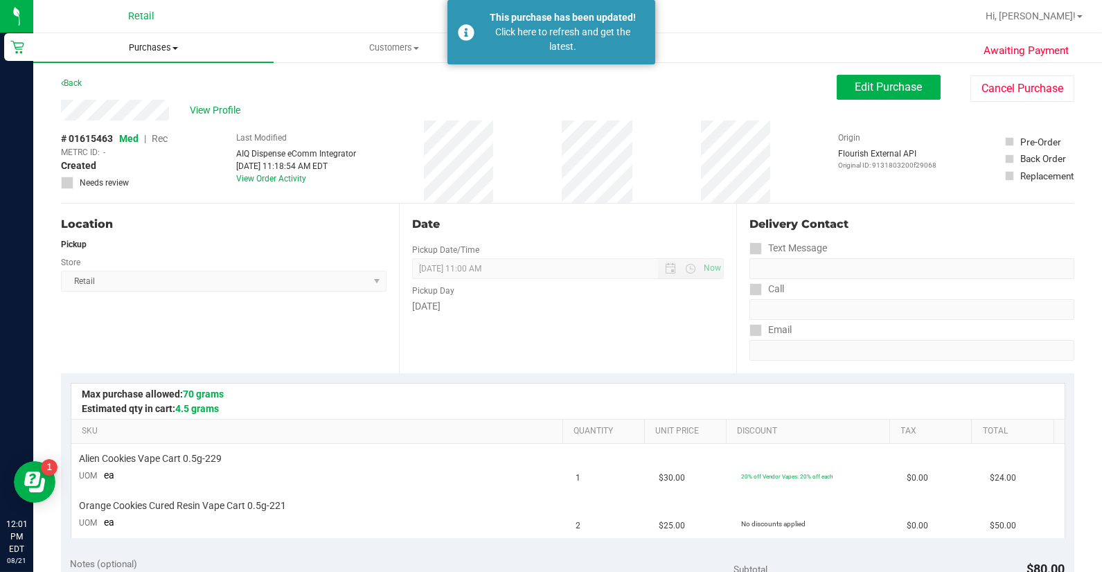
click at [150, 60] on uib-tab-heading "Purchases Summary of purchases Fulfillment All purchases" at bounding box center [153, 47] width 240 height 29
click at [147, 80] on span "Summary of purchases" at bounding box center [104, 84] width 142 height 12
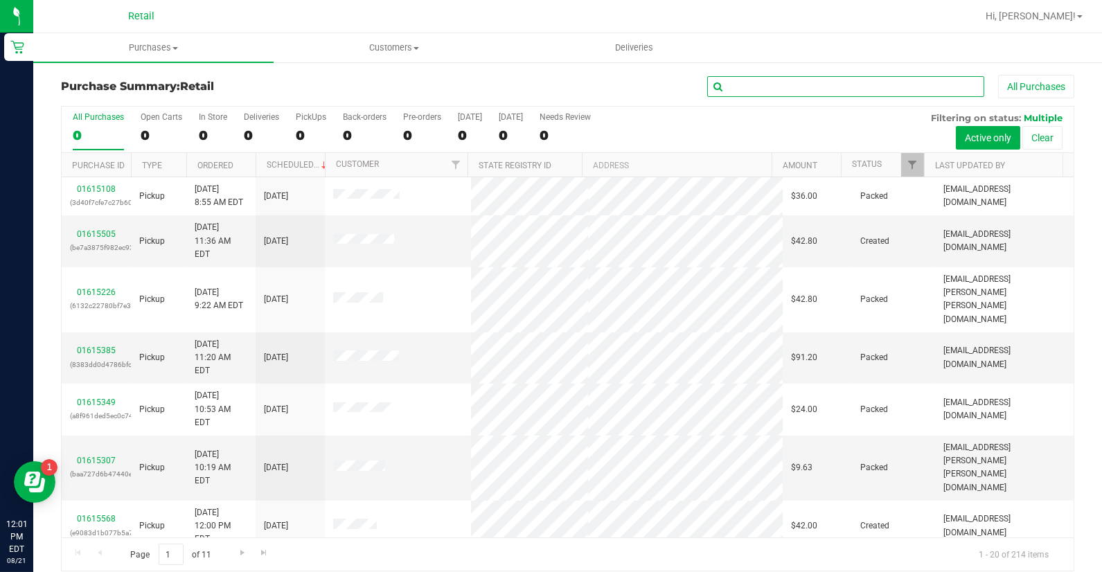
click at [852, 88] on input "text" at bounding box center [845, 86] width 277 height 21
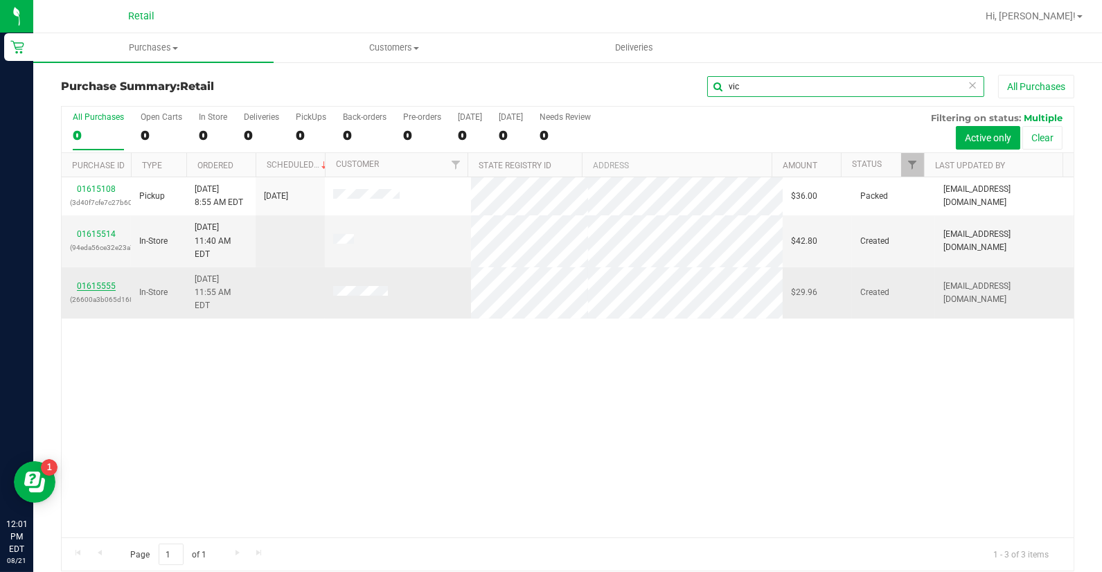
type input "vic"
click at [105, 281] on link "01615555" at bounding box center [96, 286] width 39 height 10
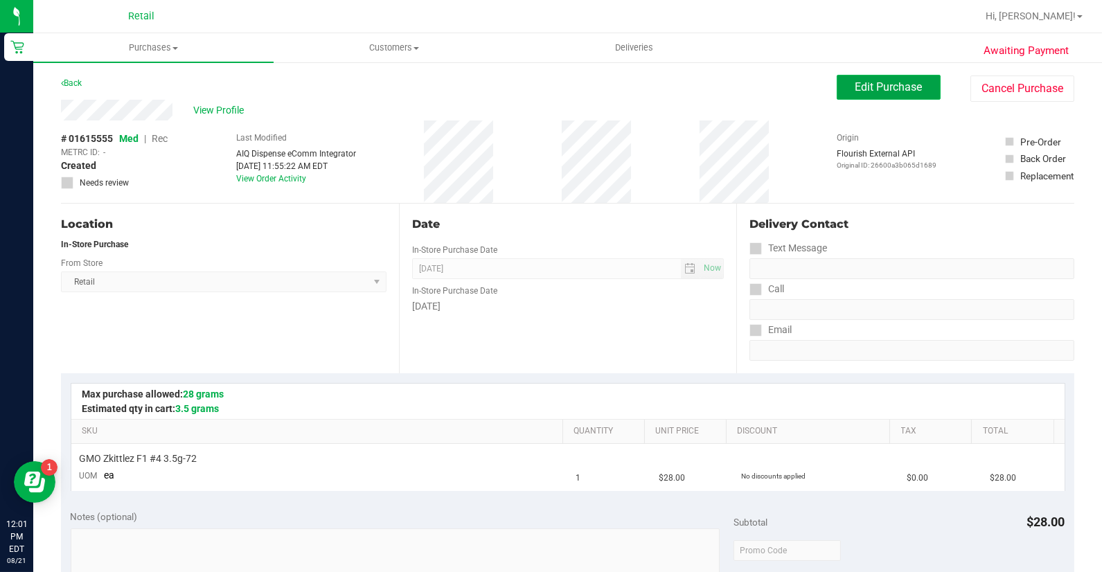
click at [866, 83] on span "Edit Purchase" at bounding box center [888, 86] width 67 height 13
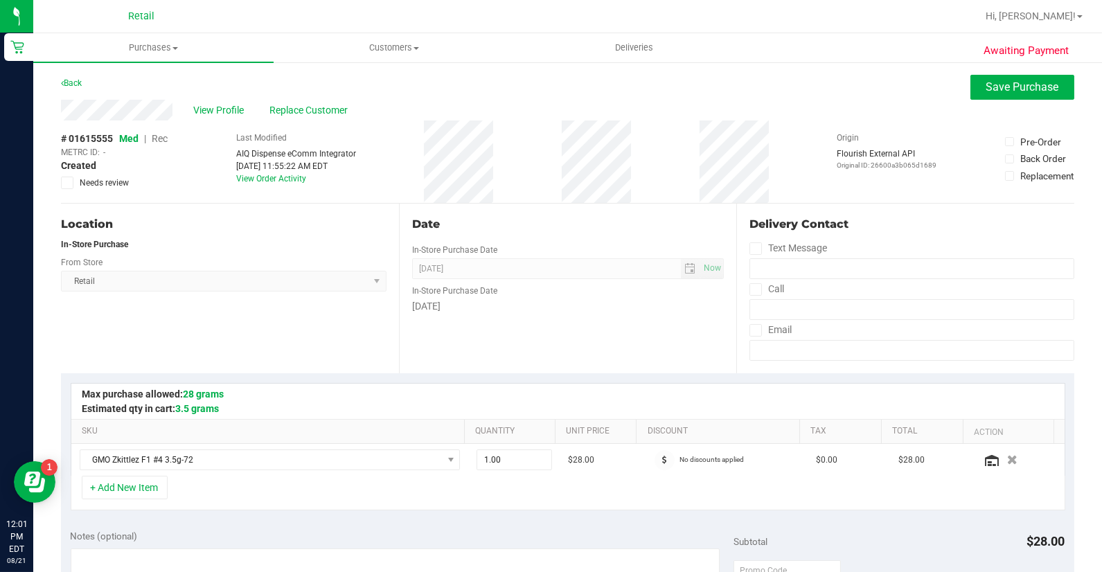
click at [161, 137] on span "Rec" at bounding box center [160, 138] width 16 height 11
click at [226, 109] on span "View Profile" at bounding box center [220, 110] width 55 height 15
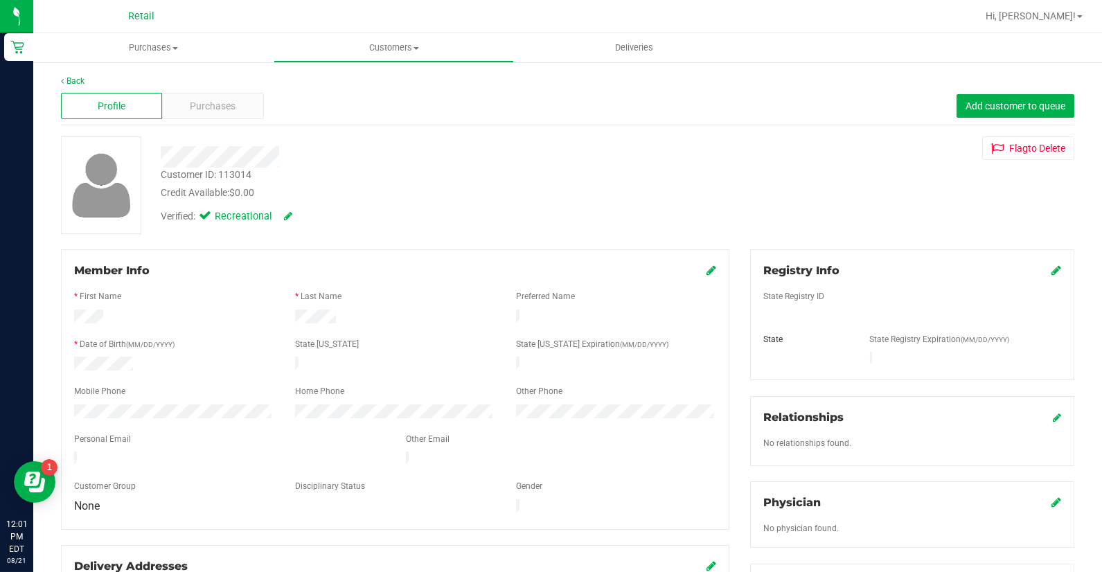
click at [226, 109] on span "Purchases" at bounding box center [213, 106] width 46 height 15
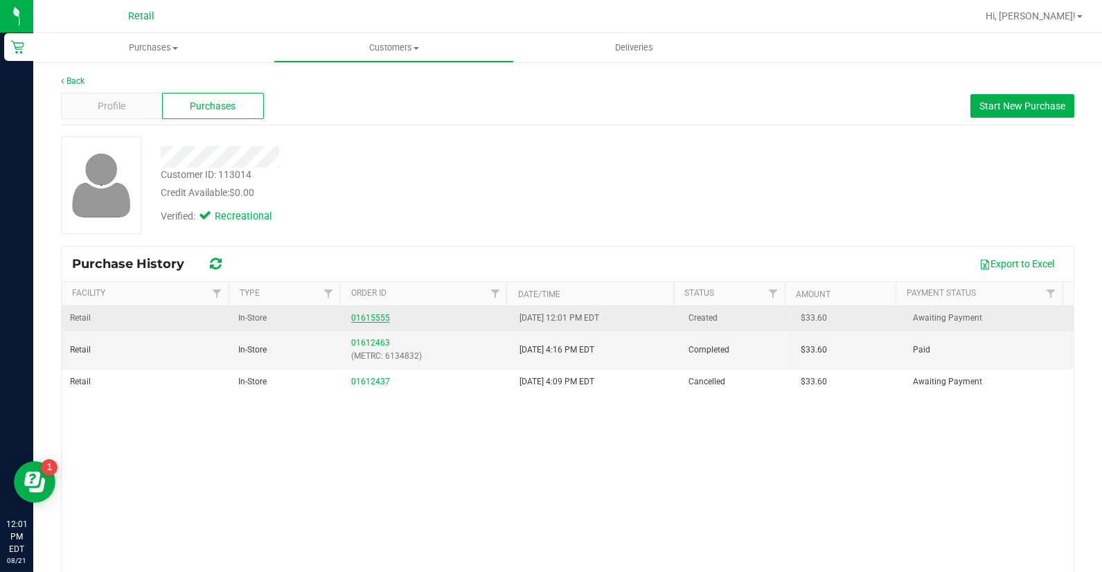
click at [364, 313] on link "01615555" at bounding box center [370, 318] width 39 height 10
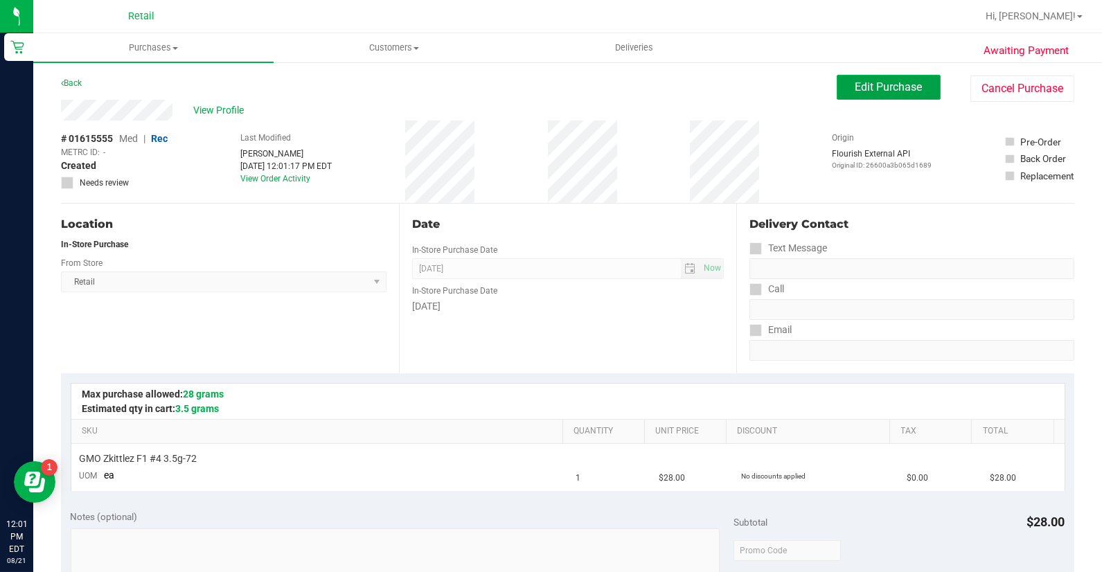
click at [861, 78] on button "Edit Purchase" at bounding box center [889, 87] width 104 height 25
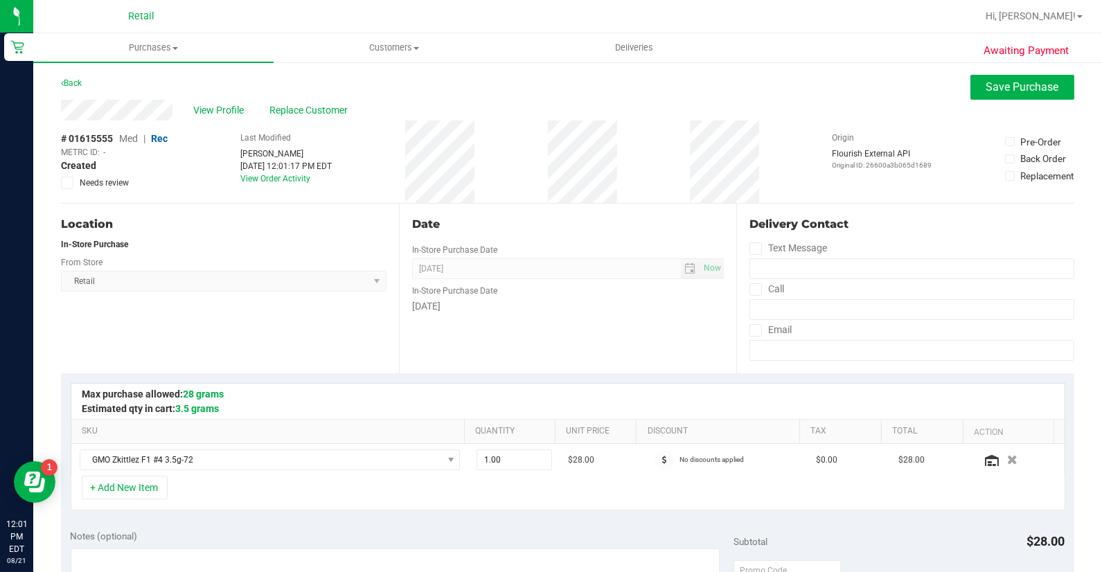
click at [307, 111] on span "Replace Customer" at bounding box center [310, 110] width 83 height 15
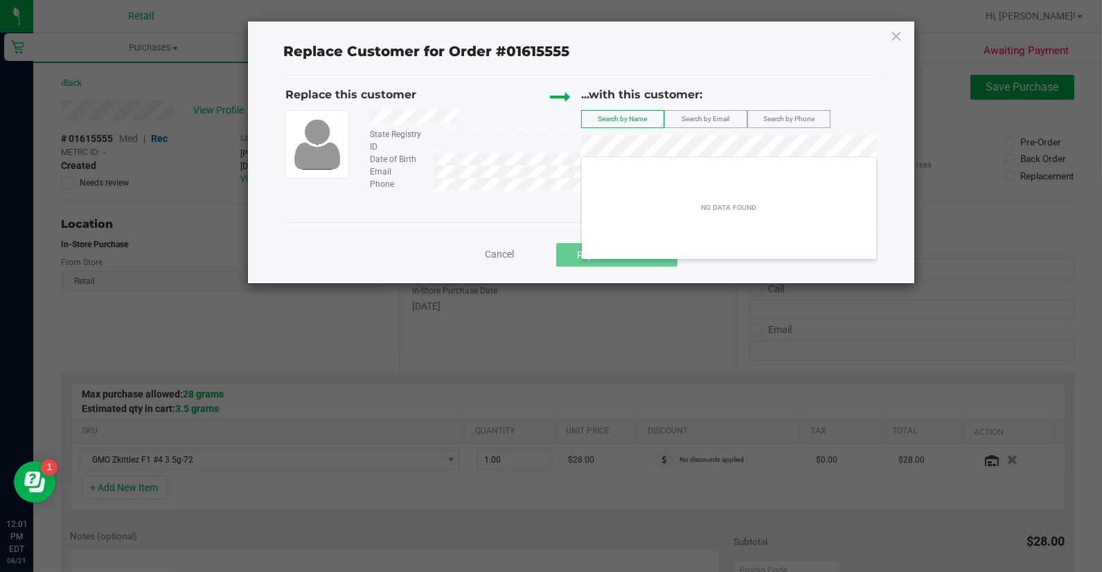
click at [490, 258] on span "Cancel" at bounding box center [499, 254] width 29 height 11
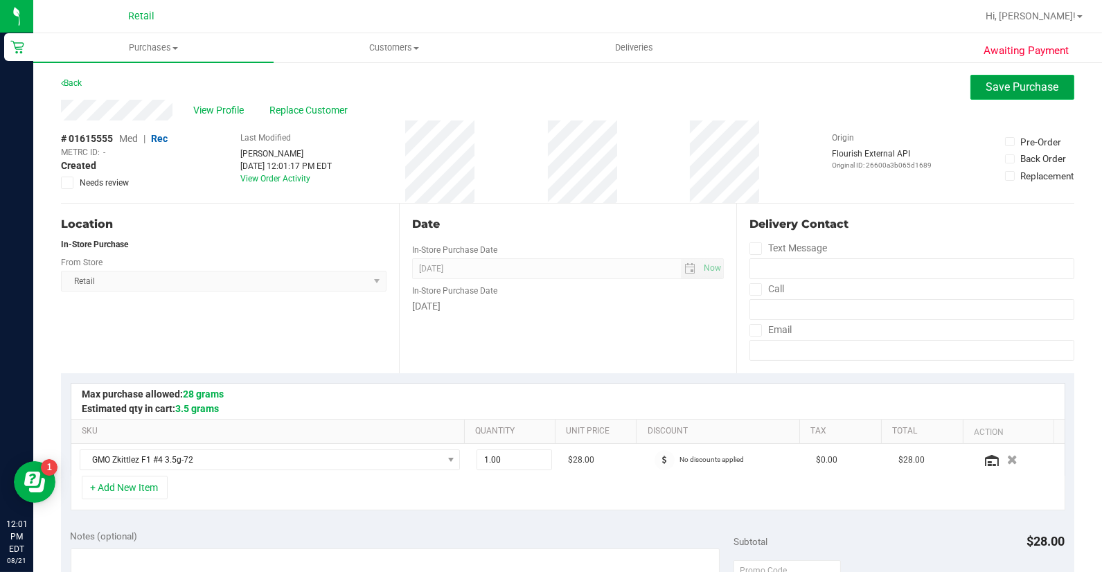
click at [987, 90] on span "Save Purchase" at bounding box center [1022, 86] width 73 height 13
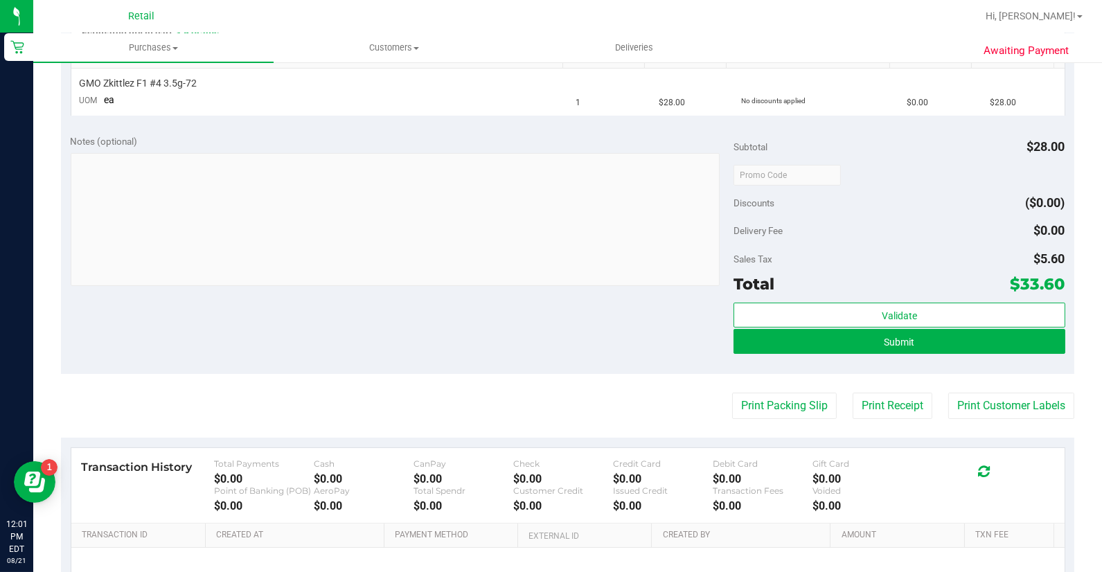
scroll to position [384, 0]
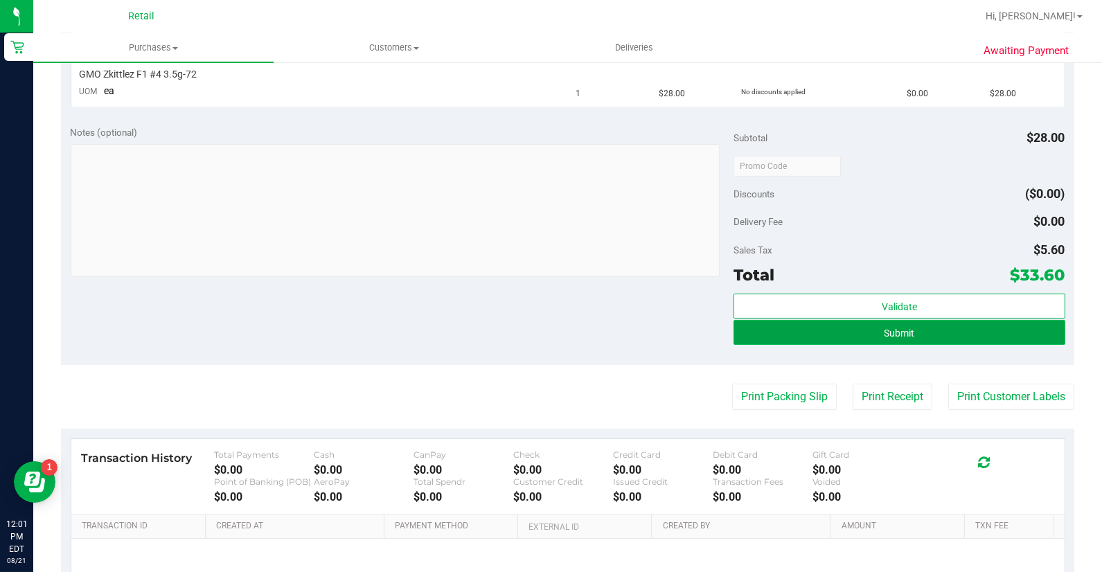
click at [1006, 321] on button "Submit" at bounding box center [899, 332] width 332 height 25
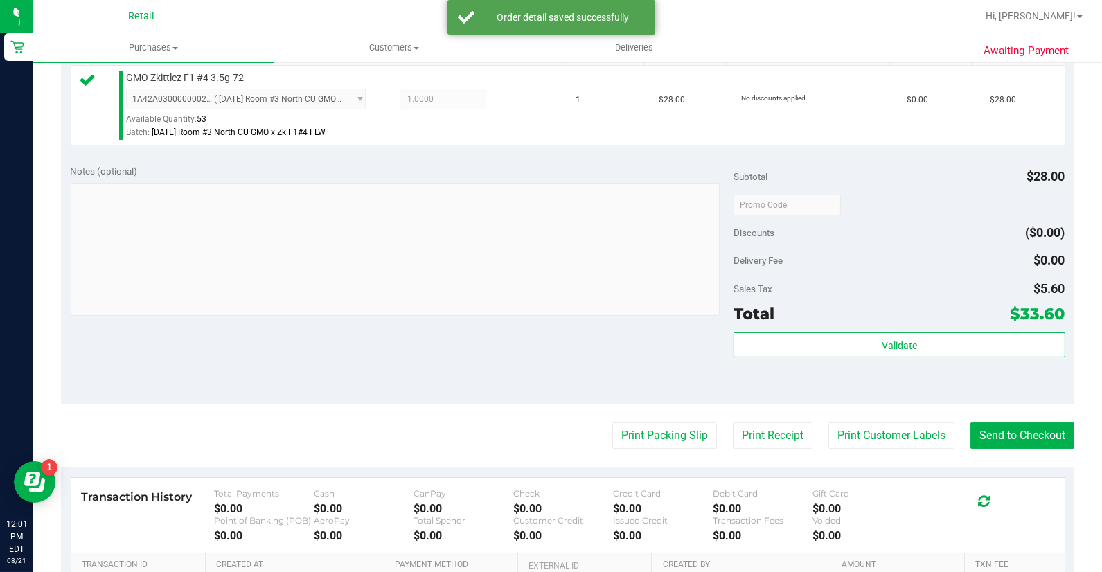
scroll to position [483, 0]
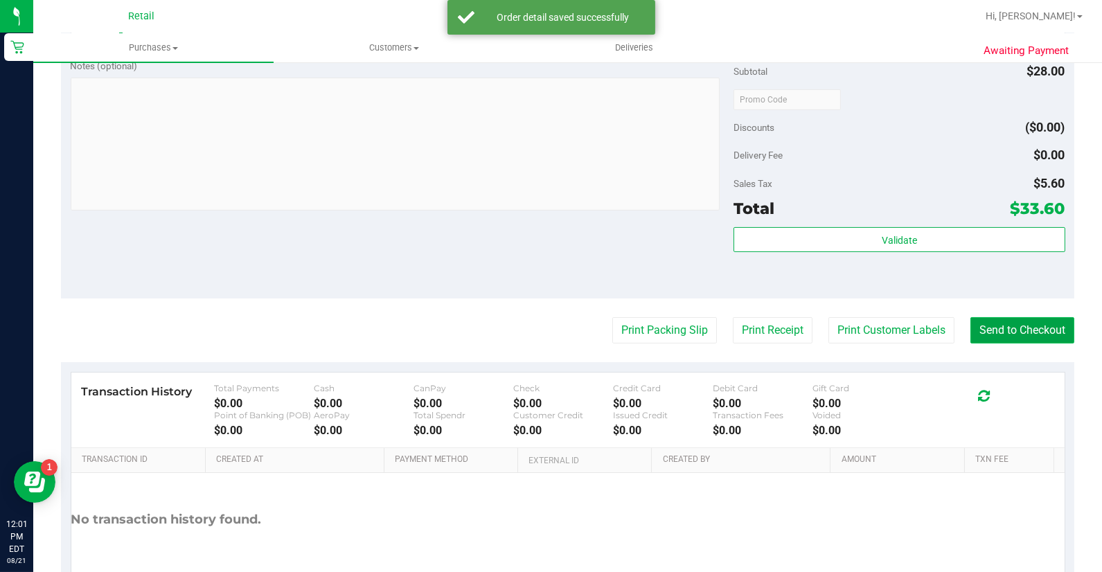
click at [1021, 328] on button "Send to Checkout" at bounding box center [1022, 330] width 104 height 26
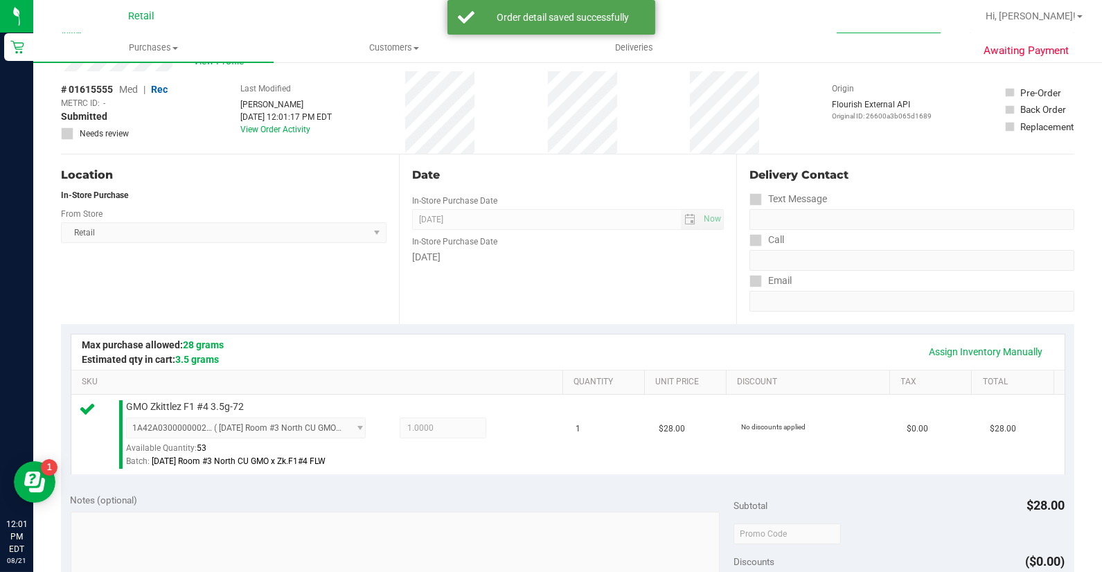
scroll to position [22, 0]
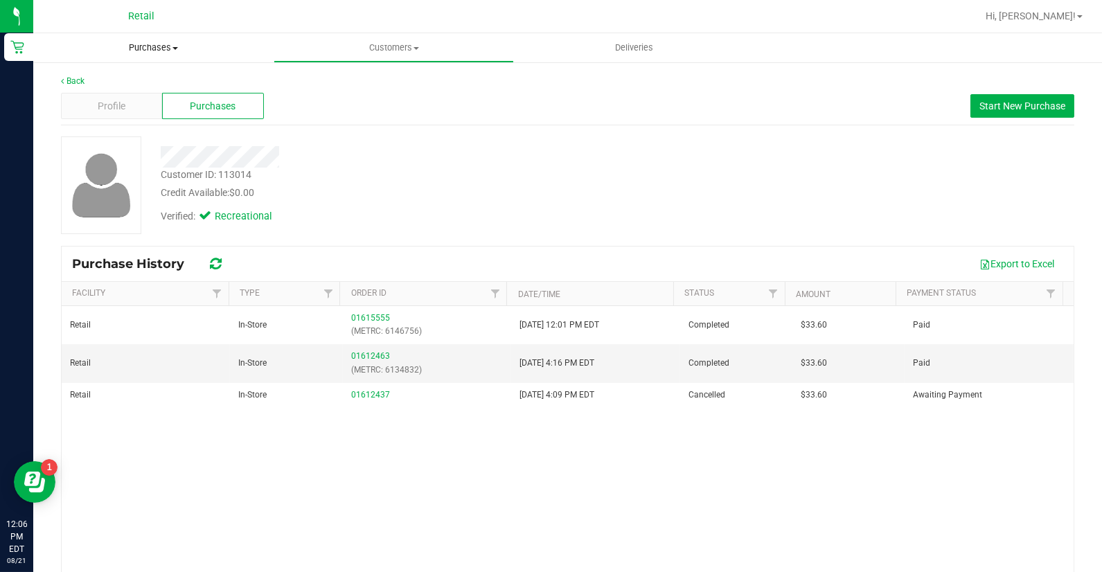
click at [142, 37] on uib-tab-heading "Purchases Summary of purchases Fulfillment All purchases" at bounding box center [153, 47] width 240 height 29
click at [150, 91] on li "Summary of purchases" at bounding box center [153, 83] width 240 height 17
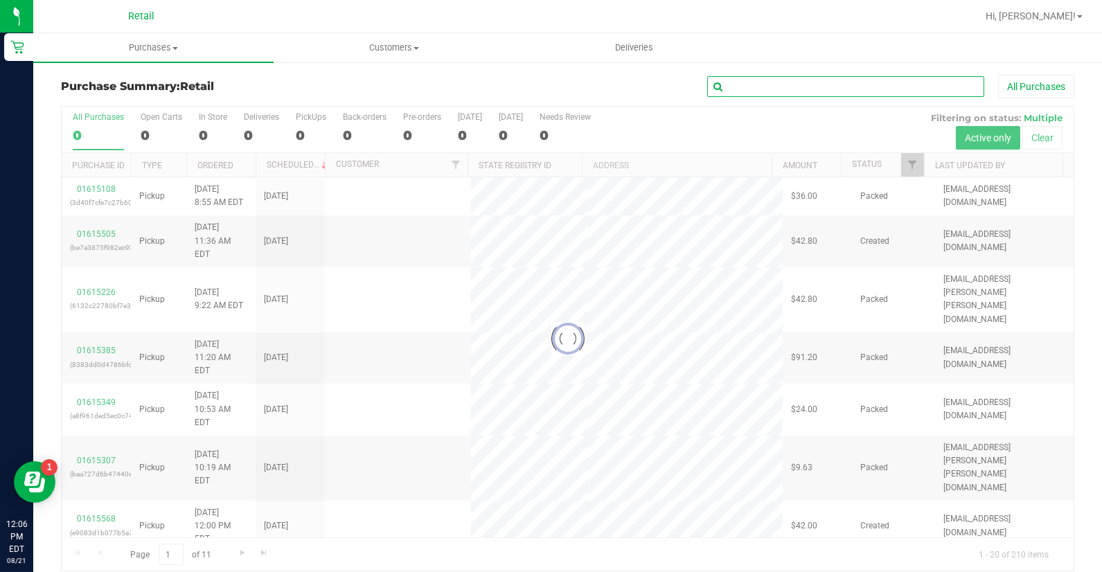
click at [864, 87] on input "text" at bounding box center [845, 86] width 277 height 21
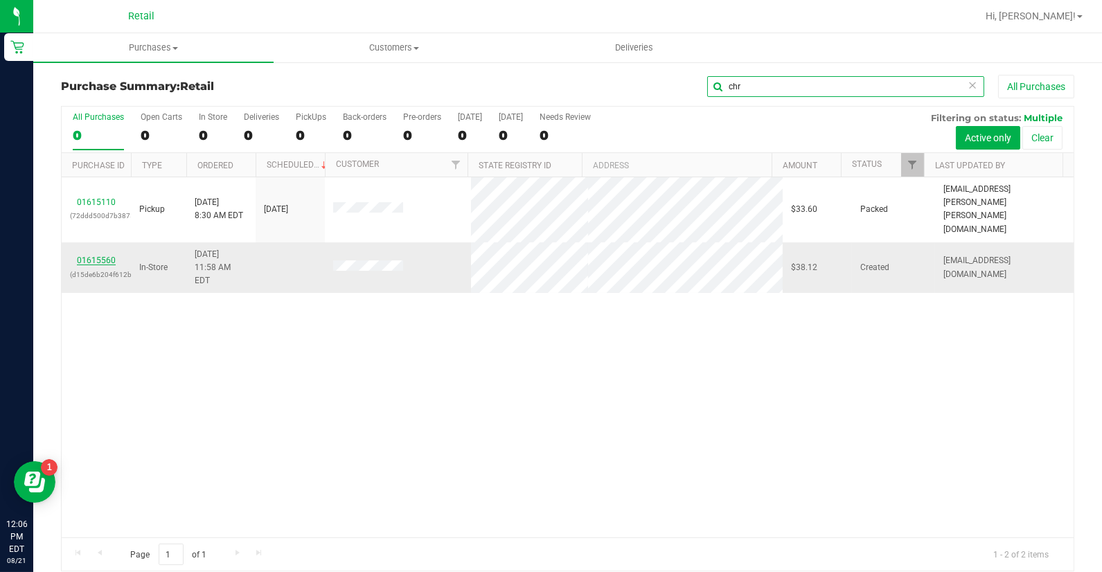
type input "chr"
click at [92, 256] on link "01615560" at bounding box center [96, 261] width 39 height 10
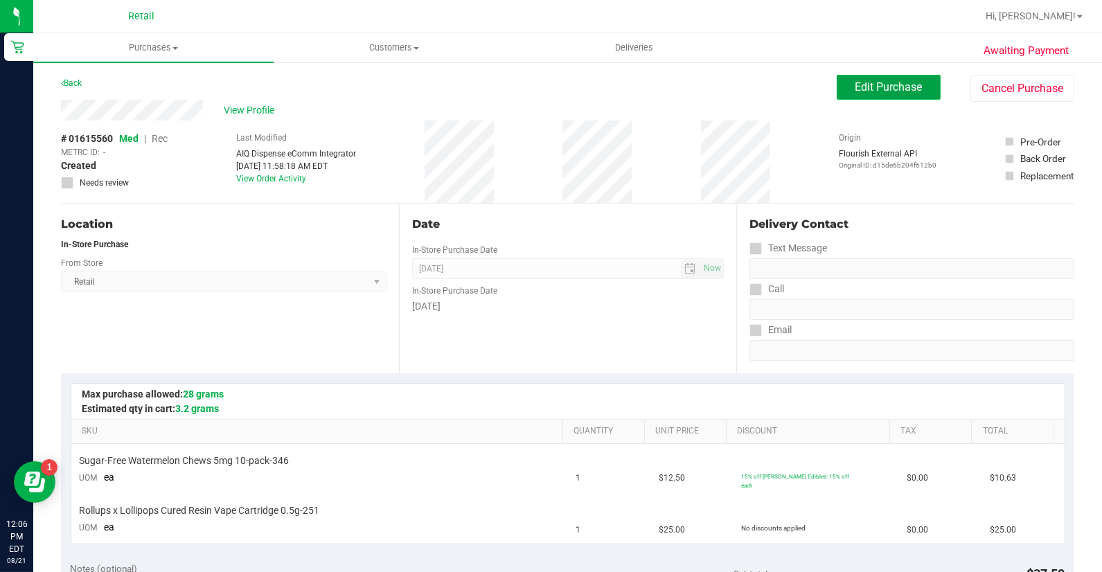
click at [883, 91] on span "Edit Purchase" at bounding box center [888, 86] width 67 height 13
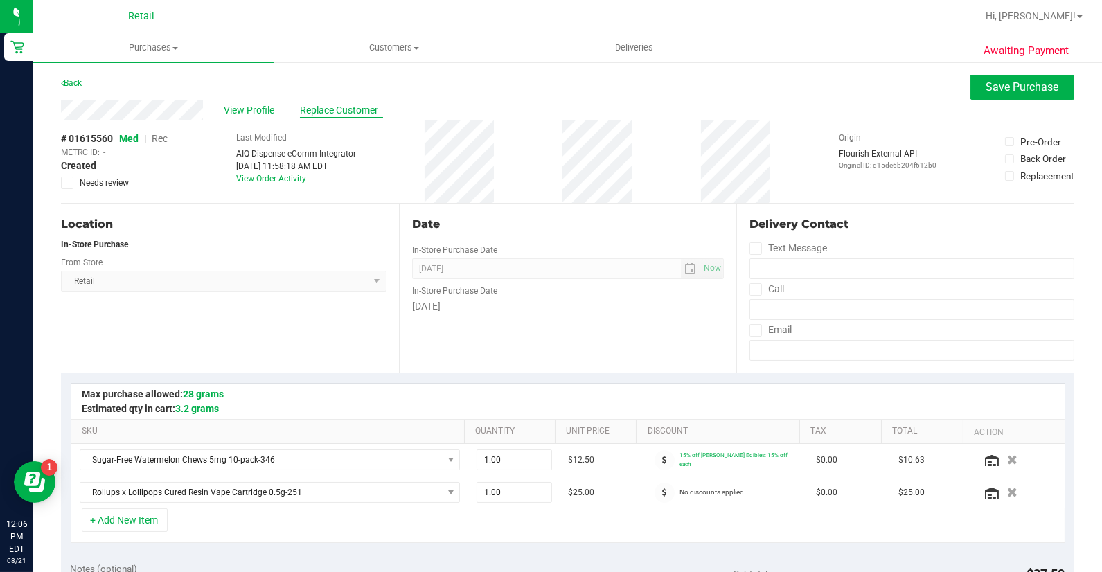
click at [367, 109] on span "Replace Customer" at bounding box center [341, 110] width 83 height 15
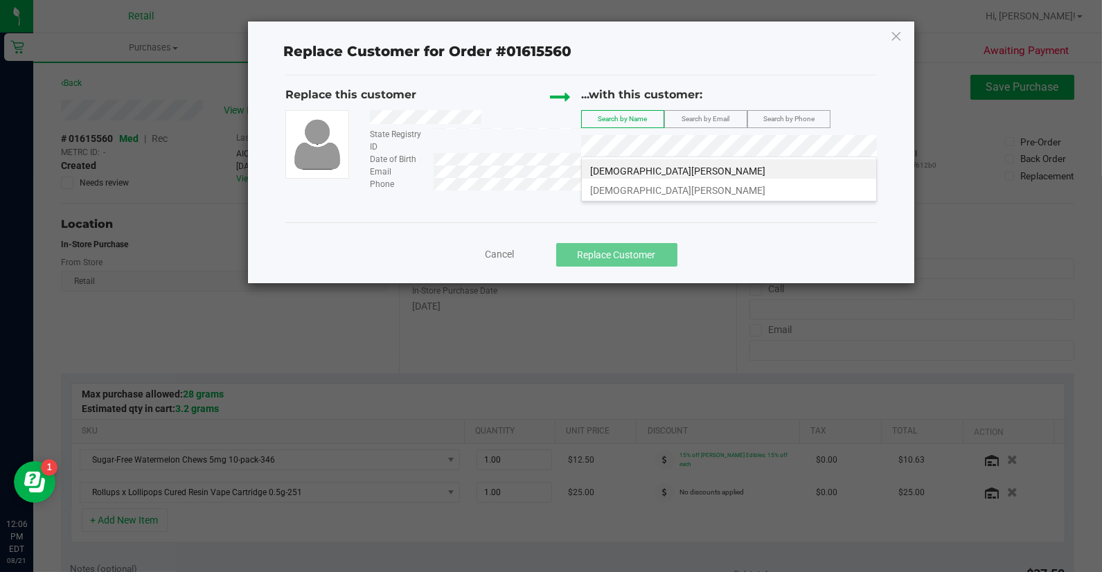
click at [501, 261] on div "Cancel Replace Customer" at bounding box center [581, 255] width 571 height 24
click at [500, 252] on span "Cancel" at bounding box center [499, 254] width 29 height 11
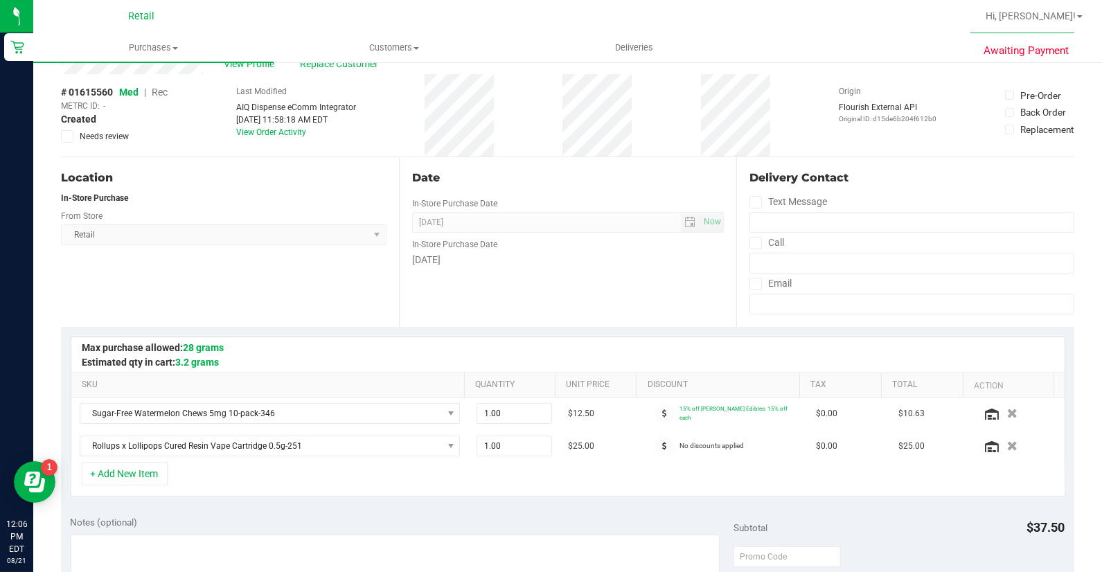
scroll to position [307, 0]
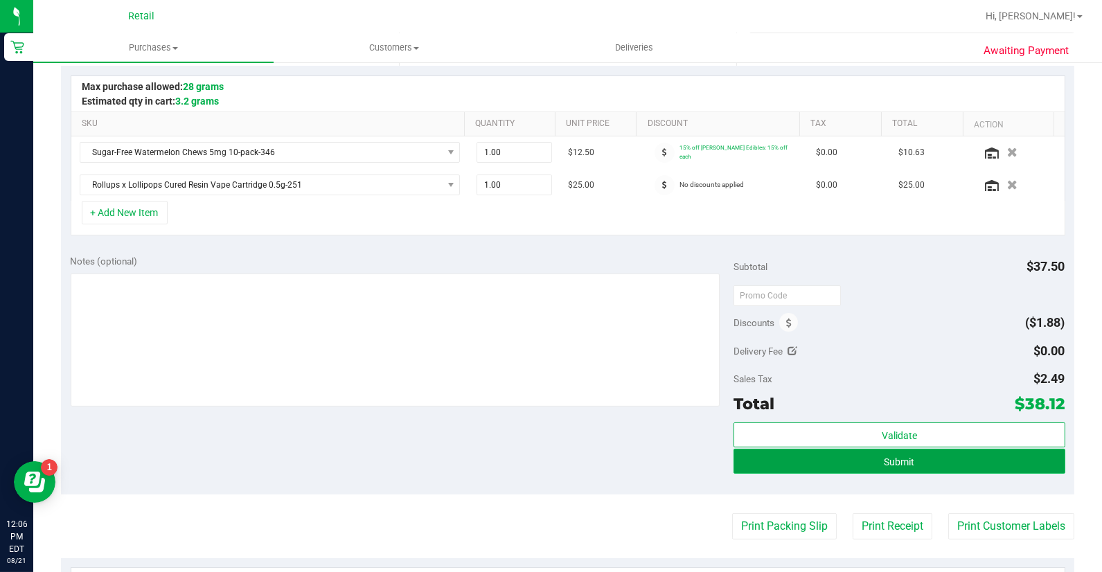
click at [947, 461] on button "Submit" at bounding box center [899, 461] width 332 height 25
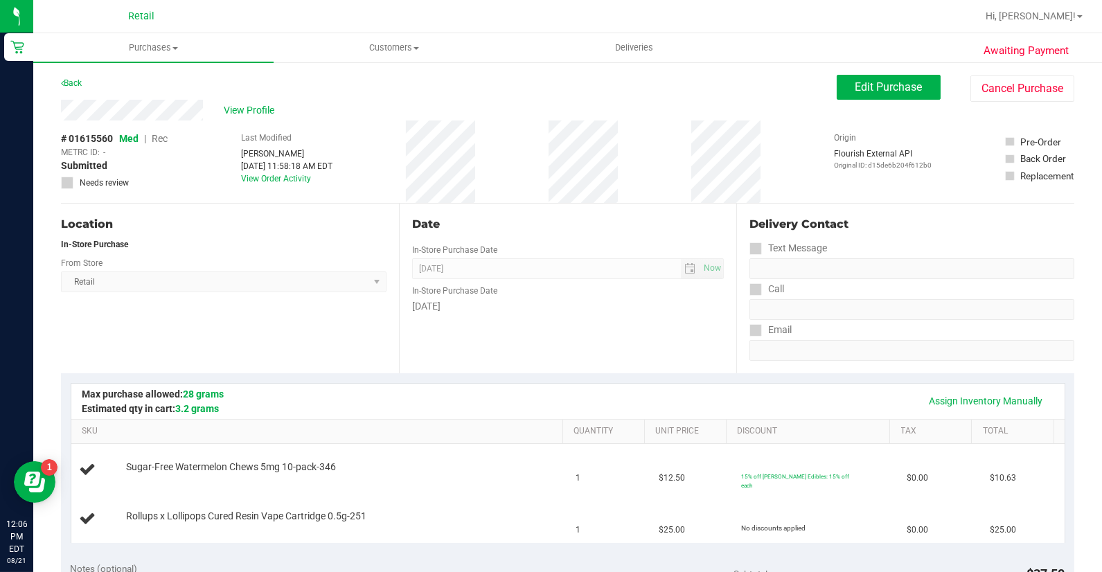
click at [162, 137] on span "Rec" at bounding box center [160, 138] width 16 height 11
click at [904, 87] on span "Edit Purchase" at bounding box center [888, 86] width 67 height 13
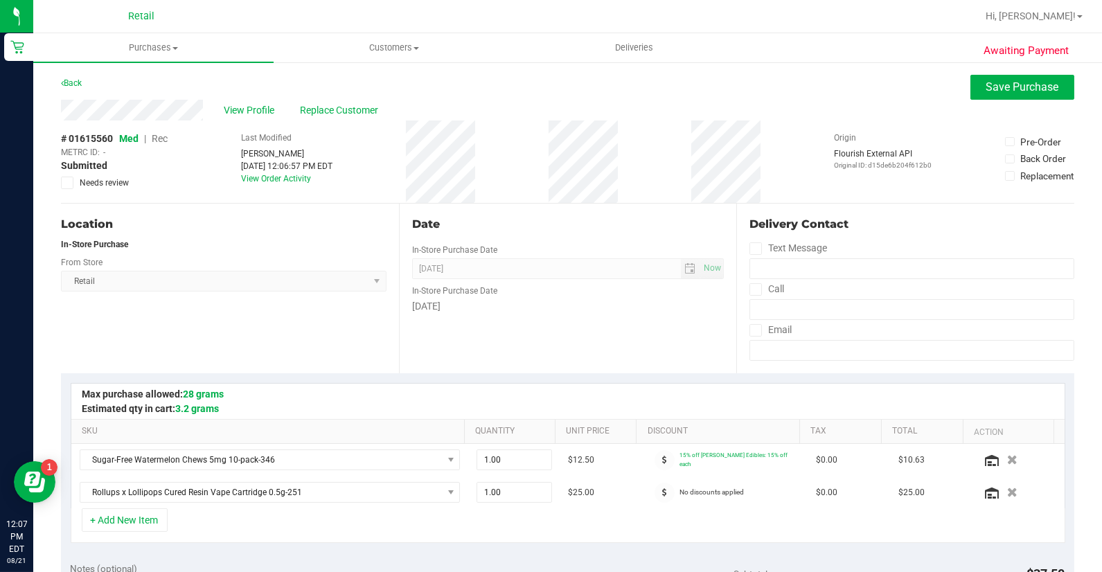
click at [156, 134] on span "Rec" at bounding box center [160, 138] width 16 height 11
click at [1001, 83] on span "Save Purchase" at bounding box center [1022, 86] width 73 height 13
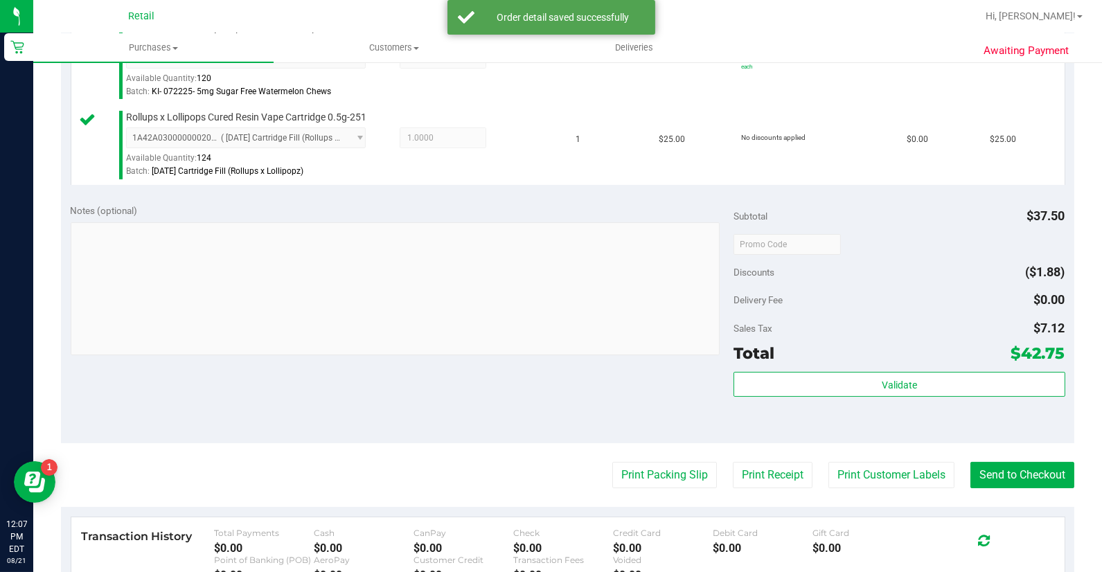
scroll to position [461, 0]
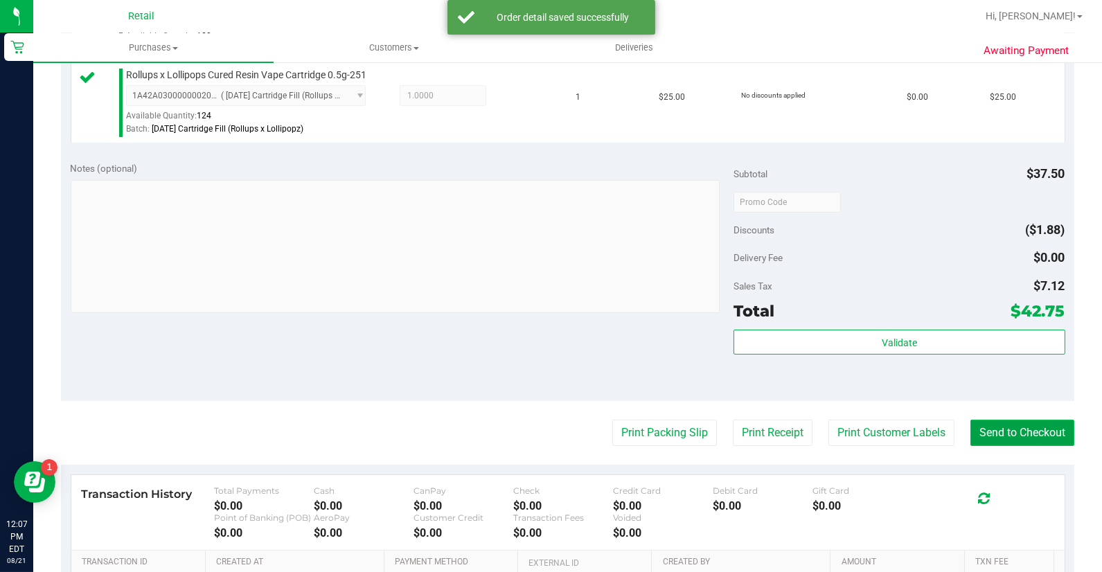
click at [980, 424] on button "Send to Checkout" at bounding box center [1022, 433] width 104 height 26
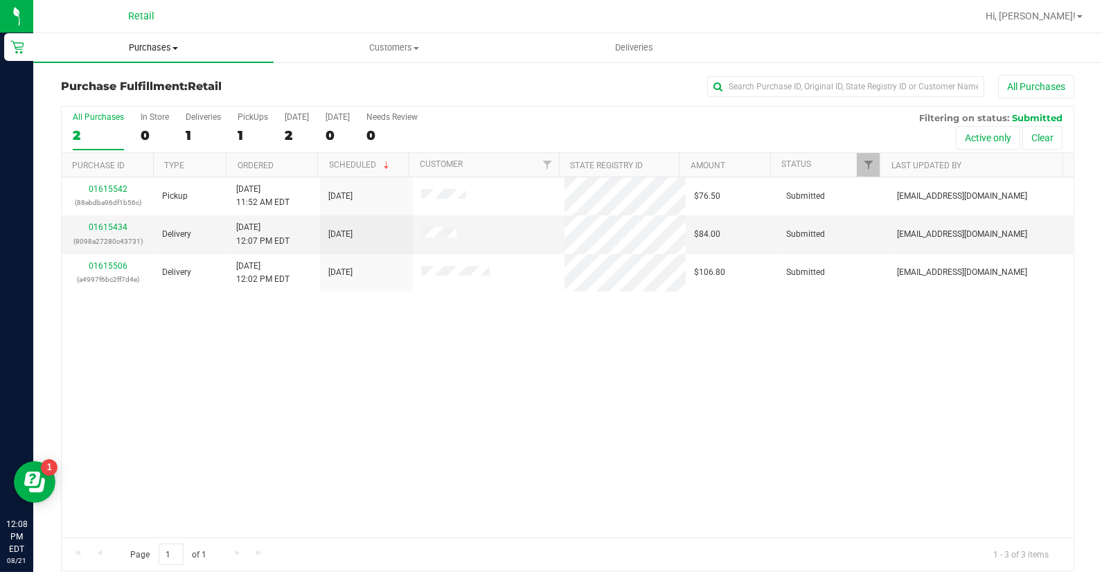
click at [163, 48] on span "Purchases" at bounding box center [153, 48] width 240 height 12
click at [168, 90] on li "Summary of purchases" at bounding box center [153, 83] width 240 height 17
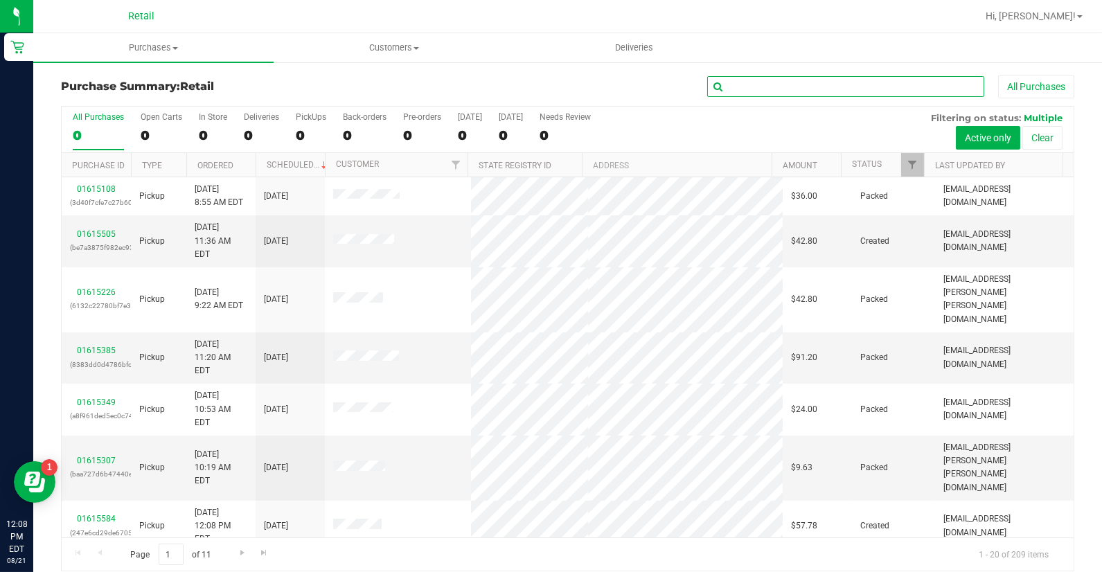
click at [801, 93] on input "text" at bounding box center [845, 86] width 277 height 21
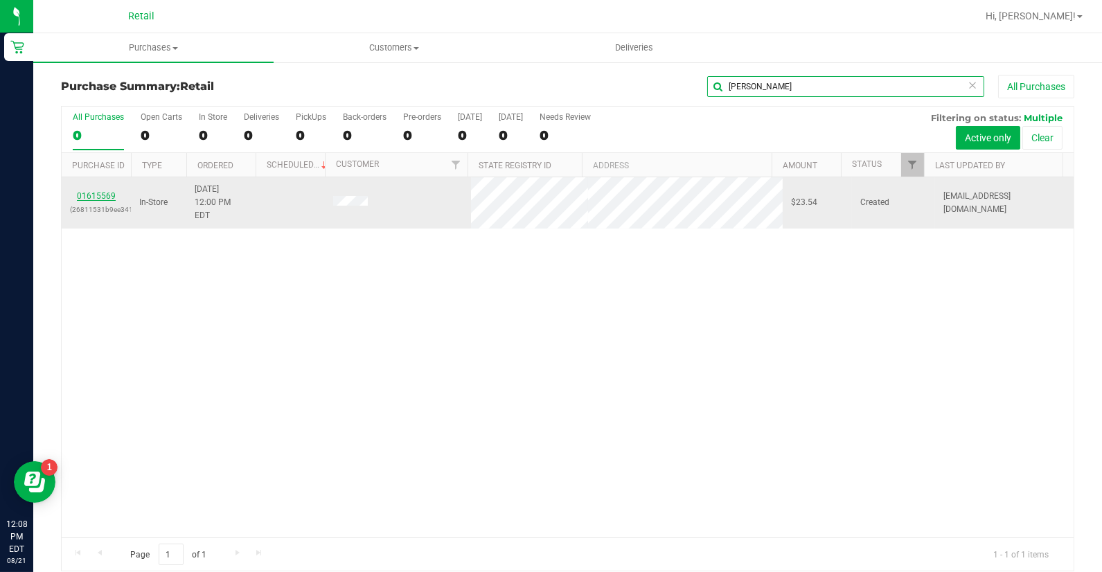
type input "[PERSON_NAME]"
click at [87, 191] on link "01615569" at bounding box center [96, 196] width 39 height 10
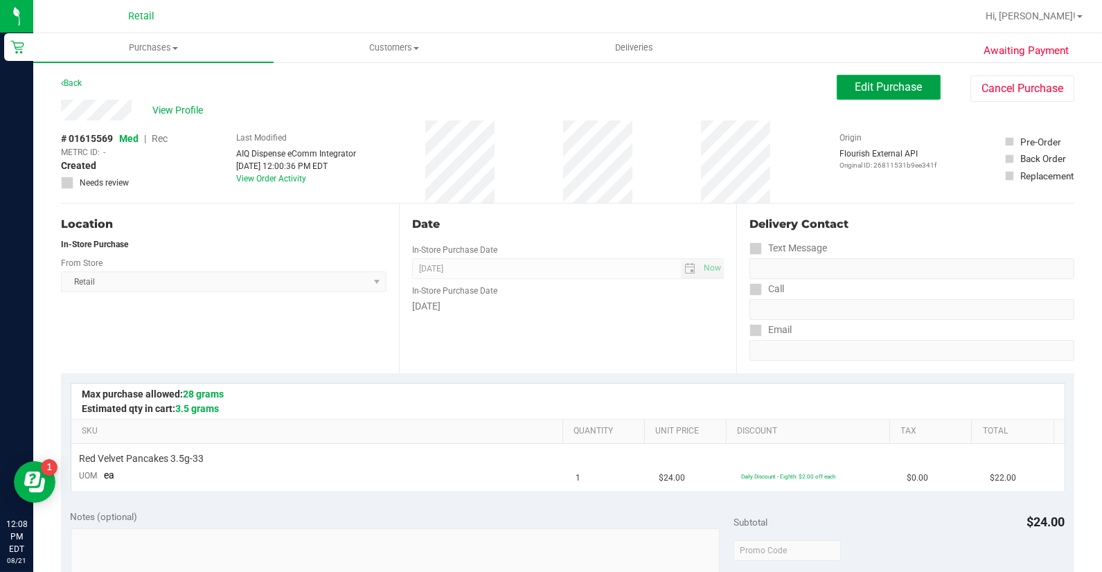
click at [866, 93] on span "Edit Purchase" at bounding box center [888, 86] width 67 height 13
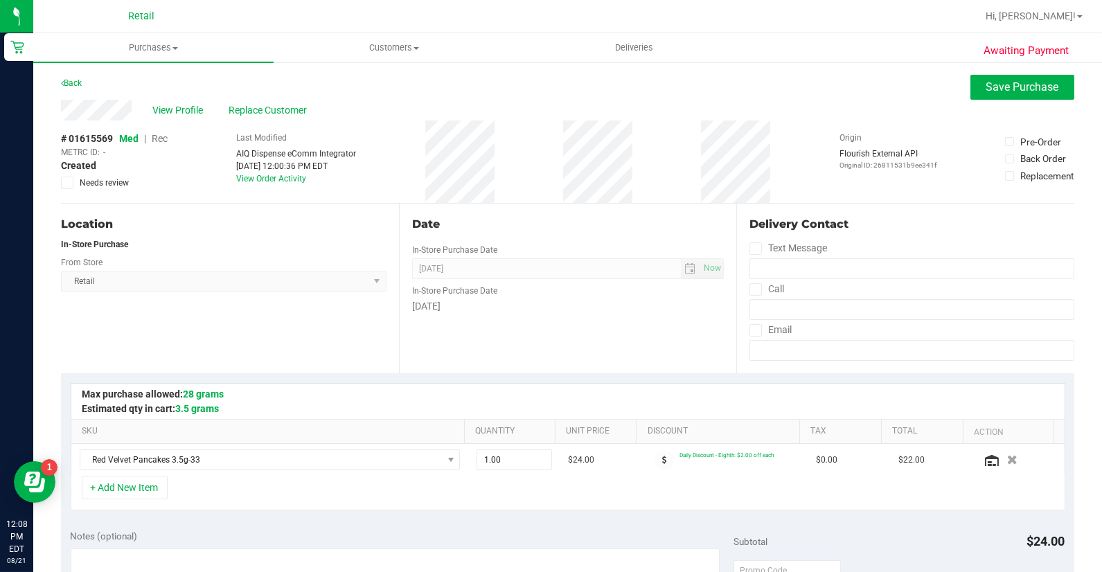
click at [158, 141] on span "Rec" at bounding box center [160, 138] width 16 height 11
click at [267, 109] on span "Replace Customer" at bounding box center [270, 110] width 83 height 15
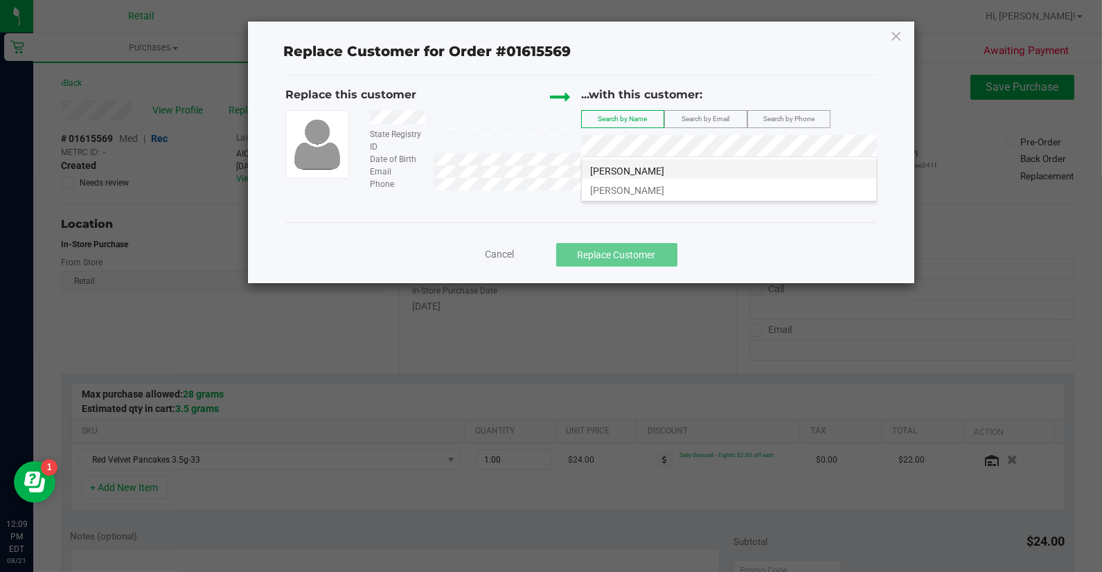
click at [735, 170] on li "[PERSON_NAME]" at bounding box center [729, 168] width 294 height 19
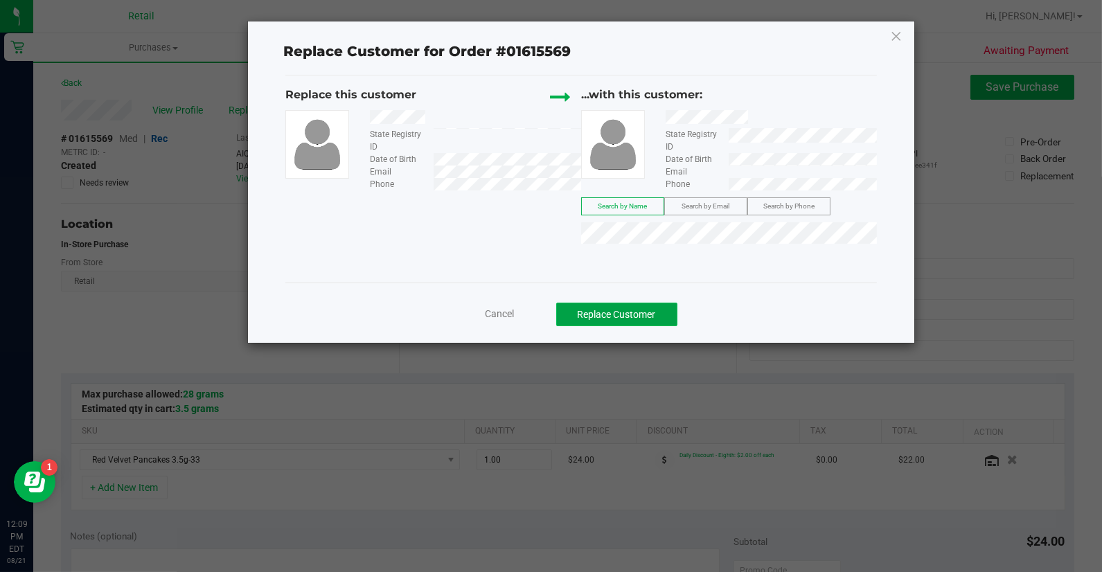
click at [652, 319] on button "Replace Customer" at bounding box center [616, 315] width 121 height 24
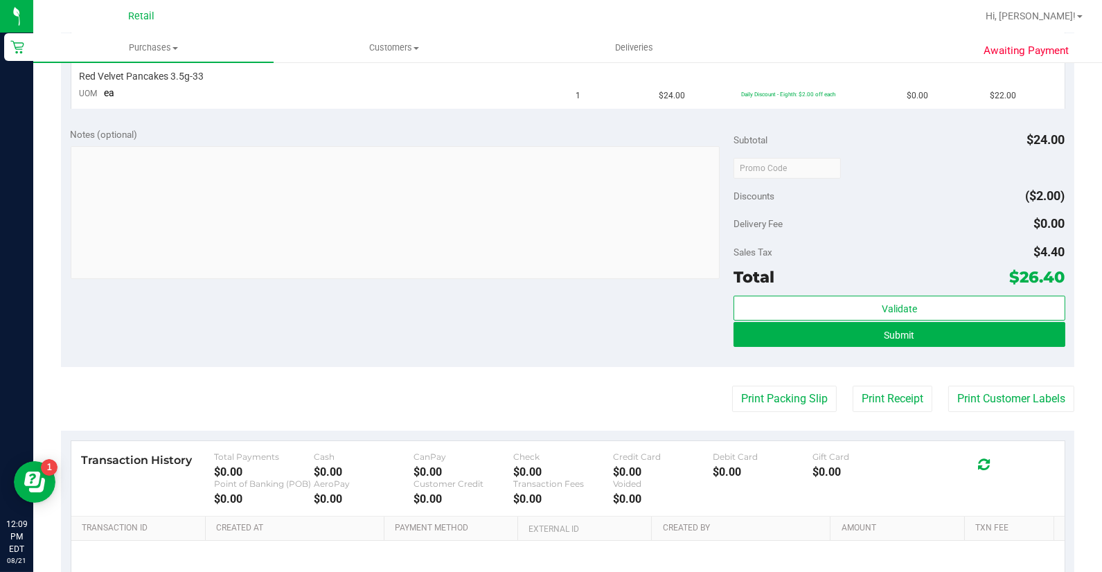
scroll to position [384, 0]
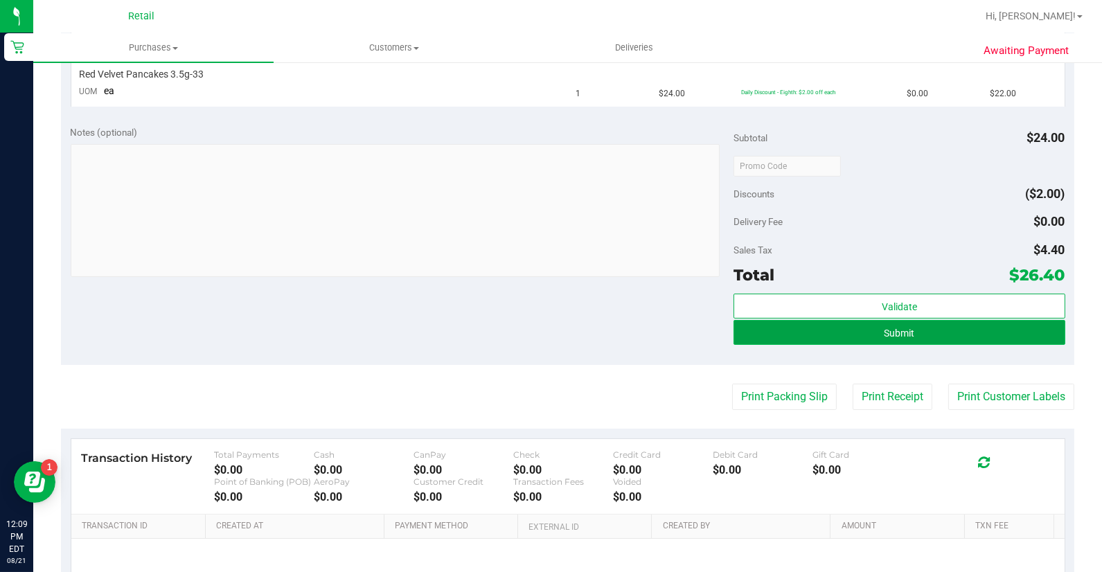
click at [945, 334] on button "Submit" at bounding box center [899, 332] width 332 height 25
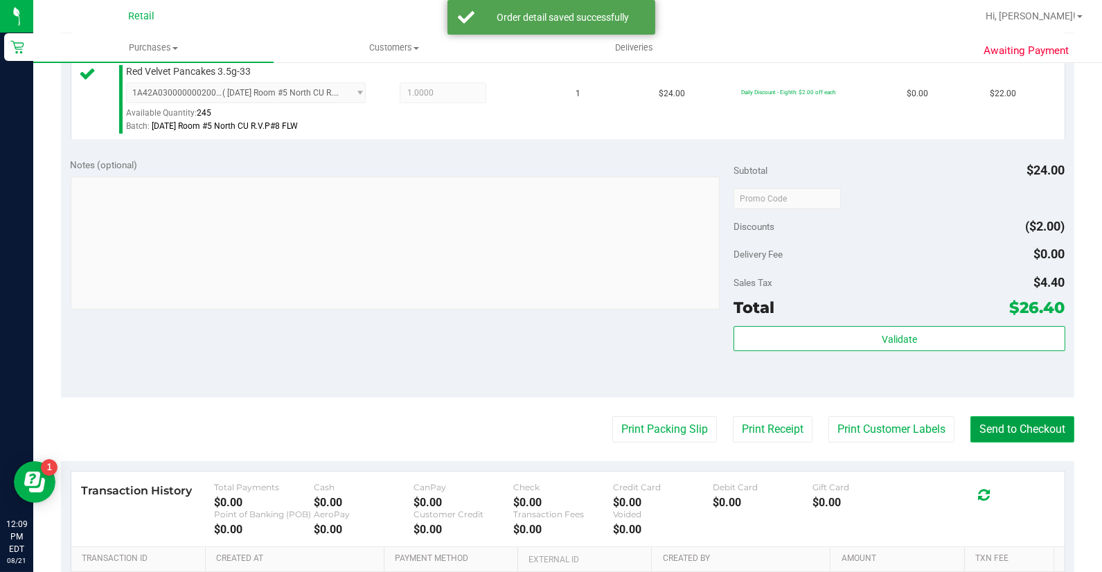
click at [1044, 422] on button "Send to Checkout" at bounding box center [1022, 429] width 104 height 26
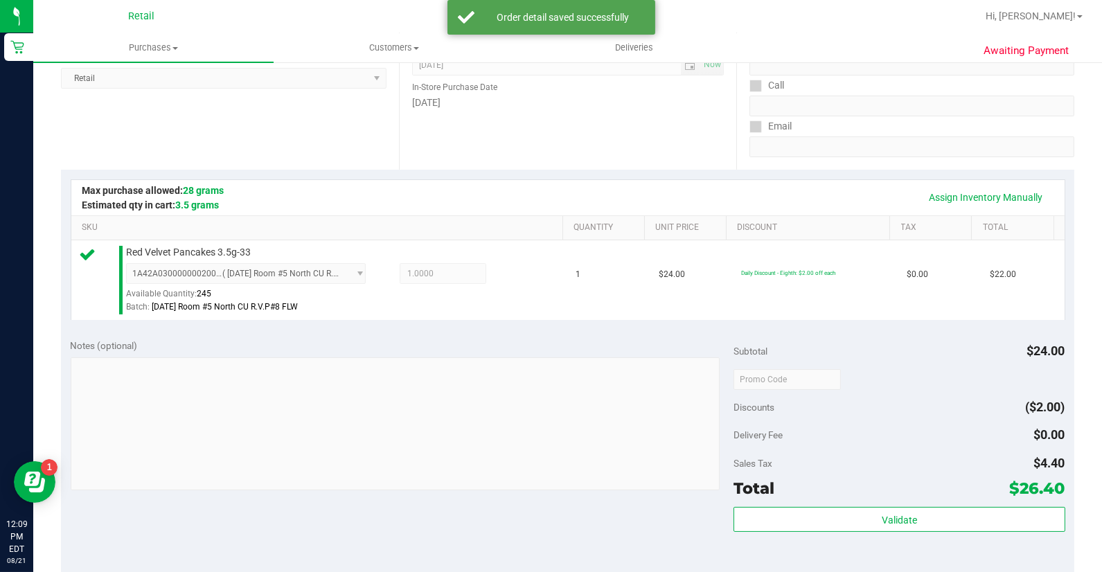
scroll to position [0, 0]
